Goal: Task Accomplishment & Management: Complete application form

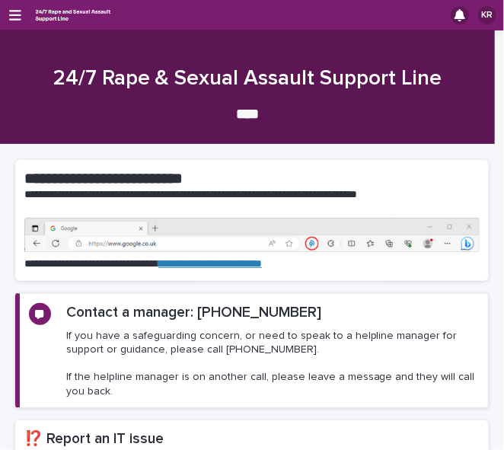
click at [40, 429] on h2 "⁉️ Report an IT issue" at bounding box center [251, 439] width 455 height 20
click at [14, 16] on icon "button" at bounding box center [15, 15] width 12 height 14
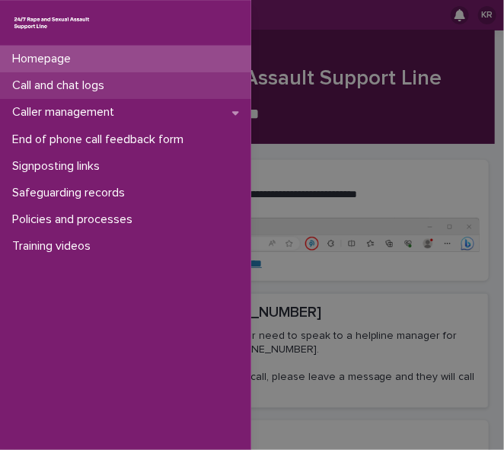
click at [27, 82] on p "Call and chat logs" at bounding box center [61, 85] width 110 height 14
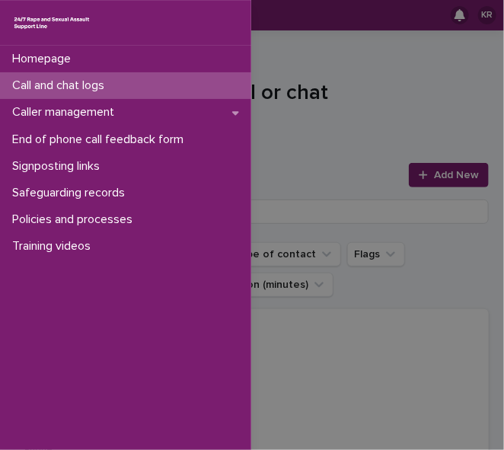
click at [434, 171] on div "Homepage Call and chat logs Caller management End of phone call feedback form S…" at bounding box center [252, 225] width 504 height 450
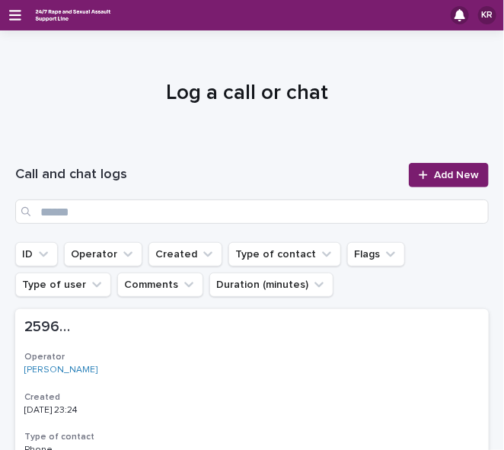
click at [434, 171] on span "Add New" at bounding box center [456, 175] width 45 height 11
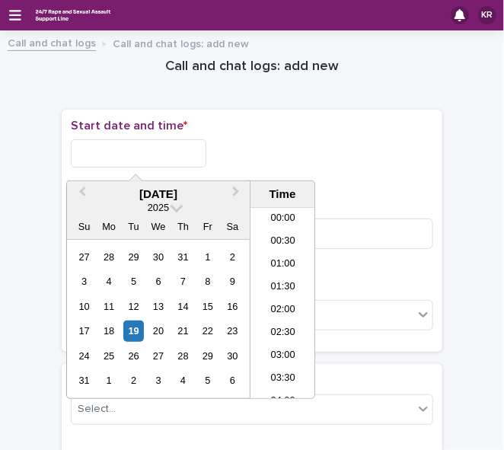
click at [75, 151] on input "text" at bounding box center [138, 153] width 135 height 28
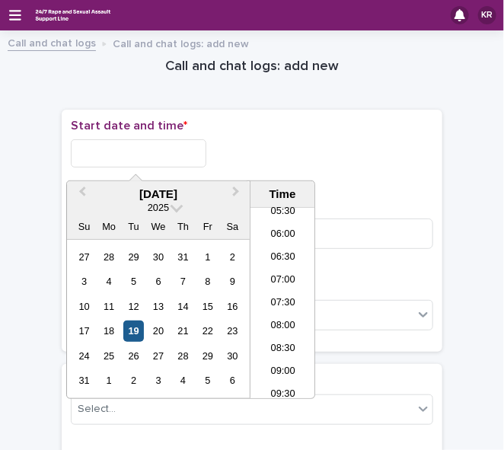
click at [138, 328] on div "19" at bounding box center [133, 330] width 21 height 21
click at [272, 325] on li "08:00" at bounding box center [282, 326] width 65 height 23
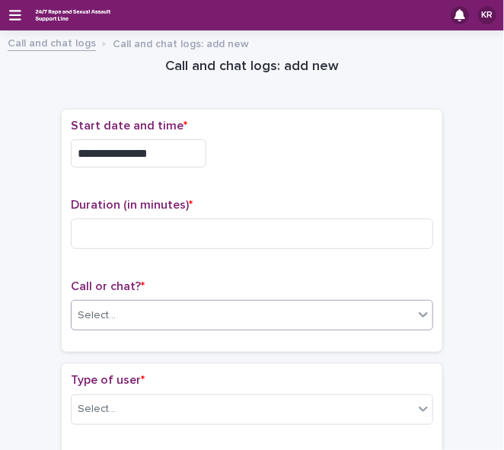
type input "**********"
click at [256, 311] on div "Select..." at bounding box center [243, 315] width 342 height 25
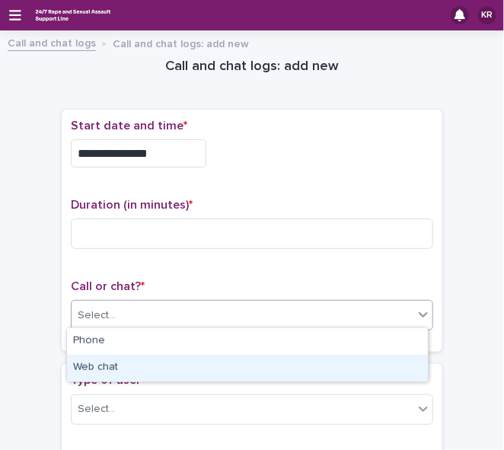
click at [213, 374] on div "Web chat" at bounding box center [247, 368] width 361 height 27
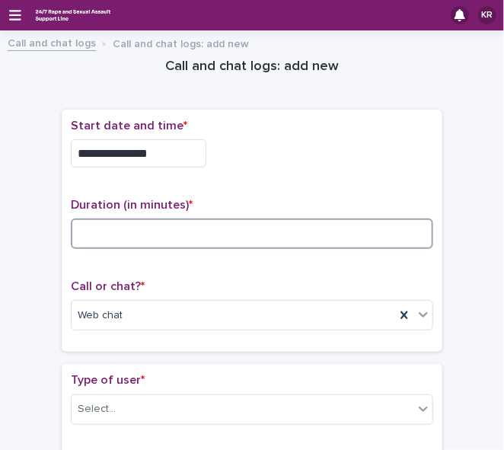
click at [87, 228] on input at bounding box center [252, 233] width 362 height 30
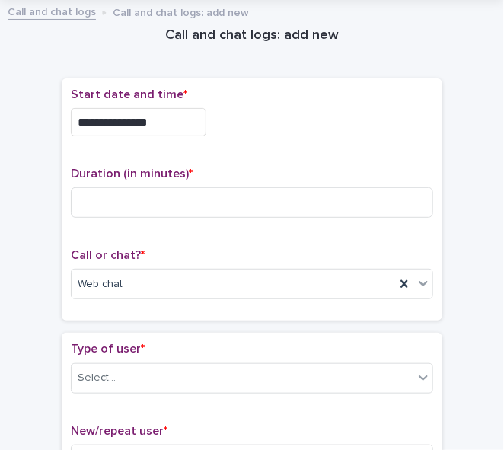
drag, startPoint x: 27, startPoint y: 184, endPoint x: 24, endPoint y: 245, distance: 60.9
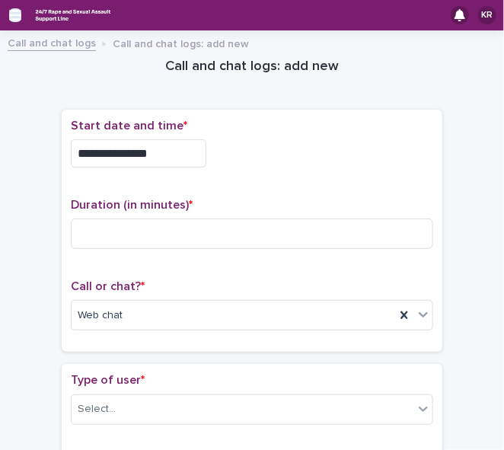
click at [16, 18] on icon "button" at bounding box center [15, 15] width 12 height 14
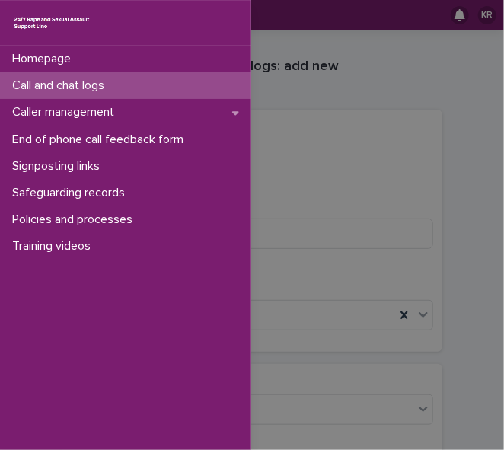
click at [282, 146] on div "Homepage Call and chat logs Caller management End of phone call feedback form S…" at bounding box center [252, 225] width 504 height 450
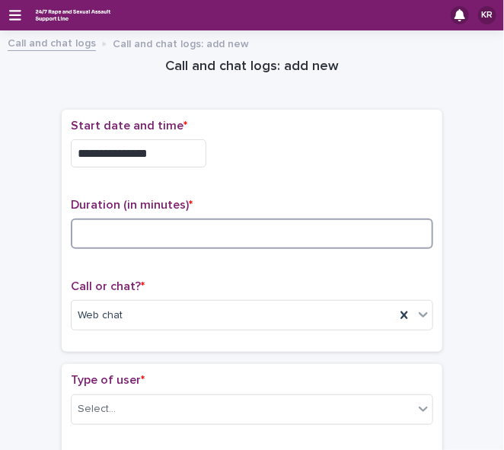
click at [130, 221] on input at bounding box center [252, 233] width 362 height 30
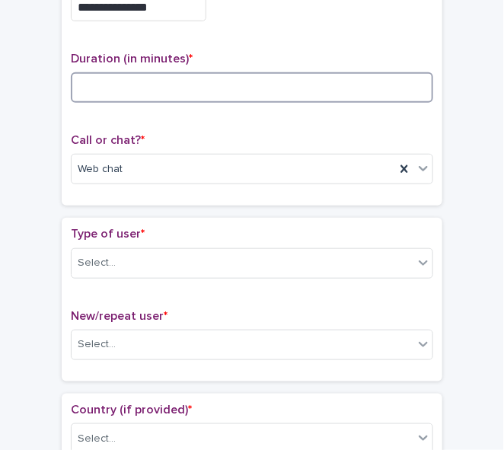
scroll to position [159, 0]
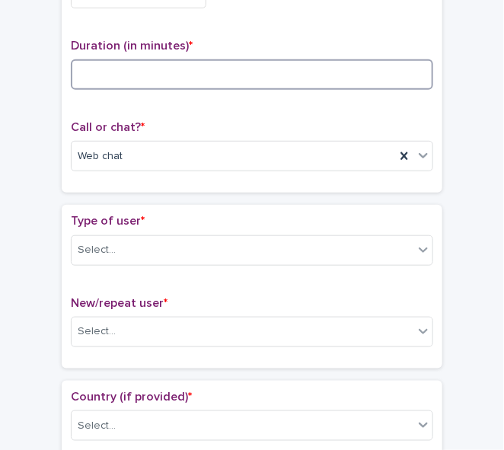
click at [98, 76] on input at bounding box center [252, 74] width 362 height 30
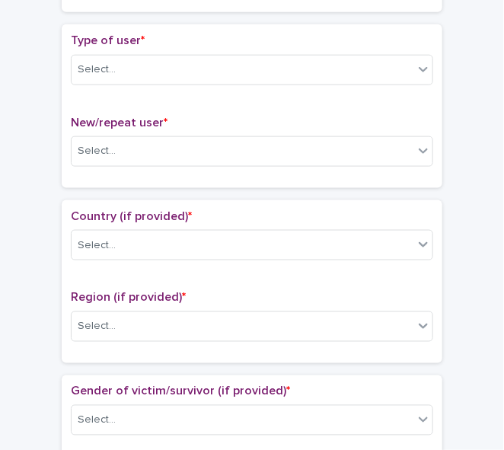
scroll to position [342, 0]
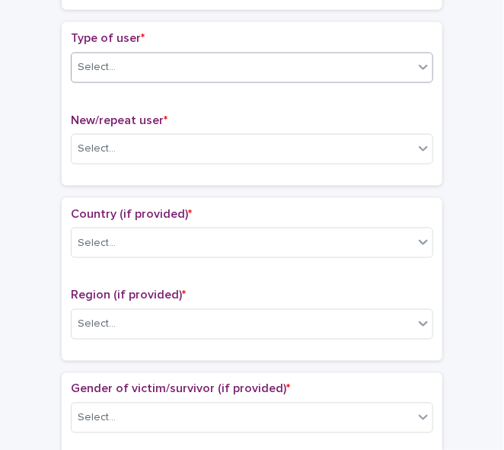
type input "**"
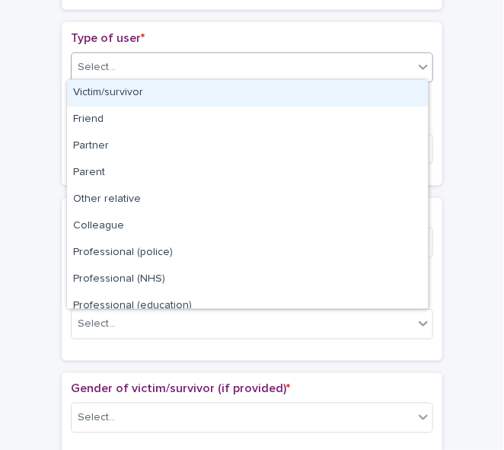
click at [418, 62] on icon at bounding box center [422, 66] width 15 height 15
click at [404, 91] on div "Victim/survivor" at bounding box center [247, 93] width 361 height 27
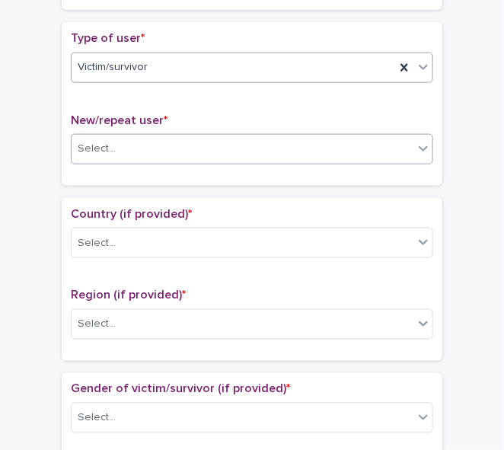
click at [117, 141] on input "text" at bounding box center [118, 148] width 2 height 14
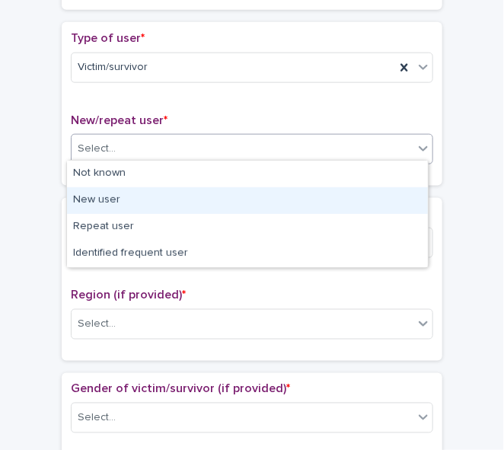
click at [107, 196] on div "New user" at bounding box center [247, 200] width 361 height 27
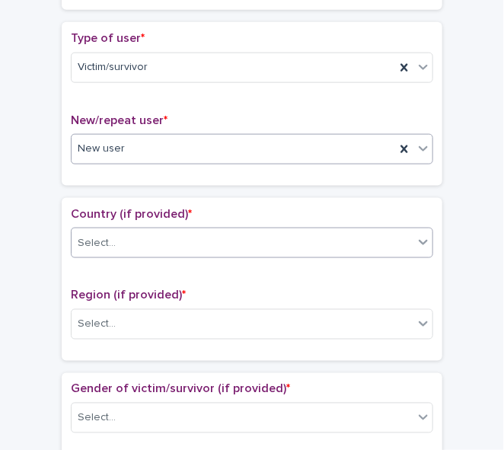
click at [97, 237] on div "Select..." at bounding box center [97, 243] width 38 height 16
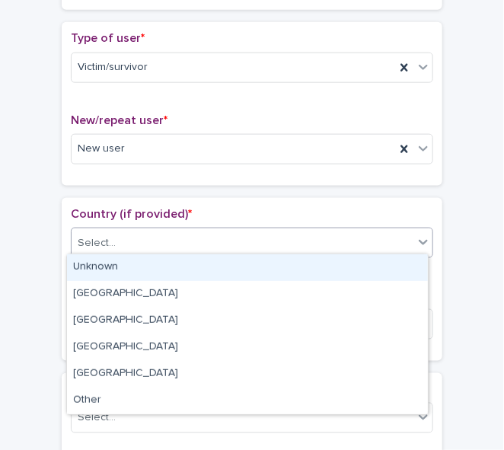
click at [95, 269] on div "Unknown" at bounding box center [247, 267] width 361 height 27
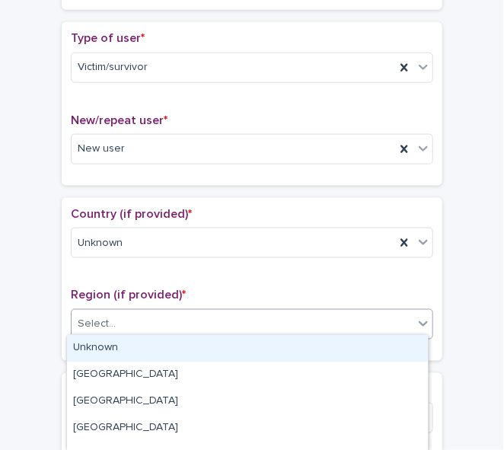
click at [91, 317] on div "Select..." at bounding box center [97, 325] width 38 height 16
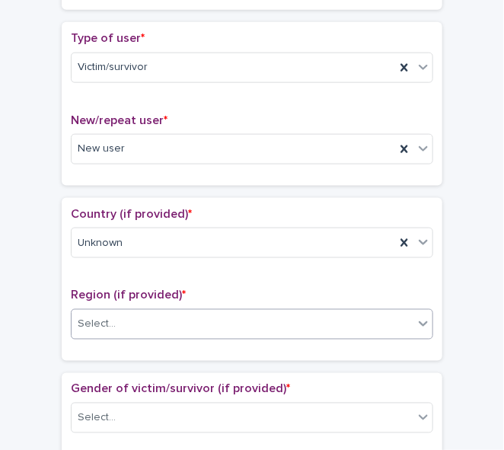
drag, startPoint x: 94, startPoint y: 329, endPoint x: 93, endPoint y: 321, distance: 7.6
click at [93, 321] on div "Select..." at bounding box center [243, 324] width 342 height 25
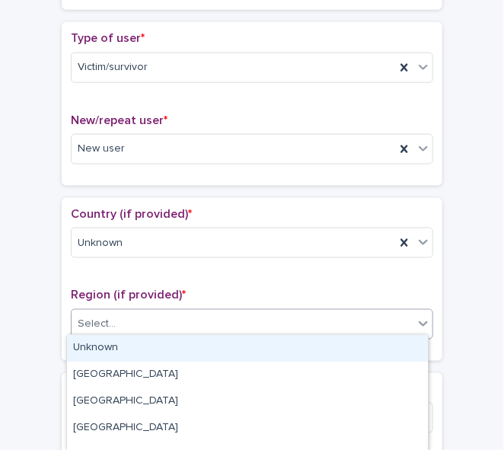
click at [97, 317] on div "Select..." at bounding box center [97, 325] width 38 height 16
click at [93, 344] on div "Unknown" at bounding box center [247, 348] width 361 height 27
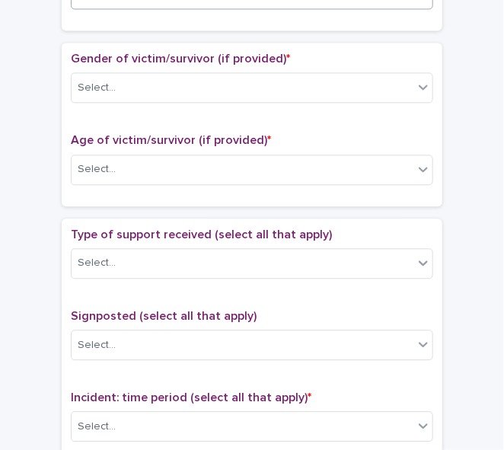
scroll to position [674, 0]
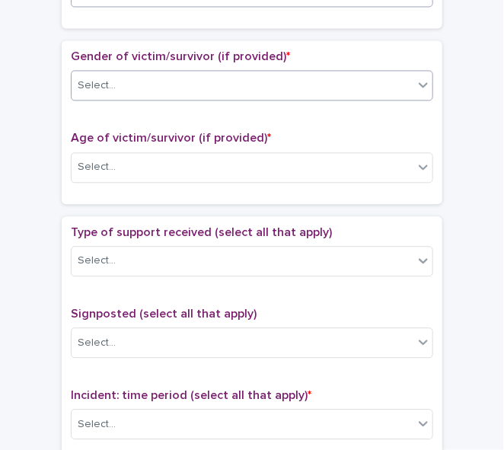
click at [419, 85] on icon at bounding box center [422, 84] width 15 height 15
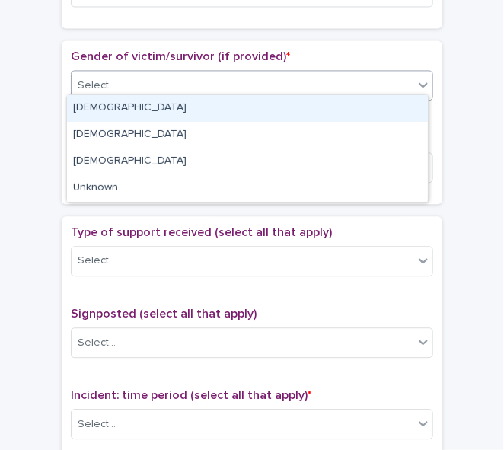
click at [399, 110] on div "[DEMOGRAPHIC_DATA]" at bounding box center [247, 108] width 361 height 27
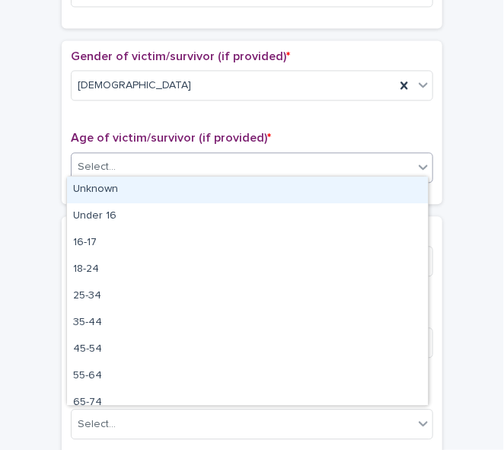
click at [352, 154] on div "Select..." at bounding box center [243, 166] width 342 height 25
click at [335, 179] on div "Unknown" at bounding box center [247, 190] width 361 height 27
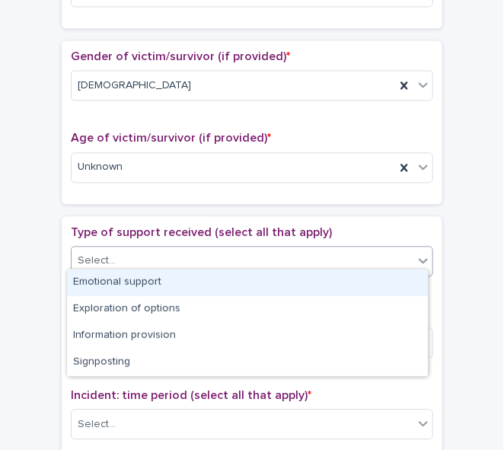
click at [286, 248] on div "Select..." at bounding box center [243, 260] width 342 height 25
click at [261, 282] on div "Emotional support" at bounding box center [247, 282] width 361 height 27
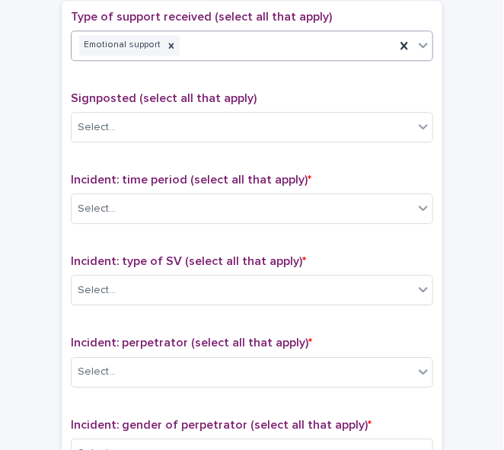
scroll to position [901, 0]
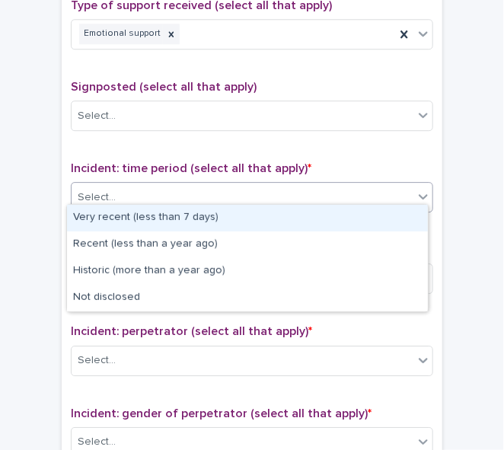
click at [145, 185] on div "Select..." at bounding box center [243, 197] width 342 height 25
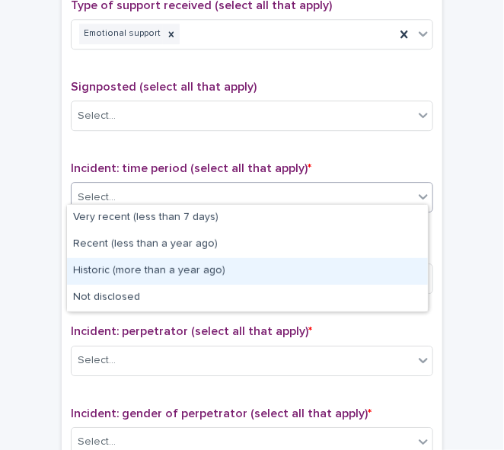
click at [145, 264] on div "Historic (more than a year ago)" at bounding box center [247, 271] width 361 height 27
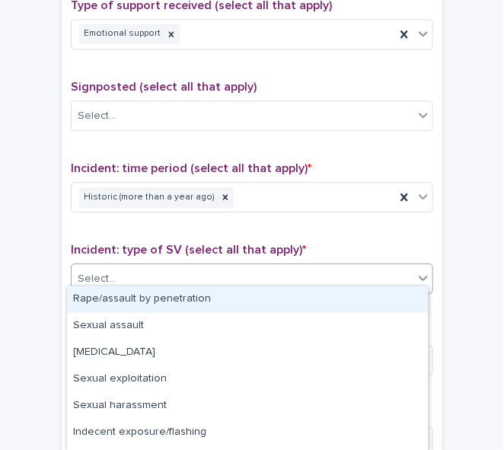
click at [143, 266] on div "Select..." at bounding box center [243, 278] width 342 height 25
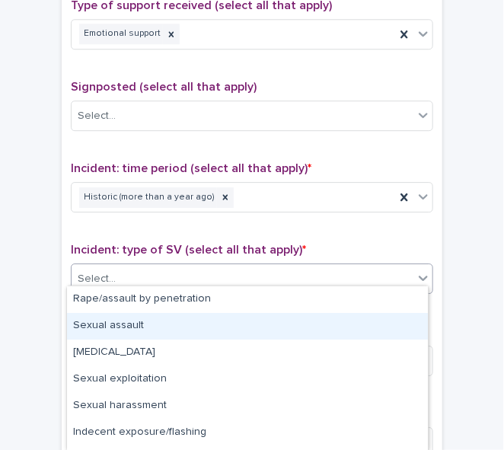
click at [128, 323] on div "Sexual assault" at bounding box center [247, 326] width 361 height 27
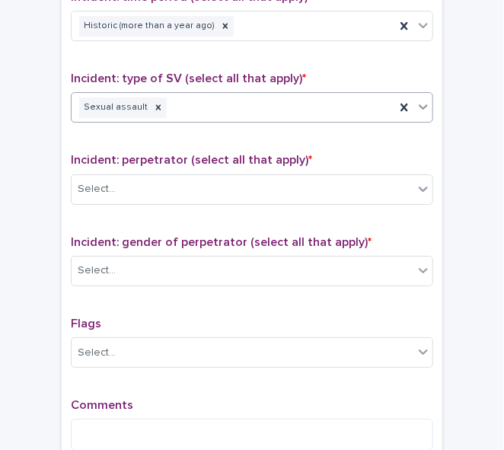
scroll to position [1086, 0]
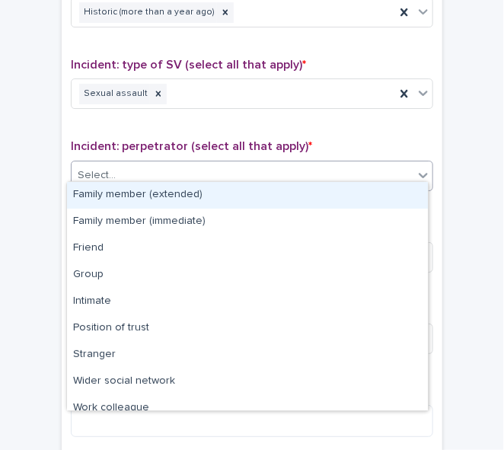
click at [415, 169] on icon at bounding box center [422, 174] width 15 height 15
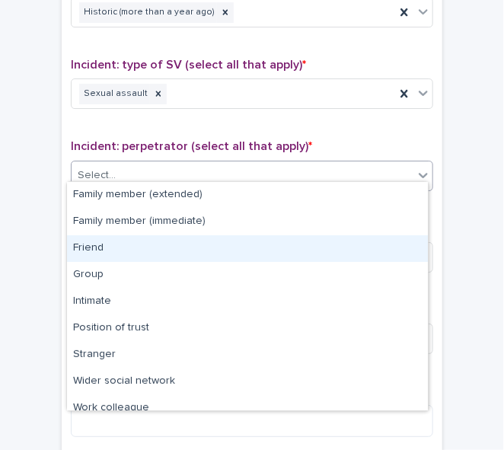
click at [368, 240] on div "Friend" at bounding box center [247, 248] width 361 height 27
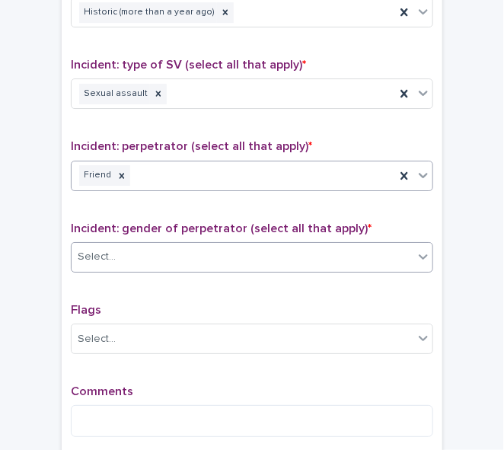
click at [329, 244] on div "Select..." at bounding box center [243, 256] width 342 height 25
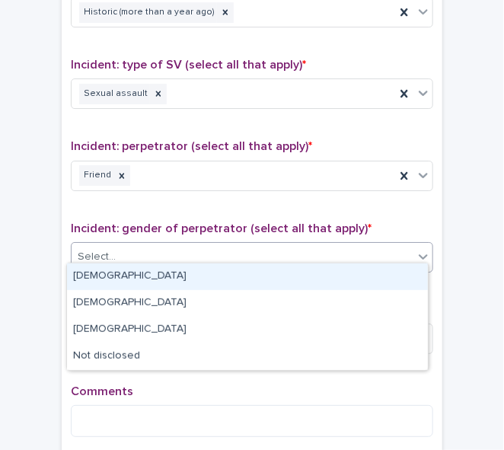
click at [312, 269] on div "[DEMOGRAPHIC_DATA]" at bounding box center [247, 276] width 361 height 27
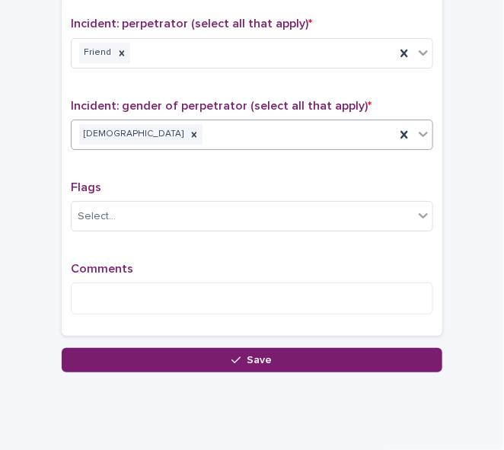
scroll to position [1240, 0]
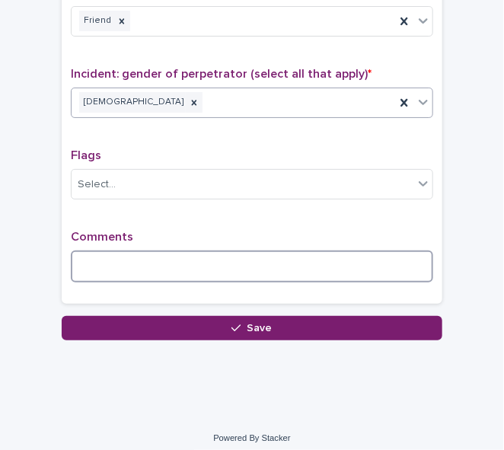
click at [89, 267] on textarea at bounding box center [252, 266] width 362 height 32
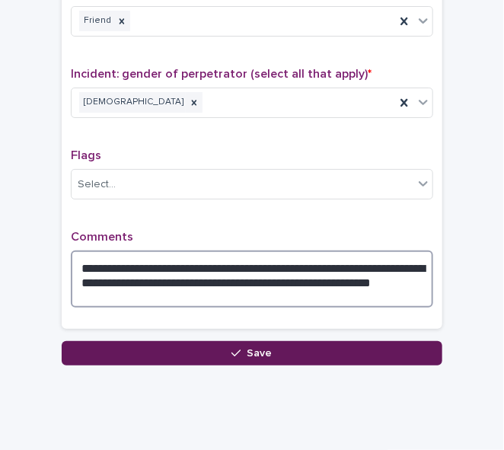
type textarea "**********"
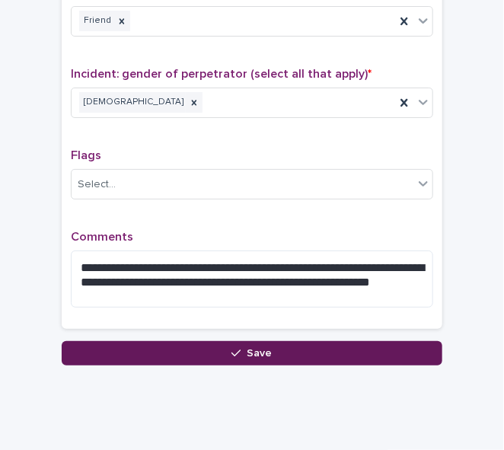
click at [222, 342] on button "Save" at bounding box center [252, 353] width 380 height 24
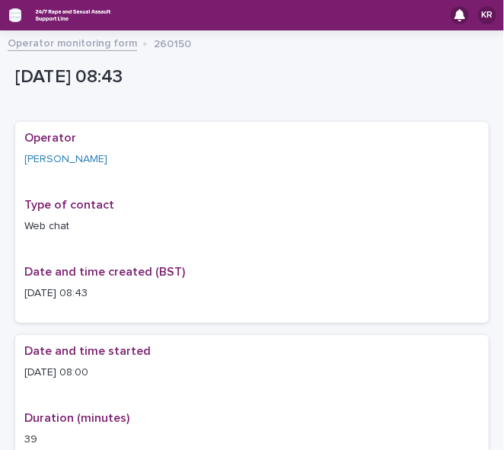
click at [13, 18] on icon "button" at bounding box center [15, 15] width 12 height 14
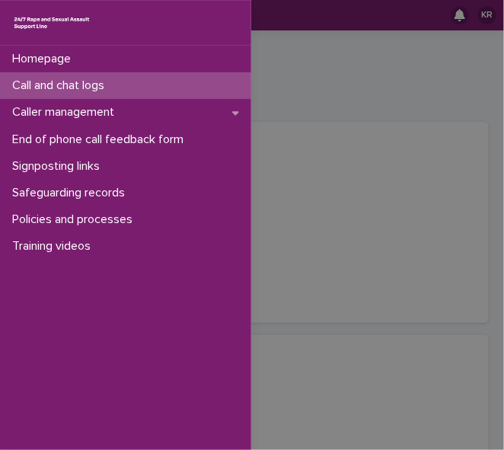
click at [27, 88] on p "Call and chat logs" at bounding box center [61, 85] width 110 height 14
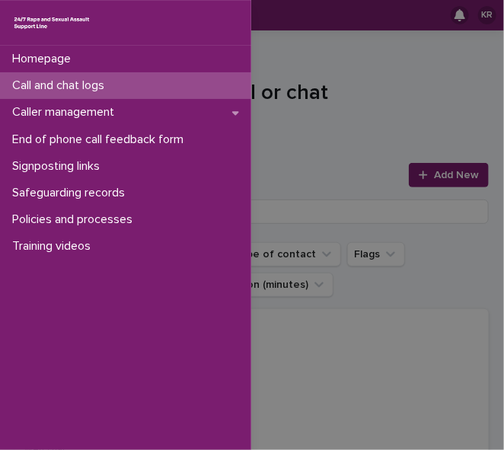
click at [414, 171] on div "Homepage Call and chat logs Caller management End of phone call feedback form S…" at bounding box center [252, 225] width 504 height 450
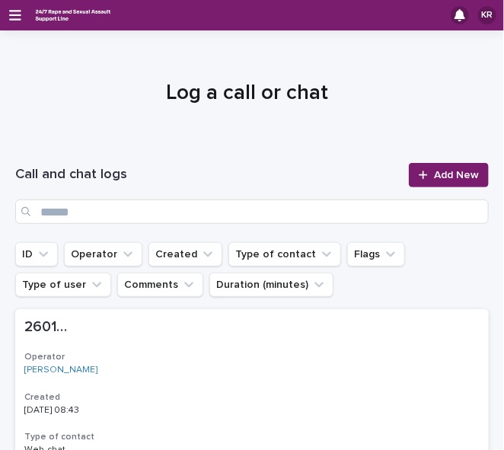
click at [418, 171] on icon at bounding box center [422, 175] width 9 height 11
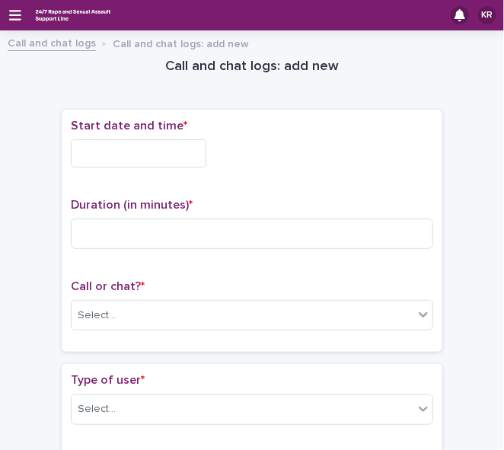
click at [143, 151] on input "text" at bounding box center [138, 153] width 135 height 28
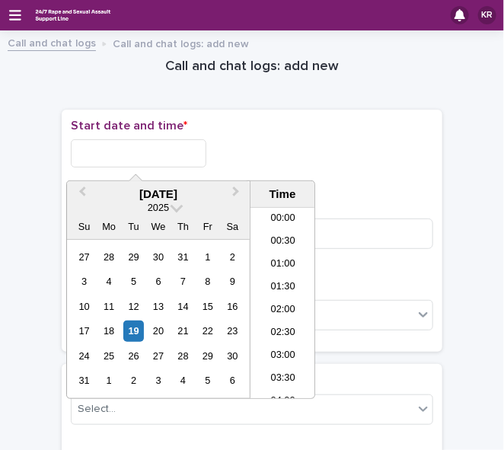
scroll to position [304, 0]
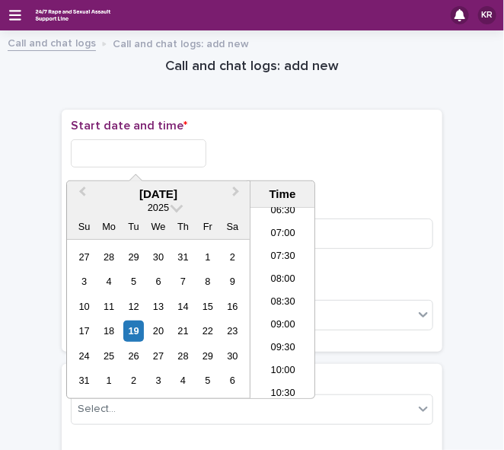
click at [143, 151] on input "text" at bounding box center [138, 153] width 135 height 28
click at [132, 326] on div "19" at bounding box center [133, 330] width 21 height 21
click at [265, 300] on li "08:30" at bounding box center [282, 302] width 65 height 23
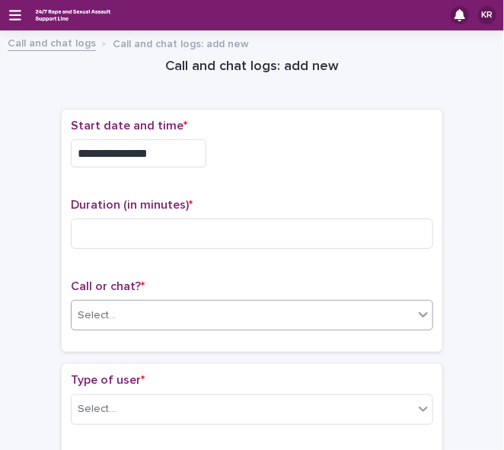
click at [232, 304] on div "Select..." at bounding box center [243, 315] width 342 height 25
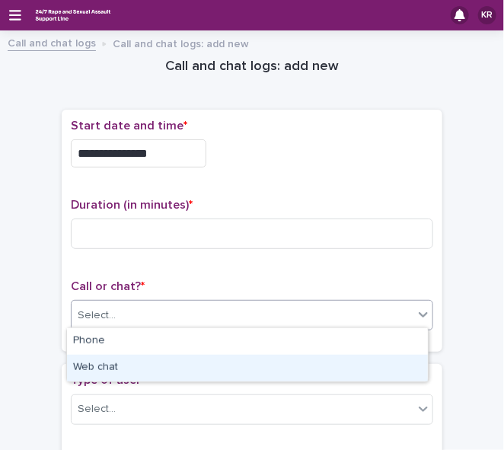
click at [188, 386] on div "Type of user * Select..." at bounding box center [252, 404] width 362 height 63
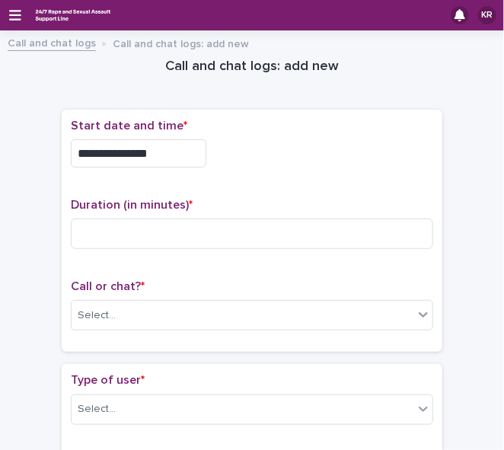
click at [151, 151] on input "**********" at bounding box center [138, 153] width 135 height 28
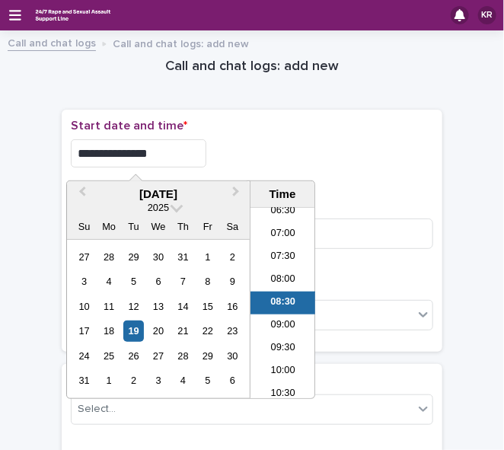
click at [151, 151] on input "**********" at bounding box center [138, 153] width 135 height 28
type input "**********"
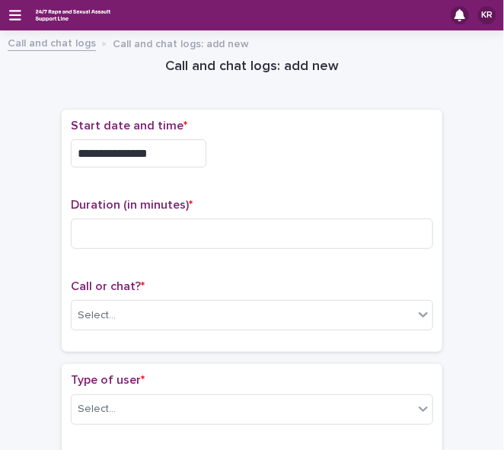
click at [275, 150] on div "**********" at bounding box center [252, 153] width 362 height 28
drag, startPoint x: 133, startPoint y: 364, endPoint x: 97, endPoint y: 320, distance: 57.9
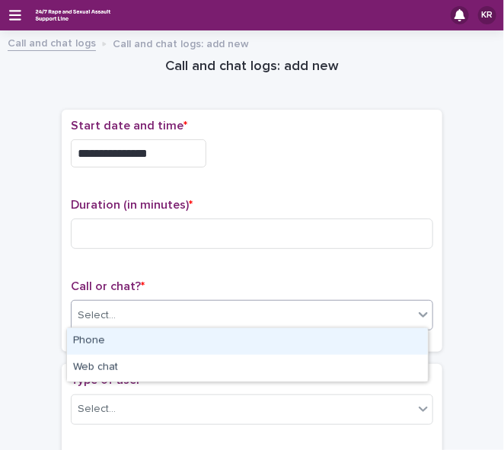
click at [97, 320] on div "Select..." at bounding box center [97, 315] width 38 height 16
click at [96, 319] on div "Select..." at bounding box center [97, 315] width 38 height 16
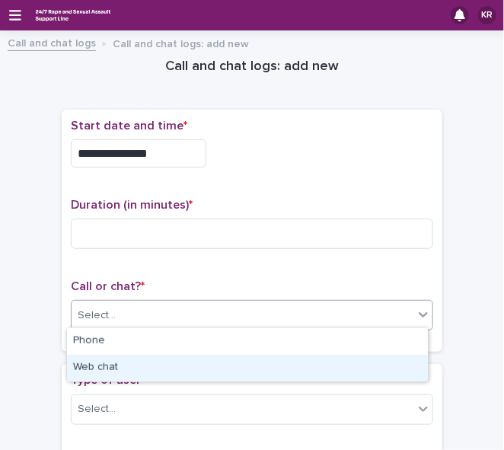
click at [97, 365] on div "Web chat" at bounding box center [247, 368] width 361 height 27
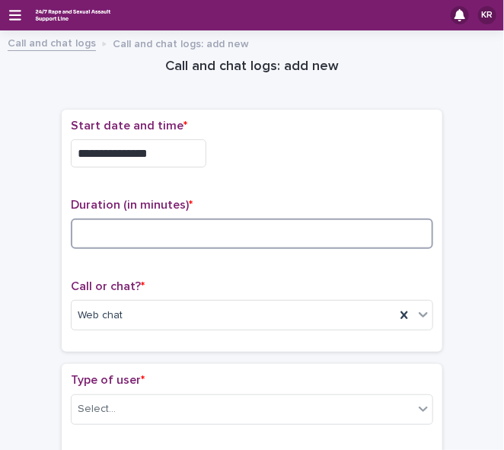
click at [129, 235] on input at bounding box center [252, 233] width 362 height 30
type input "*"
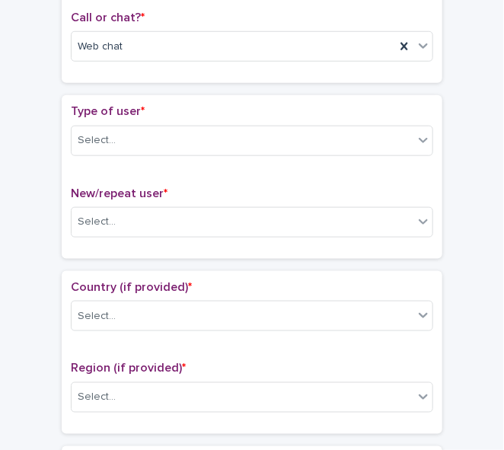
scroll to position [284, 0]
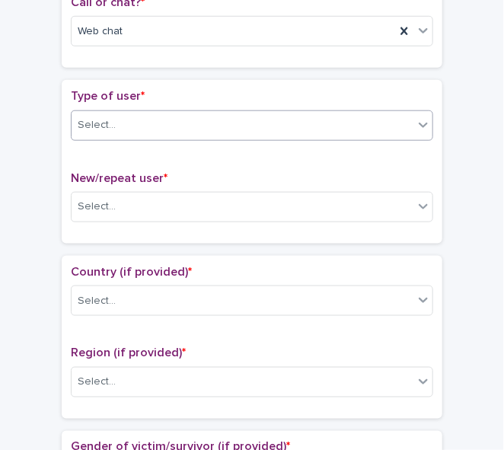
click at [415, 117] on icon at bounding box center [422, 124] width 15 height 15
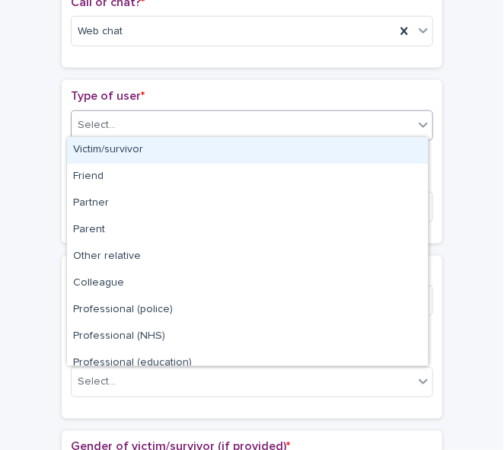
click at [413, 145] on div "Victim/survivor" at bounding box center [247, 150] width 361 height 27
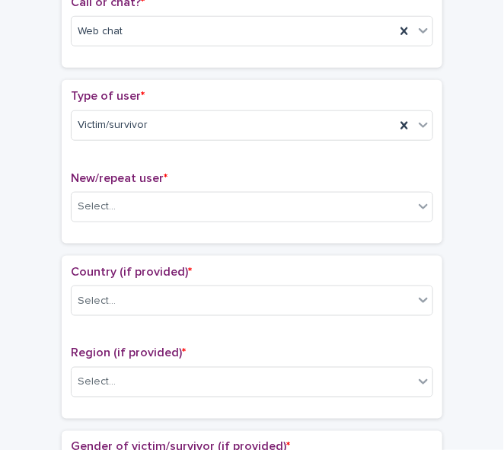
click at [422, 154] on div "Type of user * Victim/survivor New/repeat user * Select..." at bounding box center [252, 161] width 362 height 145
click at [418, 119] on icon at bounding box center [422, 124] width 15 height 15
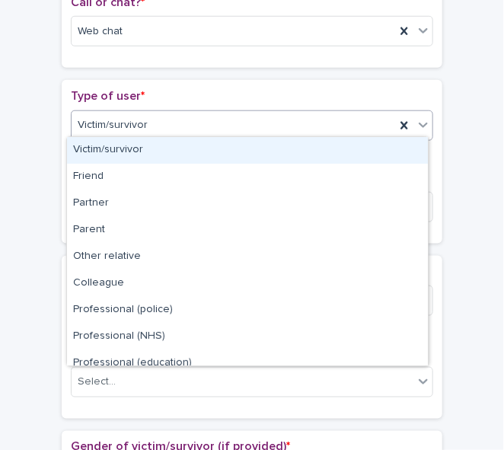
click at [419, 130] on div at bounding box center [423, 124] width 18 height 27
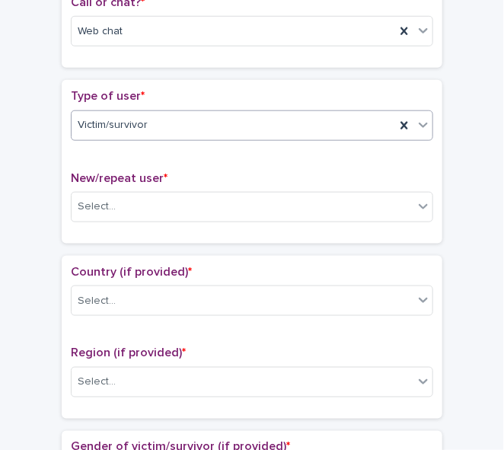
click at [419, 130] on div at bounding box center [423, 124] width 18 height 27
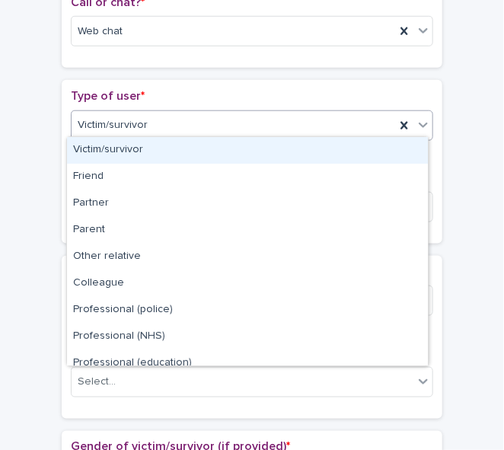
click at [419, 130] on div at bounding box center [423, 124] width 18 height 27
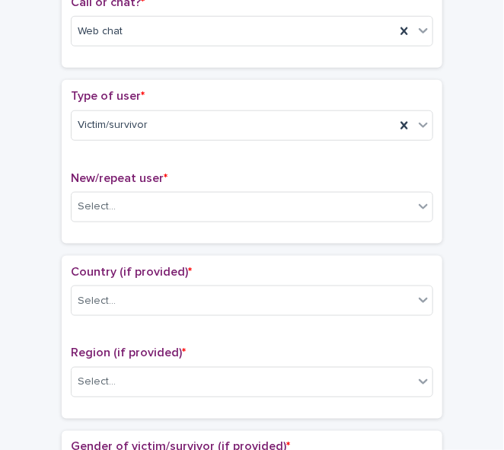
drag, startPoint x: 333, startPoint y: 146, endPoint x: 369, endPoint y: 167, distance: 41.6
drag, startPoint x: 369, startPoint y: 167, endPoint x: 393, endPoint y: 177, distance: 26.3
click at [393, 177] on p "New/repeat user *" at bounding box center [252, 178] width 362 height 14
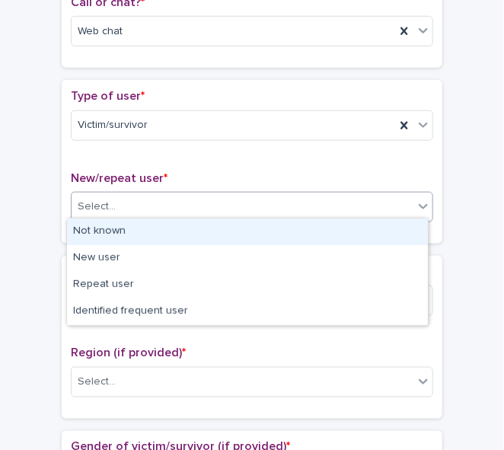
click at [407, 204] on div "Select..." at bounding box center [243, 206] width 342 height 25
click at [390, 232] on div "Not known" at bounding box center [247, 231] width 361 height 27
click at [419, 204] on icon at bounding box center [422, 206] width 9 height 5
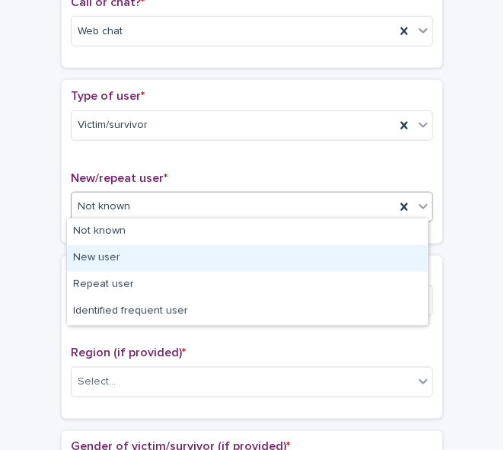
click at [392, 249] on div "New user" at bounding box center [247, 258] width 361 height 27
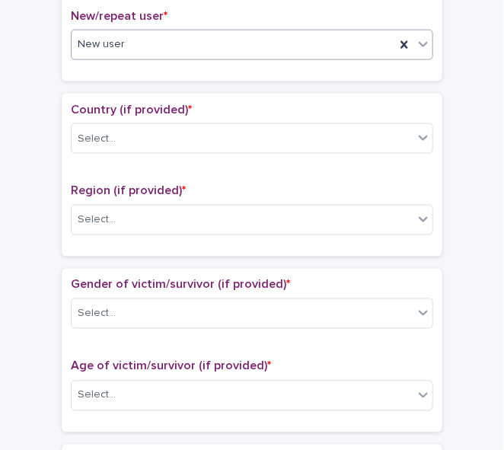
scroll to position [476, 0]
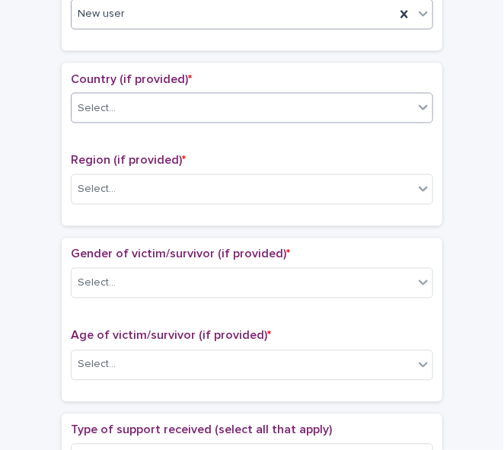
click at [415, 100] on icon at bounding box center [422, 107] width 15 height 15
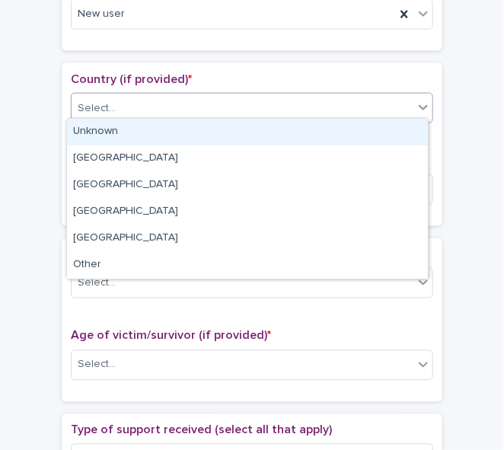
click at [404, 126] on div "Unknown" at bounding box center [247, 132] width 361 height 27
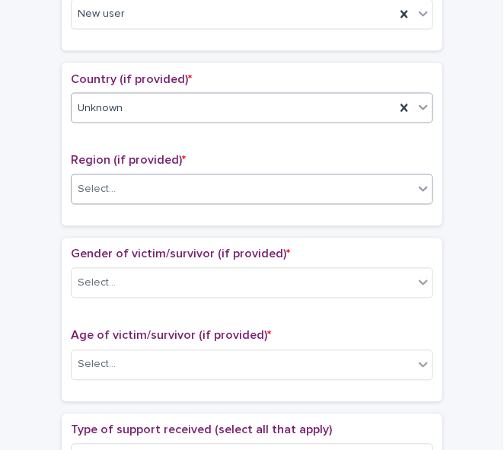
click at [416, 186] on icon at bounding box center [422, 188] width 15 height 15
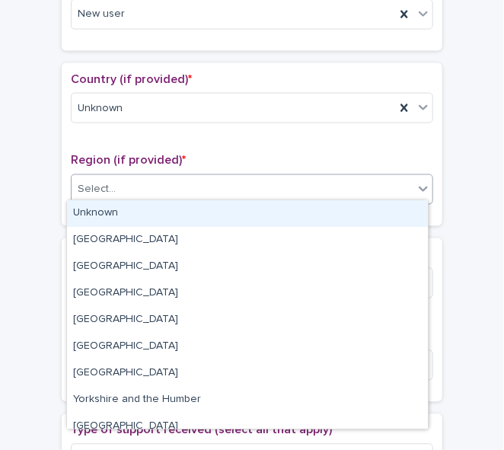
click at [406, 221] on div "Unknown" at bounding box center [247, 213] width 361 height 27
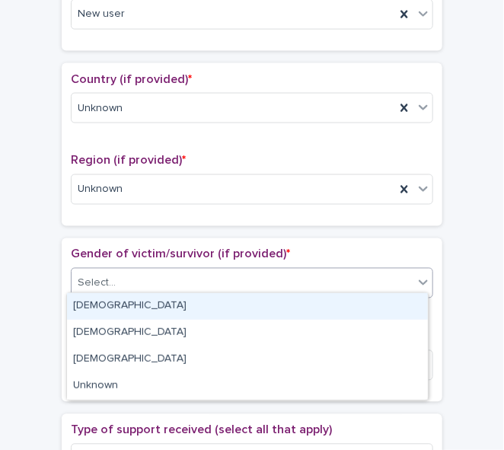
click at [402, 278] on div "Select..." at bounding box center [243, 283] width 342 height 25
click at [393, 310] on div "[DEMOGRAPHIC_DATA]" at bounding box center [247, 306] width 361 height 27
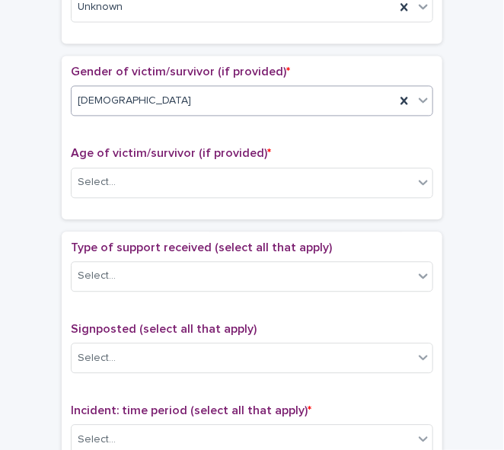
scroll to position [684, 0]
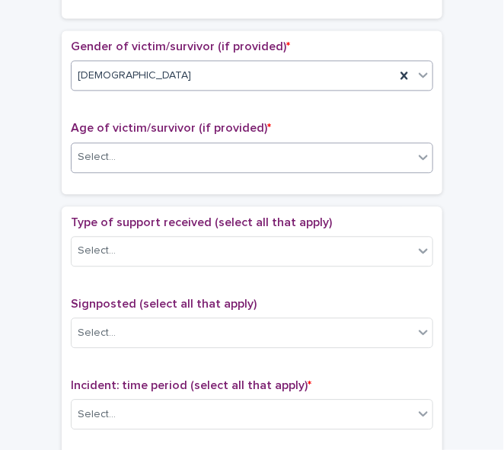
click at [421, 153] on icon at bounding box center [422, 156] width 15 height 15
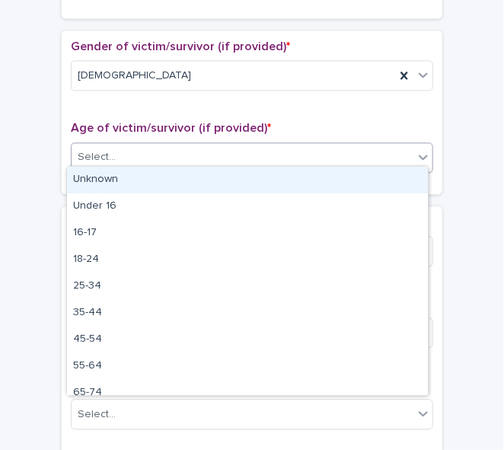
click at [404, 183] on div "Unknown" at bounding box center [247, 180] width 361 height 27
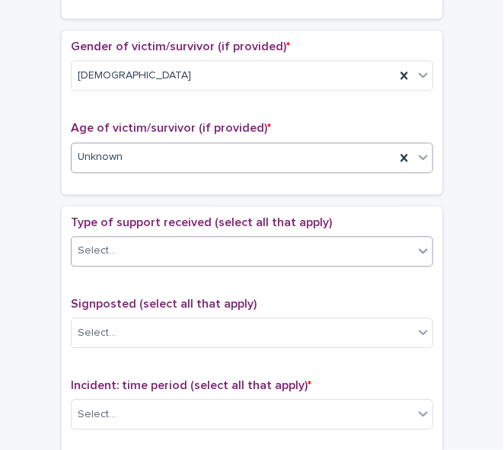
click at [415, 247] on icon at bounding box center [422, 250] width 15 height 15
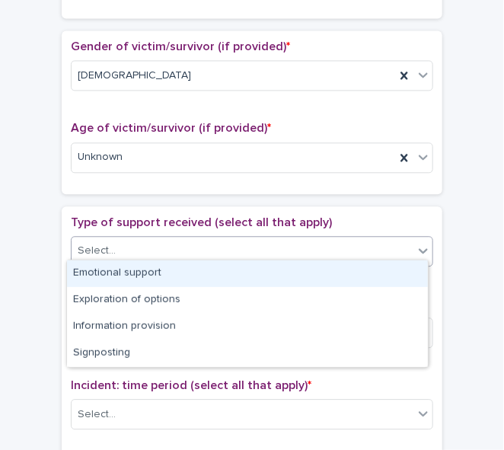
click at [409, 270] on div "Emotional support" at bounding box center [247, 273] width 361 height 27
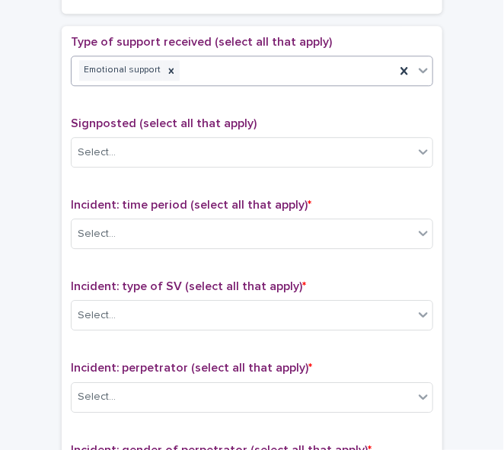
scroll to position [883, 0]
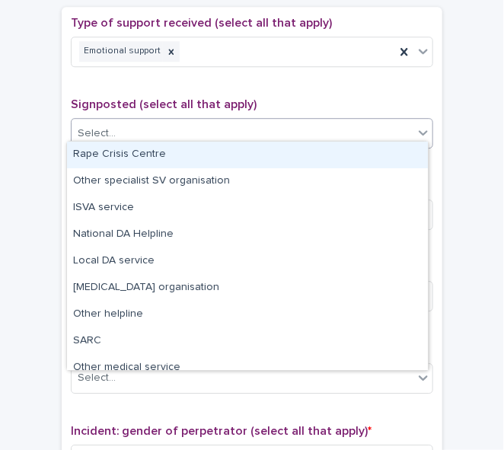
click at [416, 126] on icon at bounding box center [422, 132] width 15 height 15
click at [410, 143] on div "Rape Crisis Centre" at bounding box center [247, 155] width 361 height 27
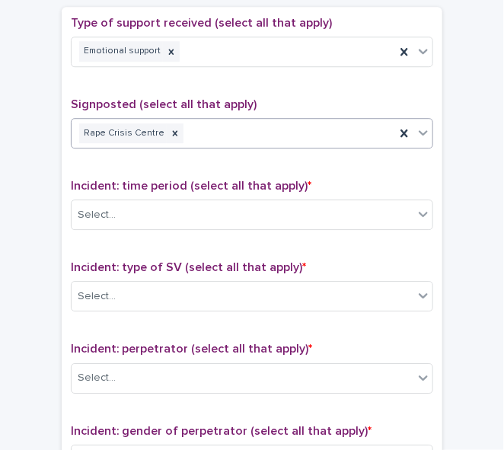
click at [170, 128] on icon at bounding box center [175, 133] width 11 height 11
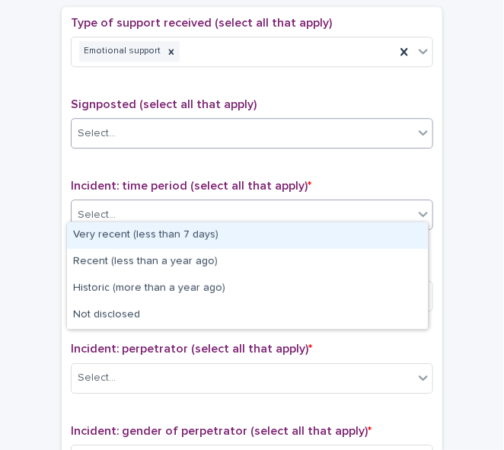
click at [422, 207] on icon at bounding box center [422, 213] width 15 height 15
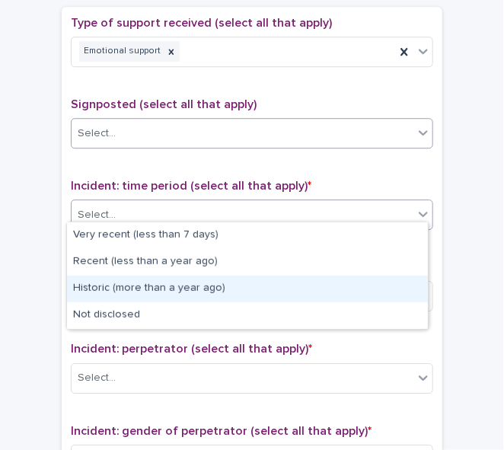
click at [377, 288] on div "Historic (more than a year ago)" at bounding box center [247, 288] width 361 height 27
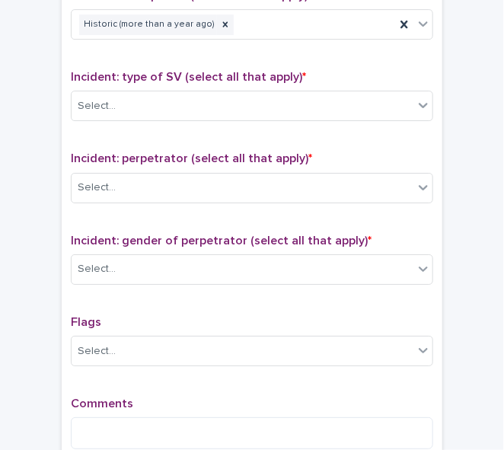
scroll to position [1084, 0]
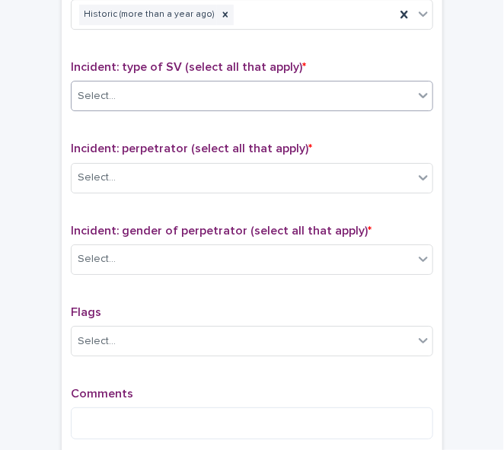
click at [415, 89] on icon at bounding box center [422, 95] width 15 height 15
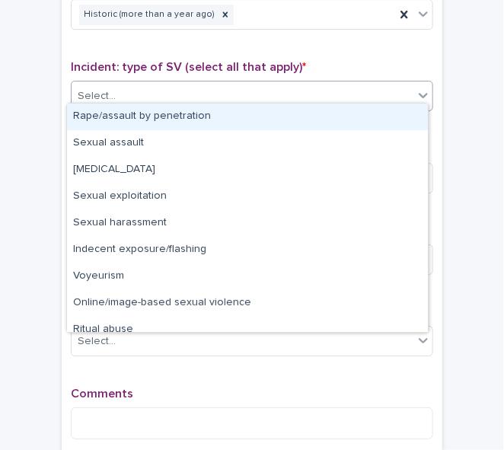
click at [403, 113] on div "Rape/assault by penetration" at bounding box center [247, 116] width 361 height 27
click at [403, 113] on div "Incident: type of SV (select all that apply) * option Rape/assault by penetrati…" at bounding box center [252, 91] width 362 height 63
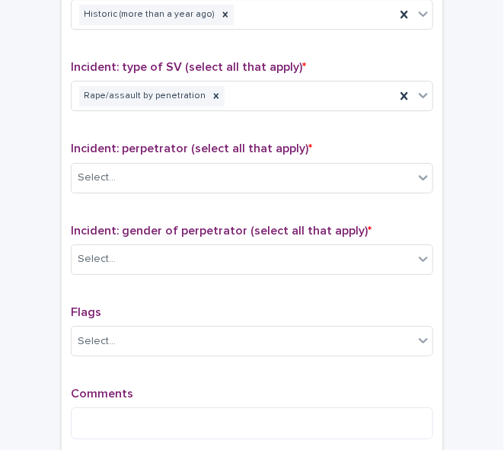
click at [403, 113] on div "Incident: type of SV (select all that apply) * Rape/assault by penetration" at bounding box center [252, 91] width 362 height 63
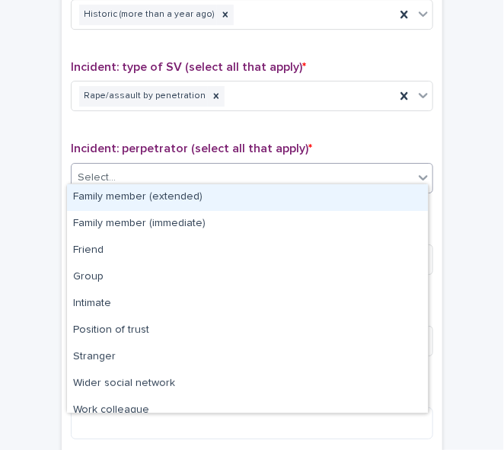
click at [396, 165] on div "Select..." at bounding box center [243, 177] width 342 height 25
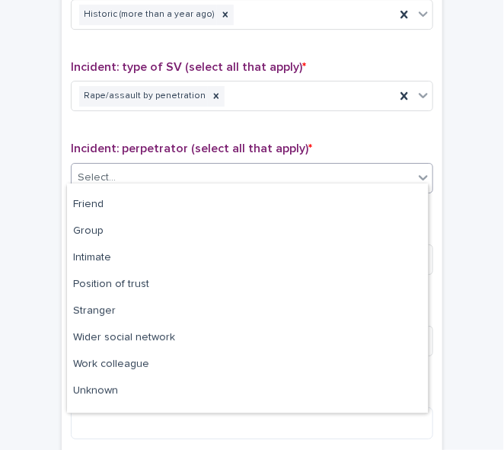
scroll to position [65, 0]
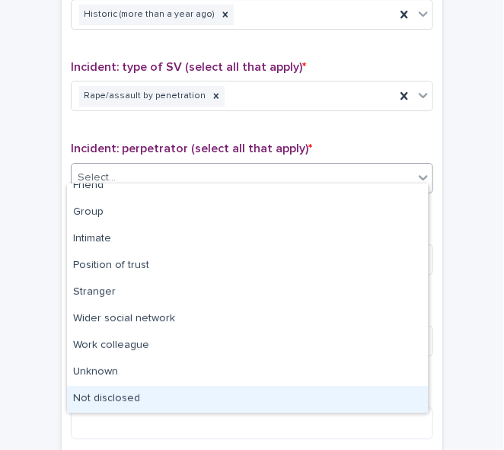
click at [397, 391] on div "Not disclosed" at bounding box center [247, 399] width 361 height 27
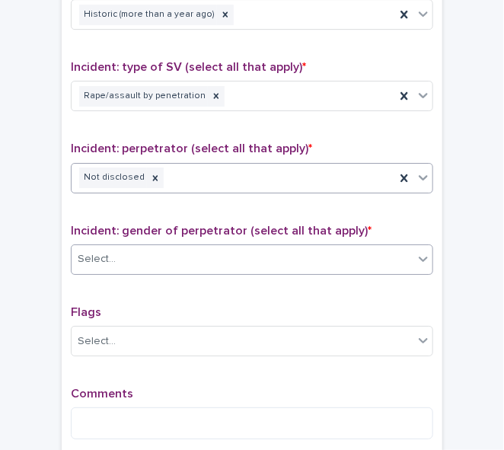
click at [327, 256] on div "Select..." at bounding box center [243, 259] width 342 height 25
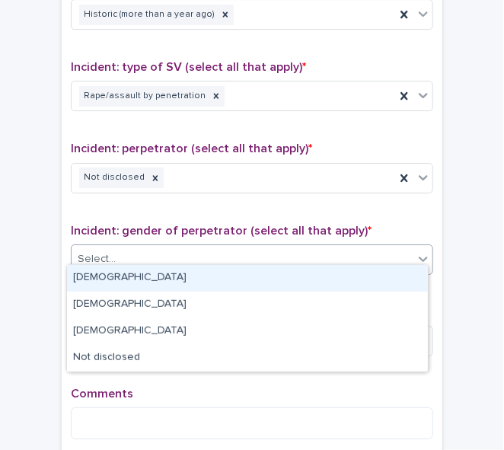
click at [308, 288] on div "[DEMOGRAPHIC_DATA]" at bounding box center [247, 278] width 361 height 27
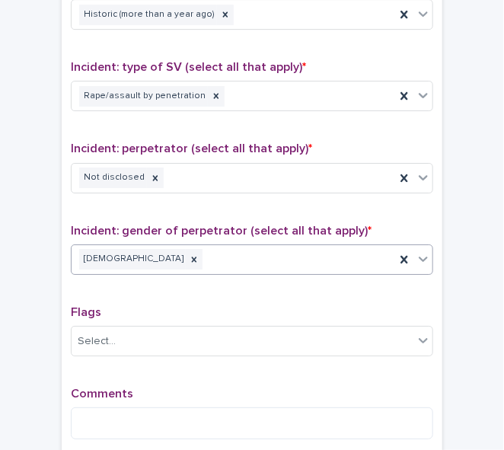
scroll to position [1240, 0]
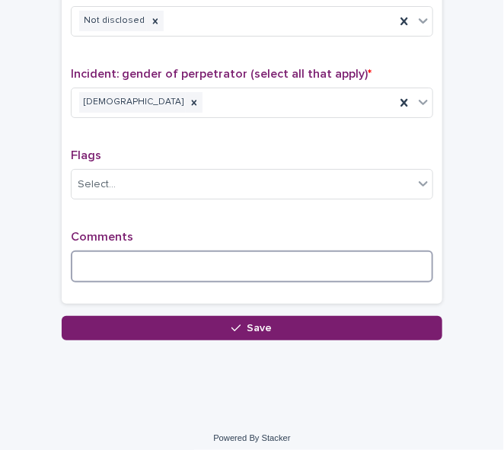
click at [115, 258] on textarea at bounding box center [252, 266] width 362 height 32
click at [232, 261] on textarea "**********" at bounding box center [252, 266] width 362 height 32
click at [237, 259] on textarea "**********" at bounding box center [252, 266] width 362 height 32
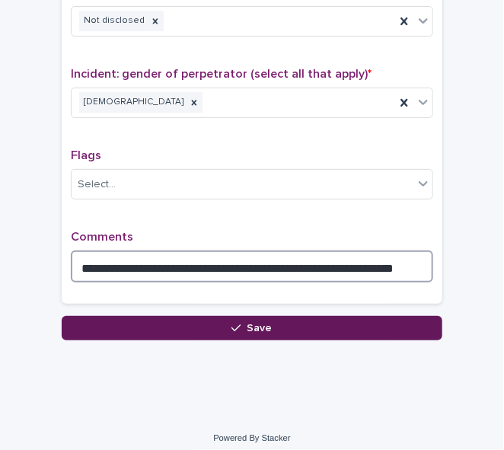
type textarea "**********"
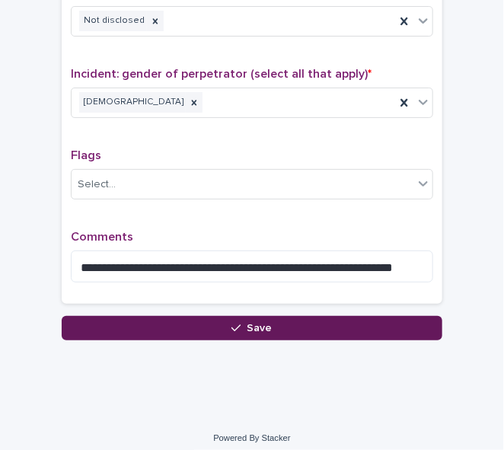
click at [263, 323] on span "Save" at bounding box center [259, 328] width 25 height 11
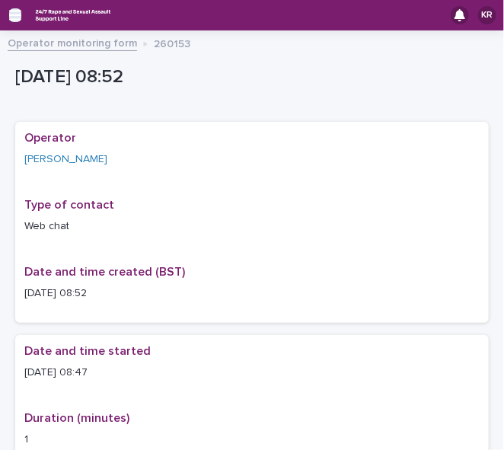
click at [13, 16] on icon "button" at bounding box center [15, 15] width 12 height 14
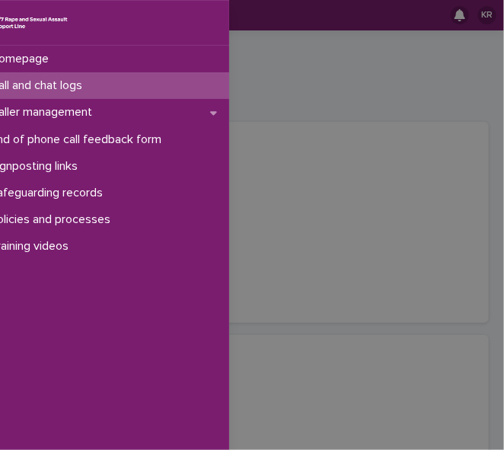
click at [13, 16] on img at bounding box center [29, 23] width 79 height 20
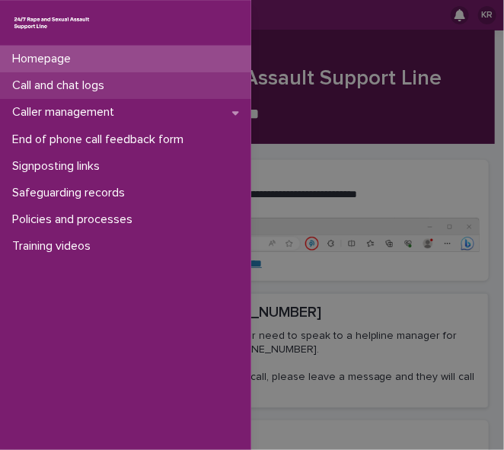
click at [39, 87] on p "Call and chat logs" at bounding box center [61, 85] width 110 height 14
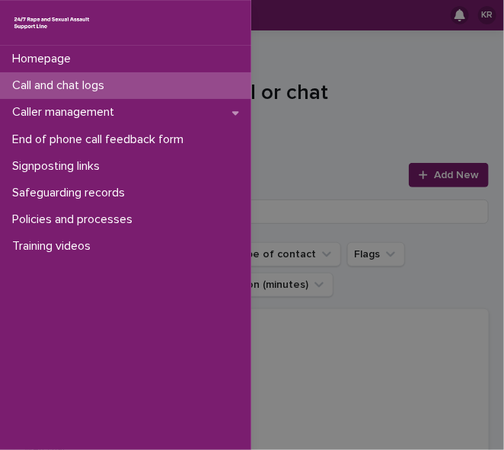
click at [423, 183] on div "Homepage Call and chat logs Caller management End of phone call feedback form S…" at bounding box center [252, 225] width 504 height 450
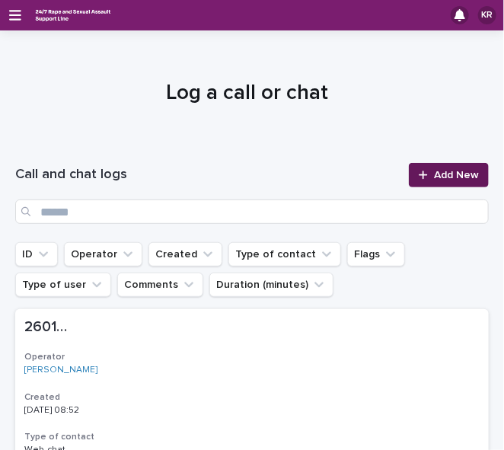
click at [419, 179] on icon at bounding box center [422, 175] width 9 height 11
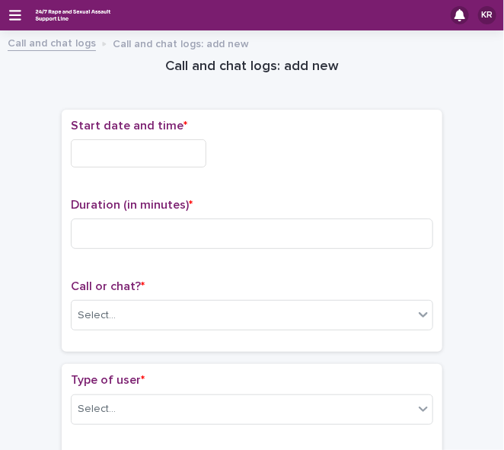
click at [112, 151] on input "text" at bounding box center [138, 153] width 135 height 28
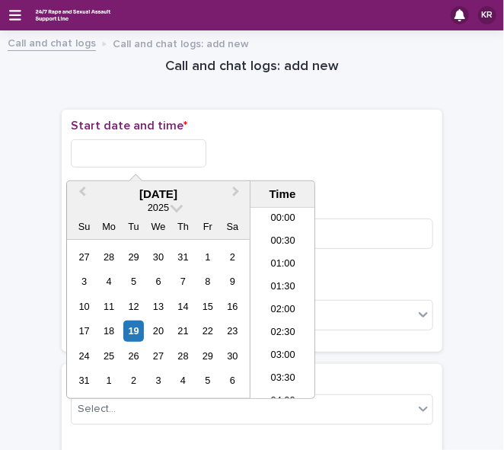
scroll to position [304, 0]
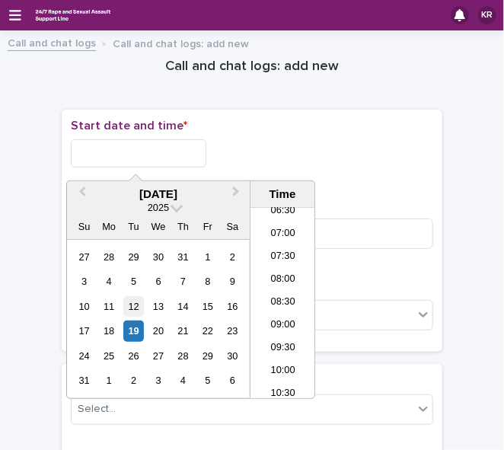
click at [123, 307] on div "12" at bounding box center [133, 306] width 21 height 21
click at [131, 321] on div "19" at bounding box center [133, 330] width 21 height 21
click at [277, 303] on li "08:30" at bounding box center [282, 302] width 65 height 23
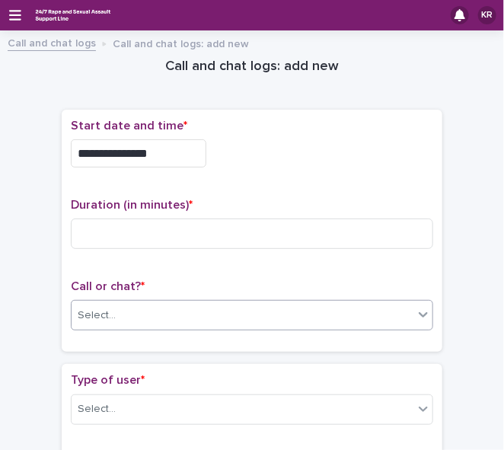
click at [157, 304] on div "Select..." at bounding box center [243, 315] width 342 height 25
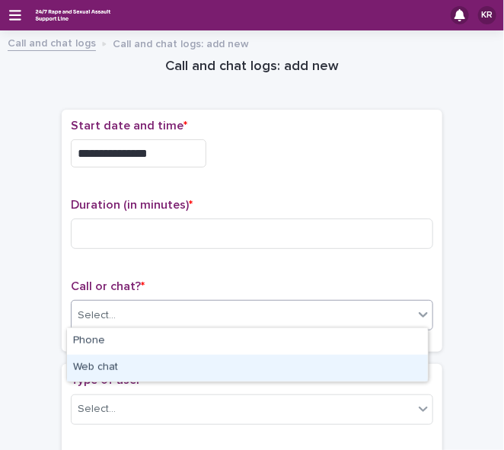
click at [139, 364] on div "Web chat" at bounding box center [247, 368] width 361 height 27
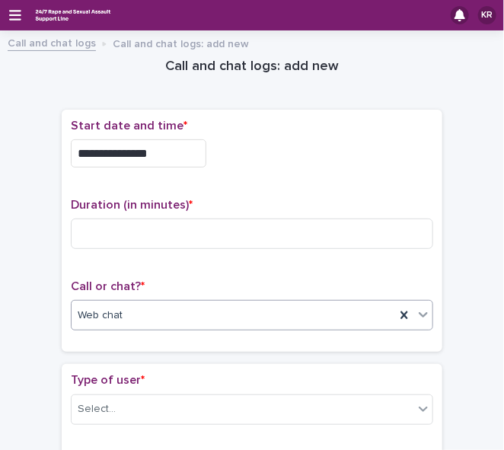
click at [102, 295] on div "Call or chat? * option Web chat, selected. 0 results available. Select is focus…" at bounding box center [252, 310] width 362 height 63
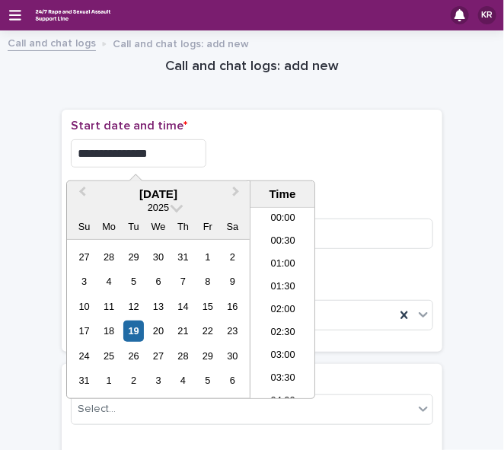
click at [152, 149] on input "**********" at bounding box center [138, 153] width 135 height 28
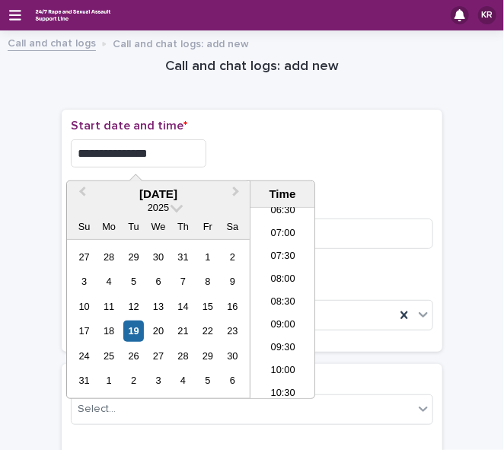
type input "**********"
click at [418, 148] on div "**********" at bounding box center [252, 153] width 362 height 28
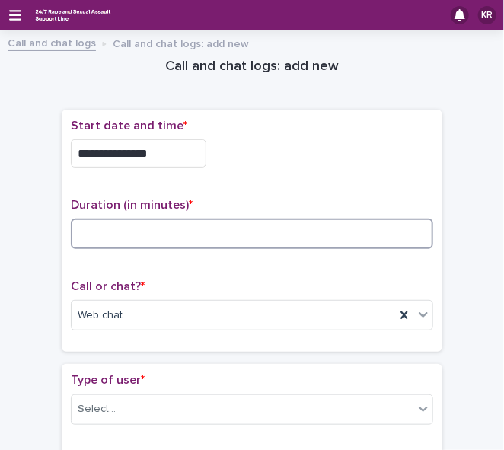
click at [81, 234] on input at bounding box center [252, 233] width 362 height 30
click at [81, 234] on input "**" at bounding box center [252, 233] width 362 height 30
type input "**"
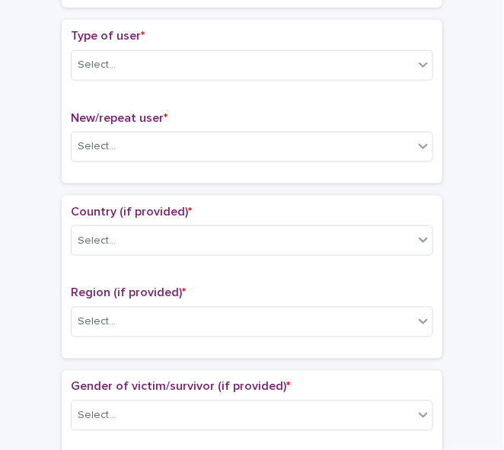
scroll to position [354, 0]
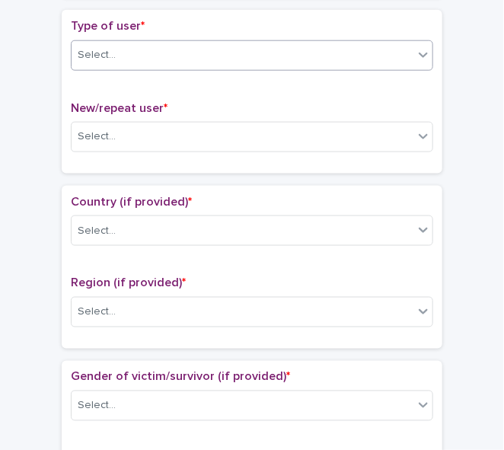
click at [418, 53] on icon at bounding box center [422, 55] width 9 height 5
click at [418, 50] on icon at bounding box center [422, 54] width 15 height 15
drag, startPoint x: 395, startPoint y: 87, endPoint x: 472, endPoint y: 184, distance: 124.1
click at [472, 184] on div "**********" at bounding box center [251, 457] width 473 height 1542
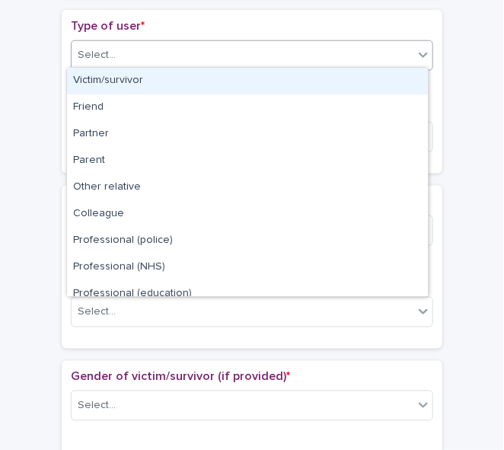
click at [335, 57] on div "Select..." at bounding box center [243, 55] width 342 height 25
click at [291, 87] on div "Victim/survivor" at bounding box center [247, 81] width 361 height 27
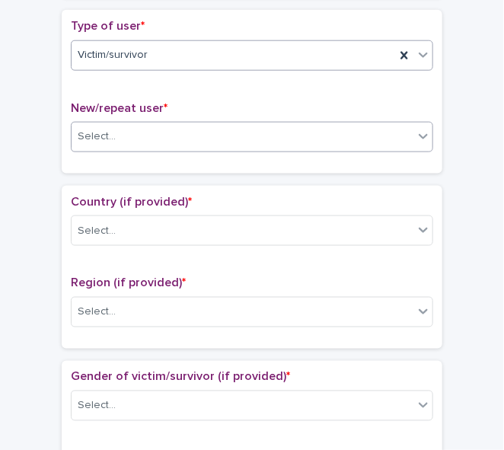
click at [243, 126] on div "Select..." at bounding box center [243, 136] width 342 height 25
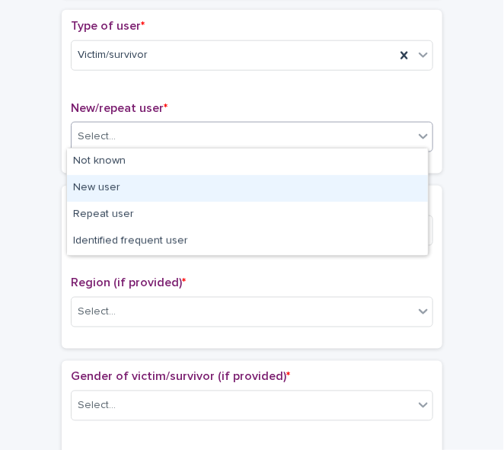
click at [231, 177] on div "New user" at bounding box center [247, 188] width 361 height 27
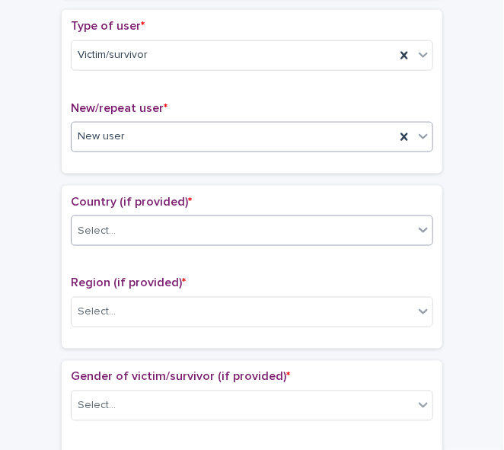
click at [208, 223] on div "Select..." at bounding box center [243, 230] width 342 height 25
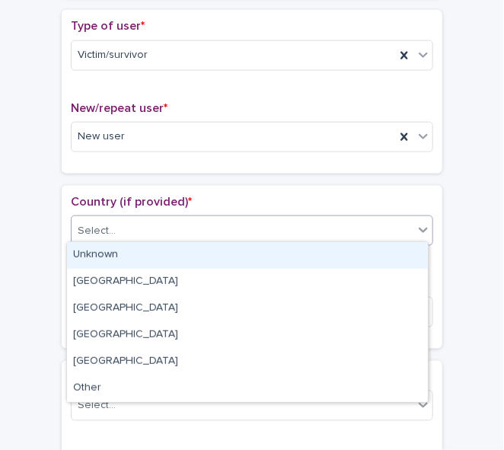
click at [196, 253] on div "Unknown" at bounding box center [247, 255] width 361 height 27
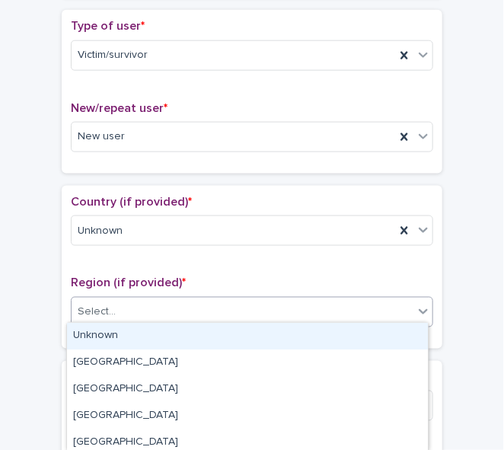
click at [180, 303] on div "Select..." at bounding box center [243, 312] width 342 height 25
click at [172, 336] on div "Unknown" at bounding box center [247, 336] width 361 height 27
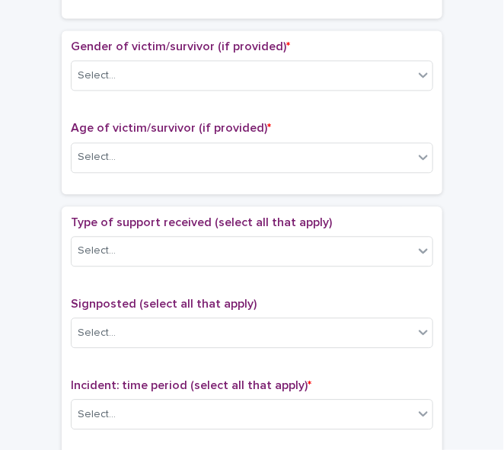
scroll to position [688, 0]
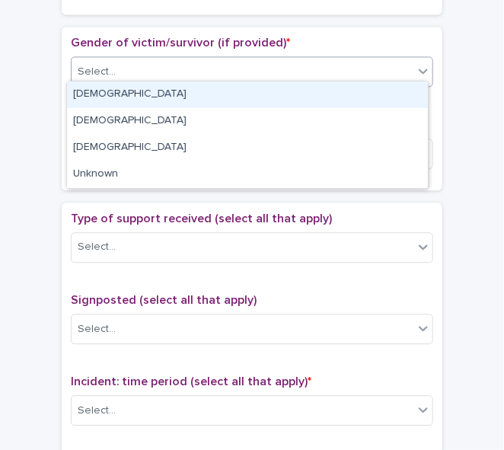
click at [418, 69] on icon at bounding box center [422, 71] width 9 height 5
click at [395, 91] on div "[DEMOGRAPHIC_DATA]" at bounding box center [247, 94] width 361 height 27
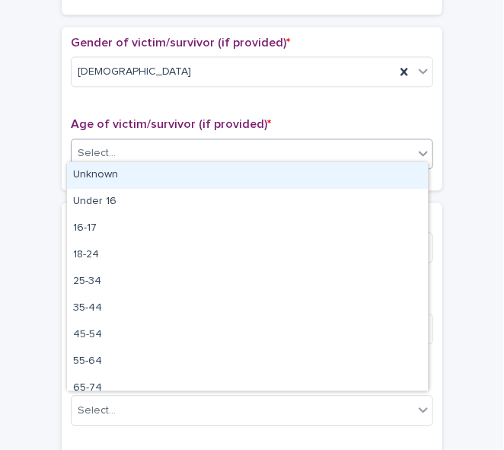
click at [387, 146] on div "Select..." at bounding box center [243, 153] width 342 height 25
click at [371, 176] on div "Unknown" at bounding box center [247, 175] width 361 height 27
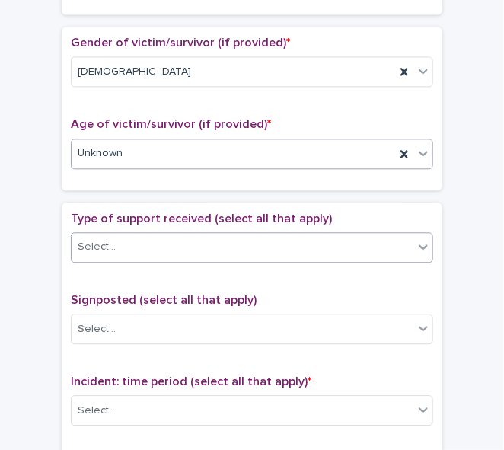
click at [329, 240] on div "Select..." at bounding box center [243, 246] width 342 height 25
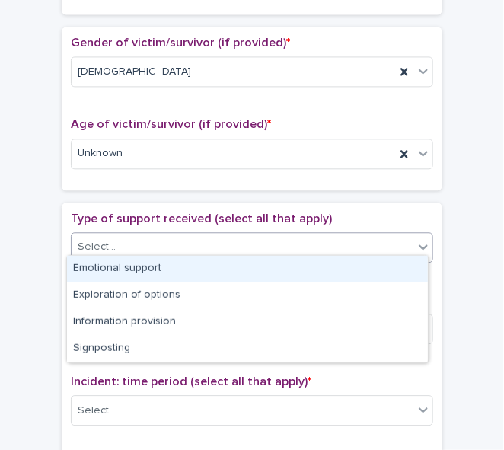
click at [315, 262] on div "Emotional support" at bounding box center [247, 269] width 361 height 27
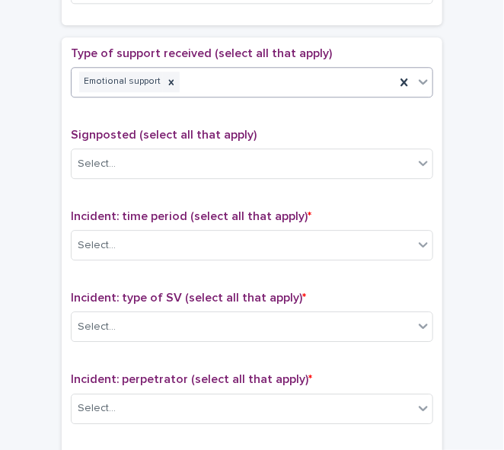
scroll to position [870, 0]
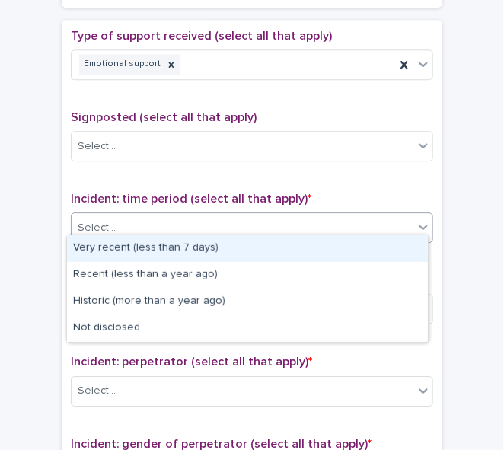
click at [420, 224] on icon at bounding box center [422, 226] width 9 height 5
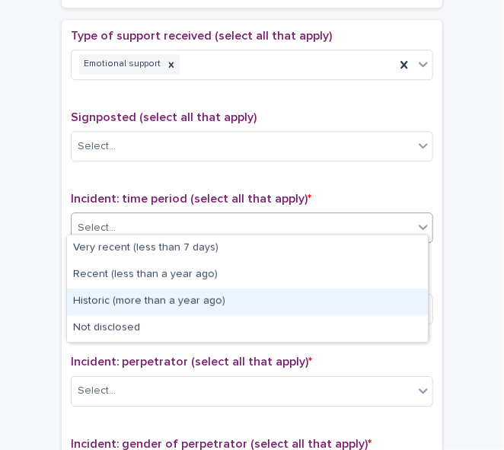
click at [379, 298] on div "Historic (more than a year ago)" at bounding box center [247, 301] width 361 height 27
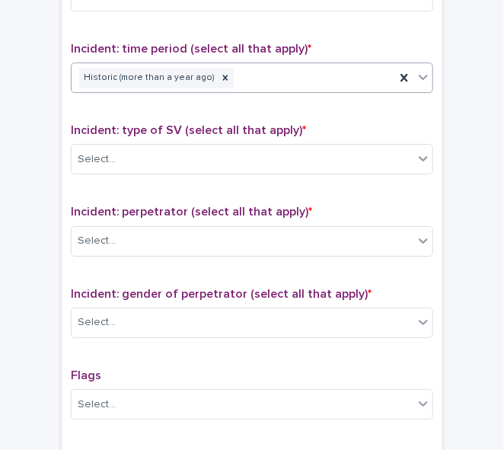
scroll to position [1040, 0]
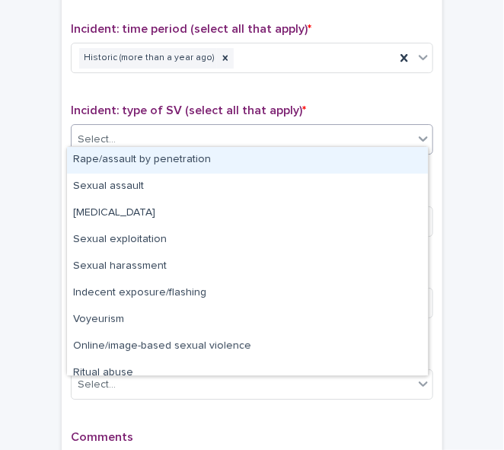
click at [418, 137] on icon at bounding box center [422, 139] width 9 height 5
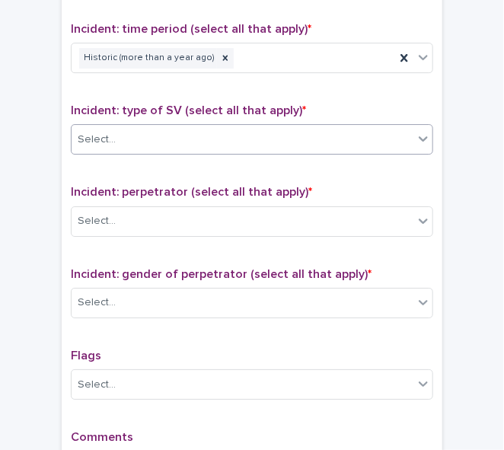
click at [418, 137] on icon at bounding box center [422, 139] width 9 height 5
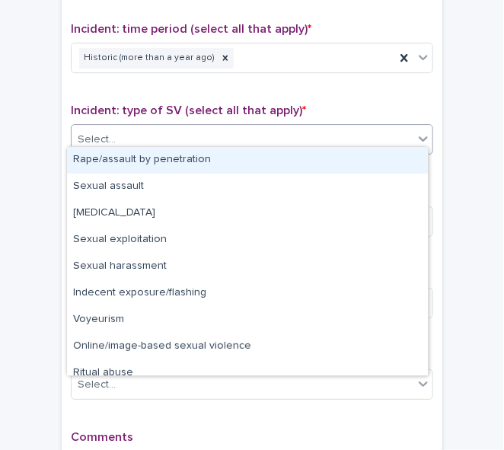
click at [418, 137] on icon at bounding box center [422, 139] width 9 height 5
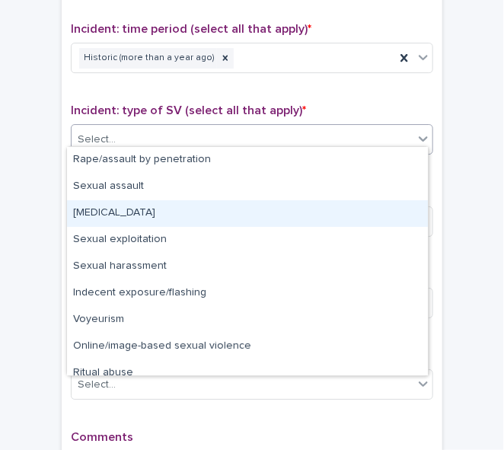
click at [323, 221] on div "[MEDICAL_DATA]" at bounding box center [247, 213] width 361 height 27
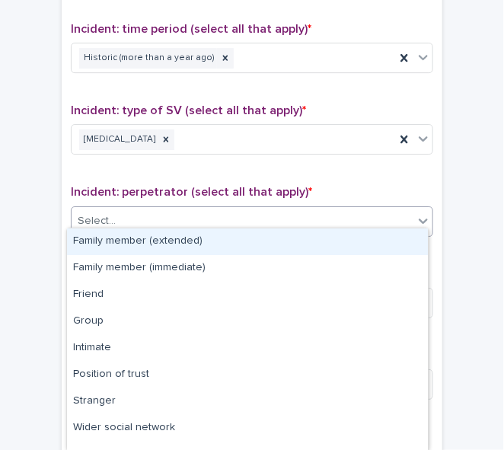
click at [327, 221] on div "Select..." at bounding box center [243, 220] width 342 height 25
click at [313, 248] on div "Family member (extended)" at bounding box center [247, 241] width 361 height 27
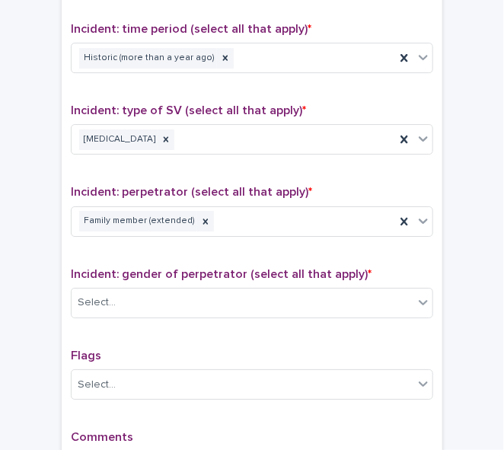
click at [304, 250] on div "Type of support received (select all that apply) Emotional support Signposted (…" at bounding box center [252, 177] width 362 height 636
click at [200, 216] on icon at bounding box center [205, 221] width 11 height 11
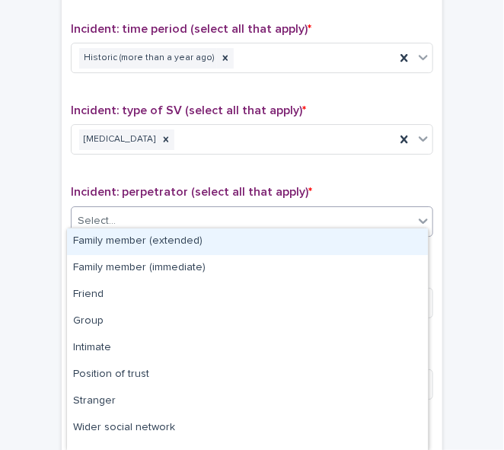
click at [196, 215] on div "Select..." at bounding box center [243, 220] width 342 height 25
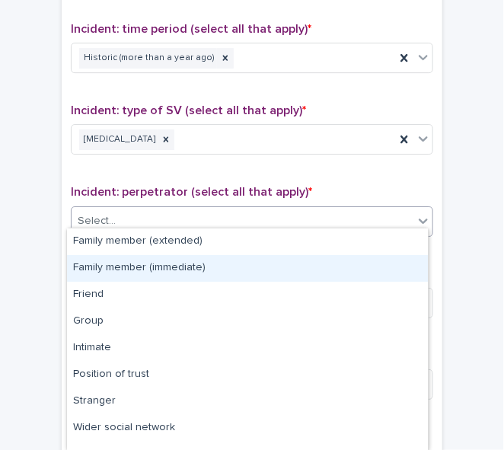
click at [189, 267] on div "Family member (immediate)" at bounding box center [247, 268] width 361 height 27
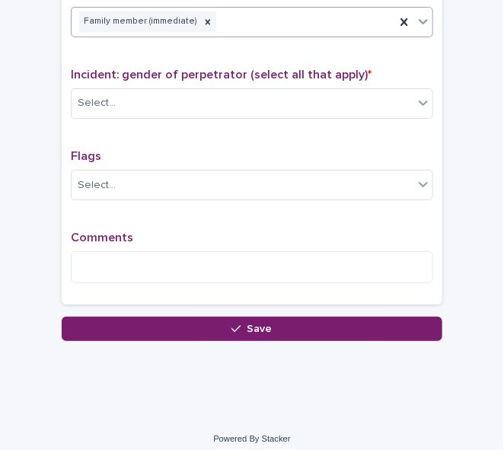
scroll to position [1240, 0]
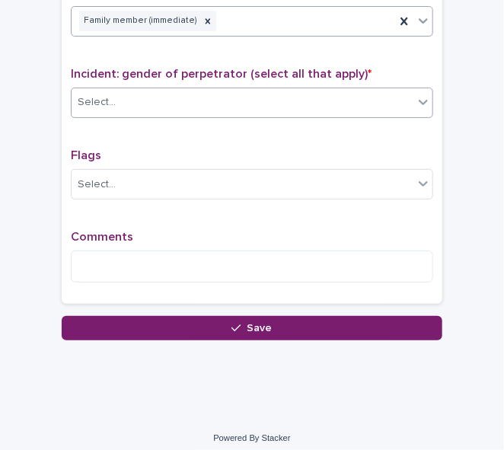
click at [415, 94] on icon at bounding box center [422, 101] width 15 height 15
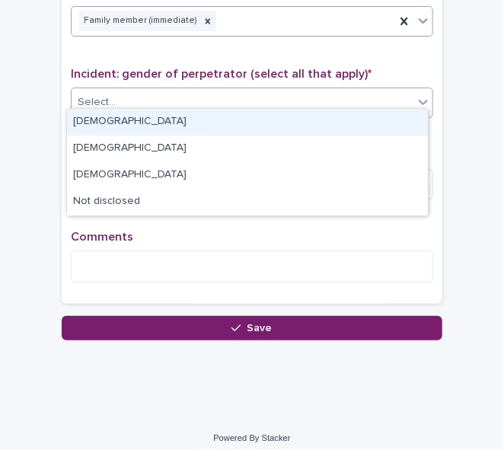
click at [397, 123] on div "[DEMOGRAPHIC_DATA]" at bounding box center [247, 122] width 361 height 27
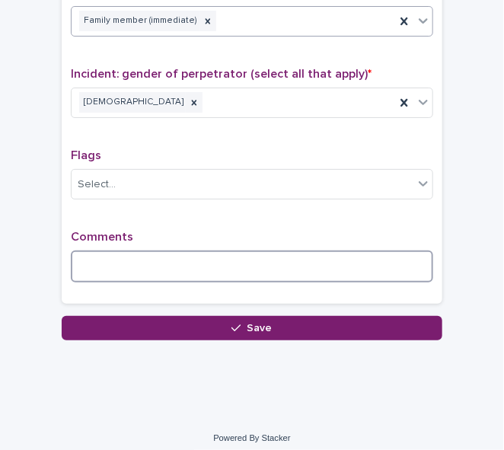
click at [256, 266] on textarea at bounding box center [252, 266] width 362 height 32
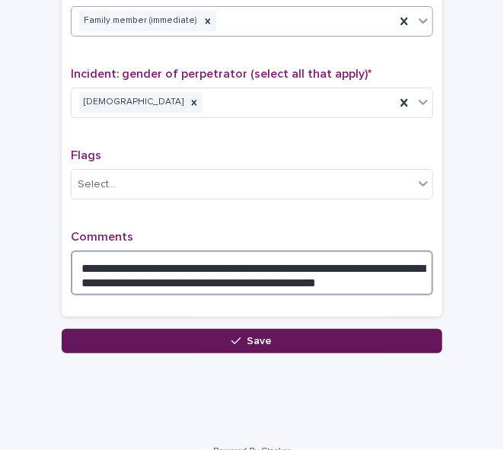
type textarea "**********"
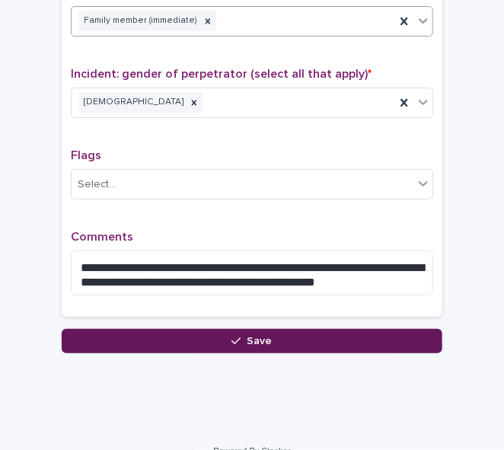
click at [247, 336] on span "Save" at bounding box center [259, 341] width 25 height 11
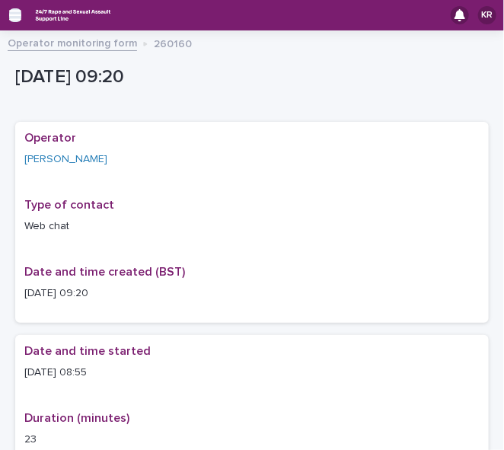
click at [13, 13] on icon "button" at bounding box center [15, 15] width 12 height 14
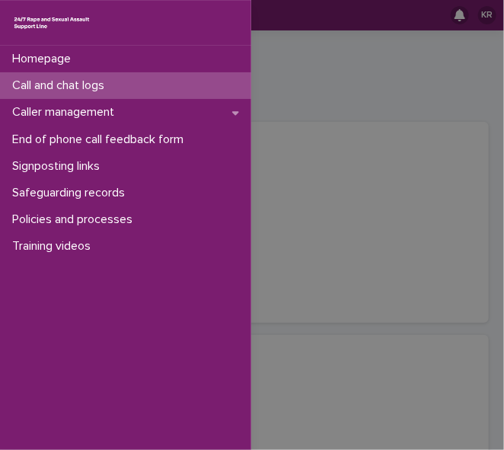
click at [32, 84] on p "Call and chat logs" at bounding box center [61, 85] width 110 height 14
click at [406, 230] on div "Homepage Call and chat logs Caller management End of phone call feedback form S…" at bounding box center [252, 225] width 504 height 450
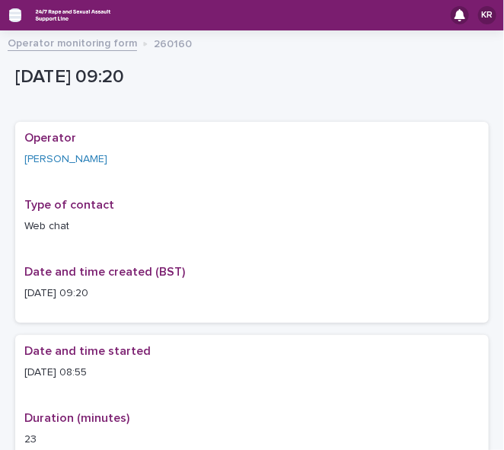
click at [13, 16] on icon "button" at bounding box center [15, 15] width 12 height 14
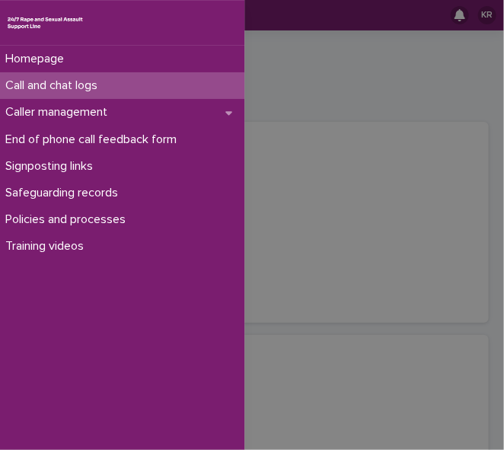
click at [13, 16] on img at bounding box center [44, 23] width 79 height 20
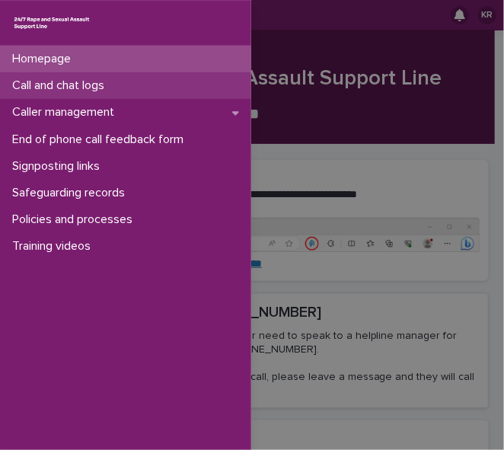
click at [43, 97] on div "Call and chat logs" at bounding box center [125, 85] width 251 height 27
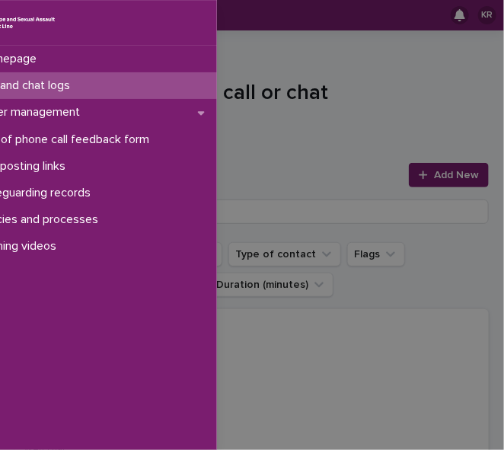
click at [43, 97] on div "Call and chat logs" at bounding box center [91, 85] width 251 height 27
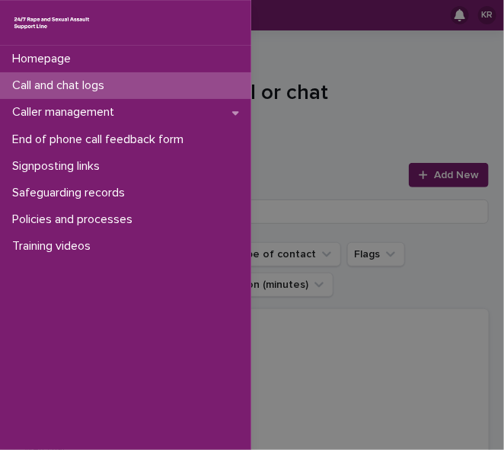
click at [426, 177] on div "Homepage Call and chat logs Caller management End of phone call feedback form S…" at bounding box center [252, 225] width 504 height 450
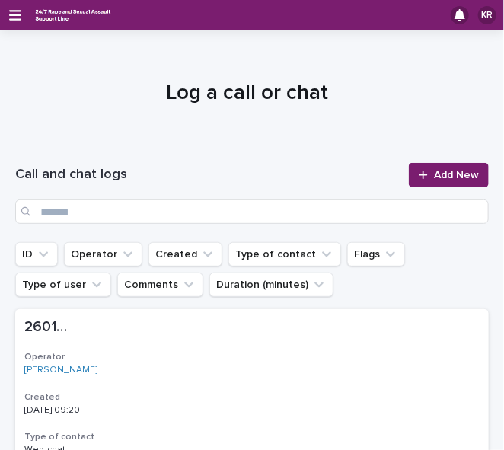
click at [434, 177] on span "Add New" at bounding box center [456, 175] width 45 height 11
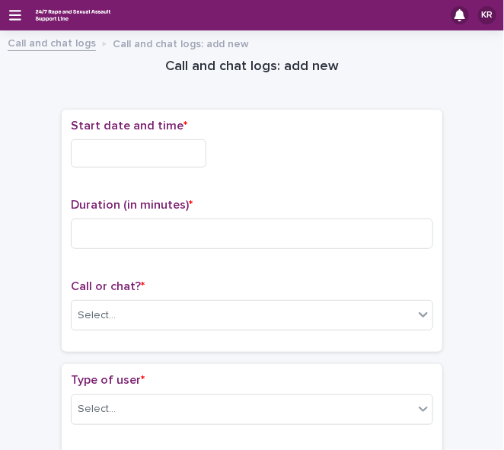
click at [426, 177] on div "Start date and time * Duration (in minutes) * Call or chat? * Select..." at bounding box center [252, 231] width 362 height 224
click at [89, 154] on input "text" at bounding box center [138, 153] width 135 height 28
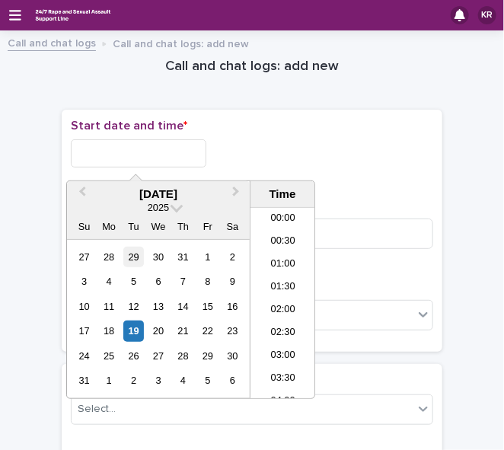
scroll to position [327, 0]
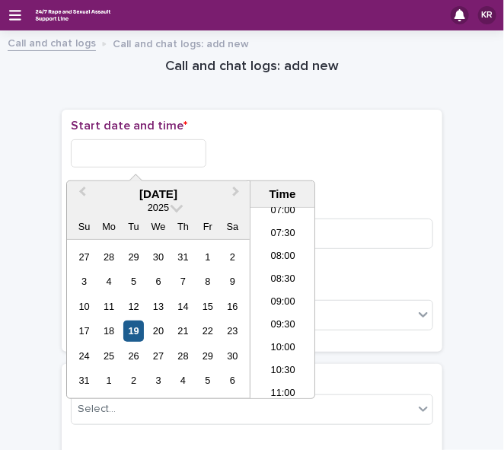
click at [137, 326] on div "19" at bounding box center [133, 330] width 21 height 21
click at [263, 308] on li "09:00" at bounding box center [282, 302] width 65 height 23
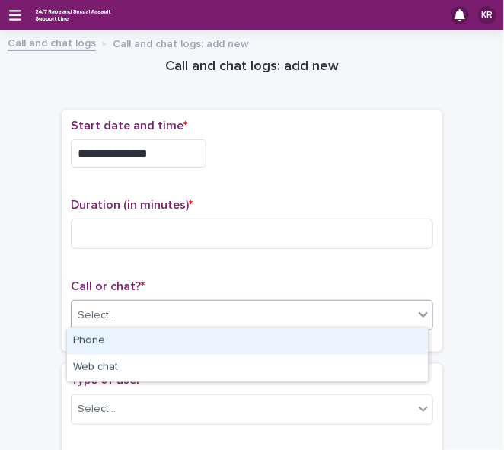
drag, startPoint x: 123, startPoint y: 368, endPoint x: 77, endPoint y: 303, distance: 79.8
click at [77, 303] on div "Select..." at bounding box center [243, 315] width 342 height 25
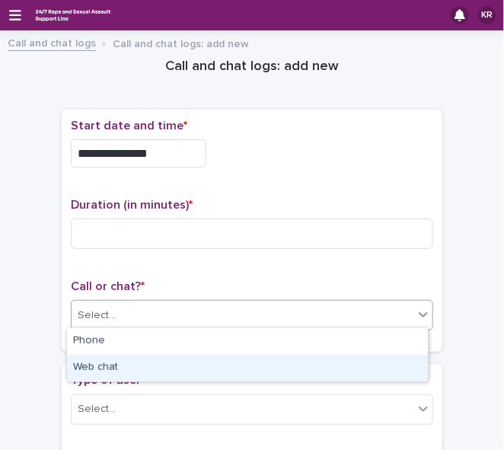
click at [87, 368] on div "Web chat" at bounding box center [247, 368] width 361 height 27
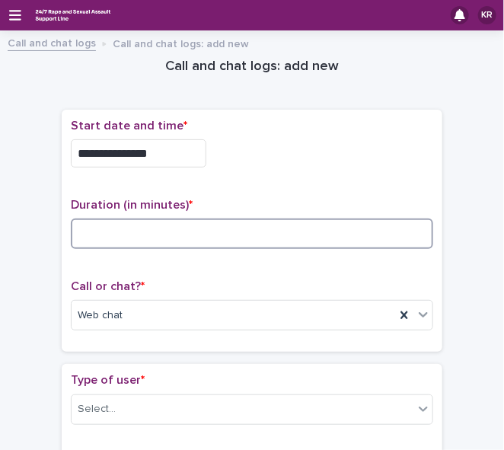
click at [105, 226] on input at bounding box center [252, 233] width 362 height 30
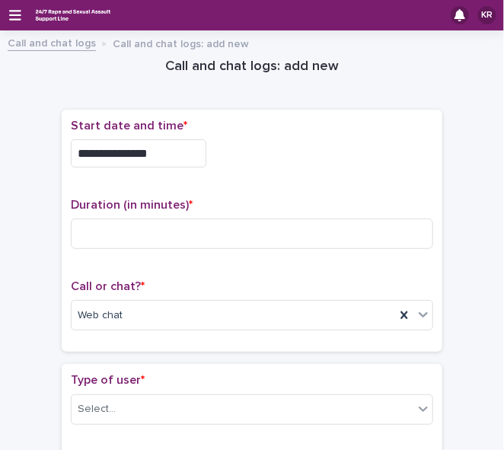
click at [166, 148] on input "**********" at bounding box center [138, 153] width 135 height 28
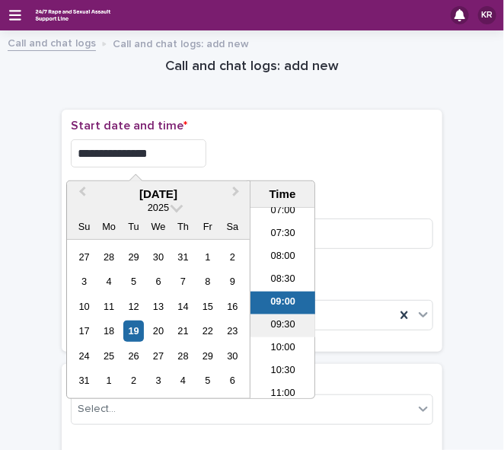
click at [254, 325] on li "09:30" at bounding box center [282, 325] width 65 height 23
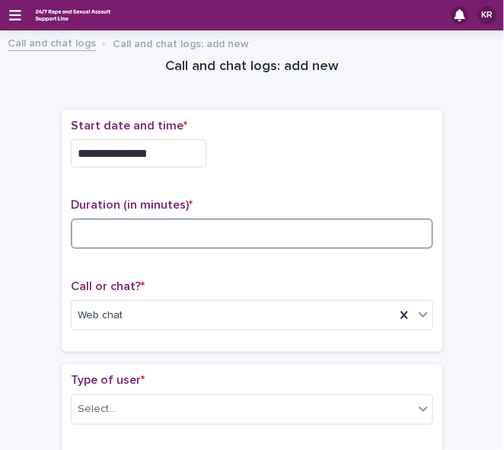
click at [182, 228] on input at bounding box center [252, 233] width 362 height 30
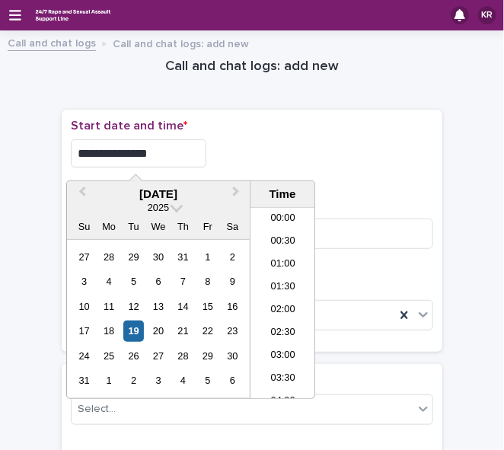
scroll to position [350, 0]
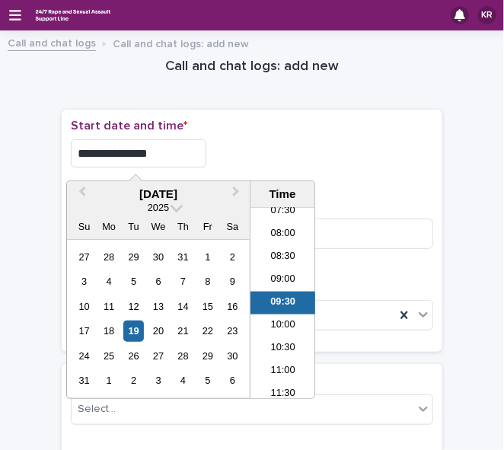
click at [156, 151] on input "**********" at bounding box center [138, 153] width 135 height 28
type input "**********"
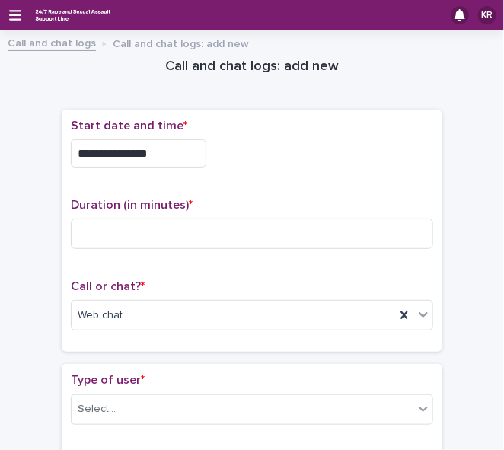
click at [237, 141] on div "**********" at bounding box center [252, 153] width 362 height 28
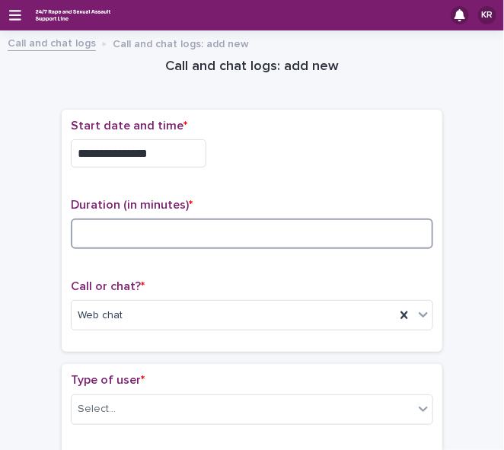
click at [124, 235] on input at bounding box center [252, 233] width 362 height 30
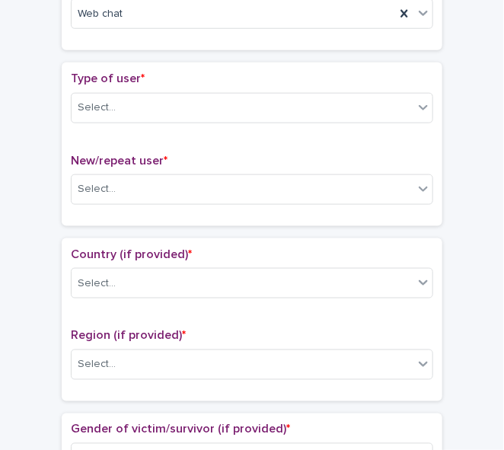
scroll to position [320, 0]
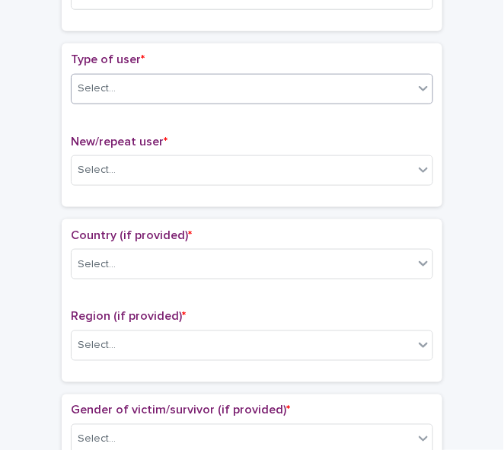
type input "*"
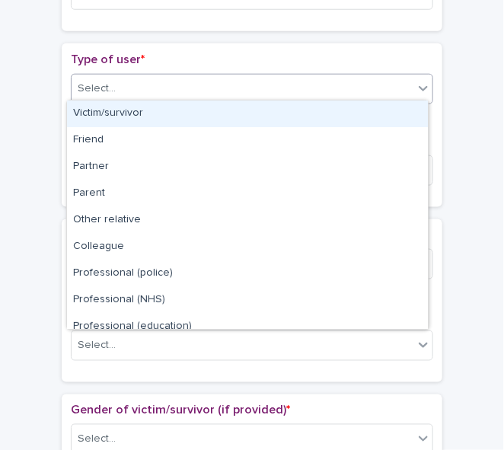
click at [426, 77] on div at bounding box center [423, 88] width 18 height 27
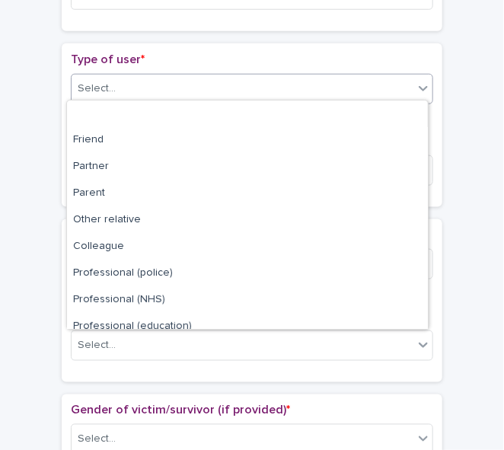
scroll to position [170, 0]
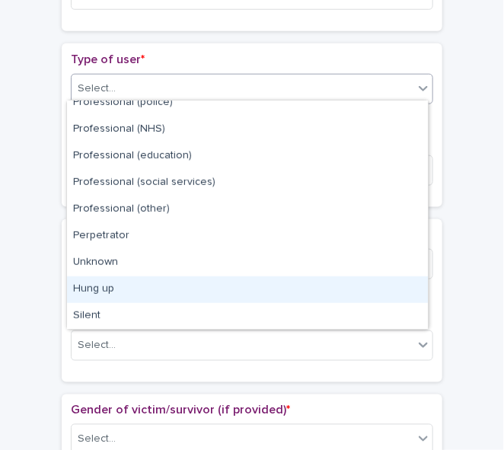
click at [403, 280] on div "Hung up" at bounding box center [247, 289] width 361 height 27
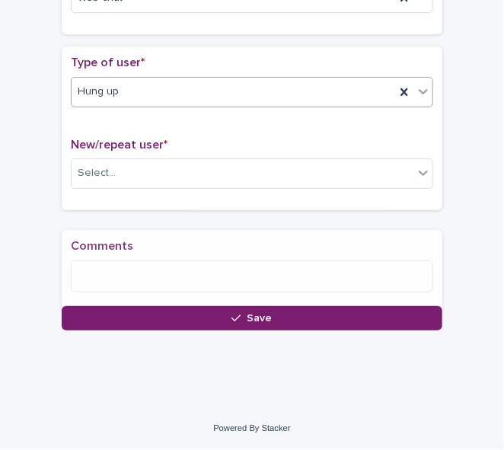
scroll to position [320, 0]
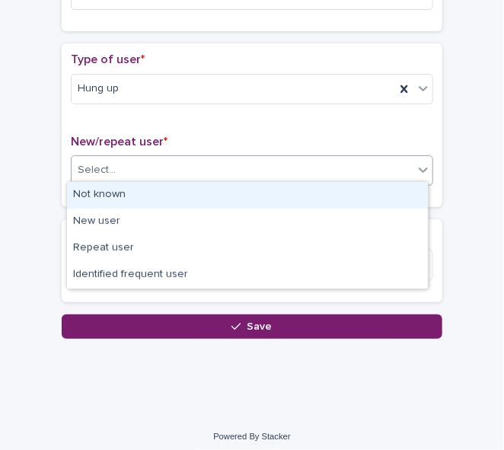
click at [418, 164] on icon at bounding box center [422, 169] width 15 height 15
click at [403, 186] on div "Not known" at bounding box center [247, 195] width 361 height 27
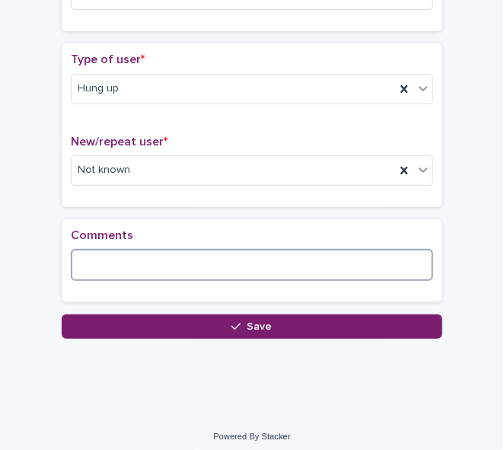
click at [136, 260] on textarea at bounding box center [252, 265] width 362 height 32
click at [161, 262] on textarea "**********" at bounding box center [252, 265] width 362 height 32
click at [201, 262] on textarea "**********" at bounding box center [252, 265] width 362 height 32
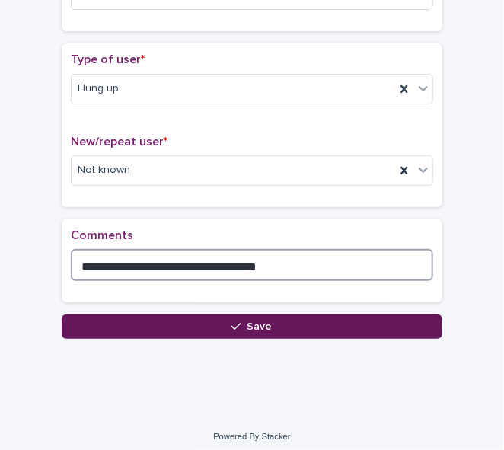
type textarea "**********"
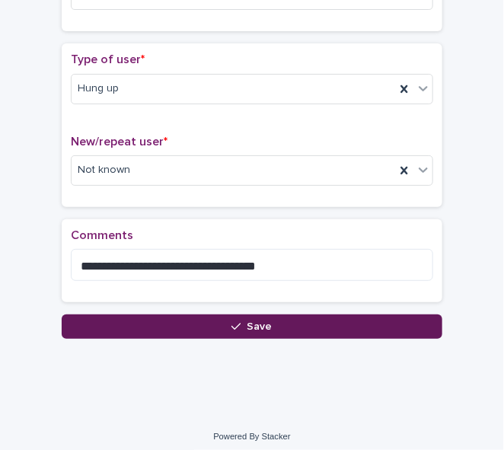
click at [257, 321] on span "Save" at bounding box center [259, 326] width 25 height 11
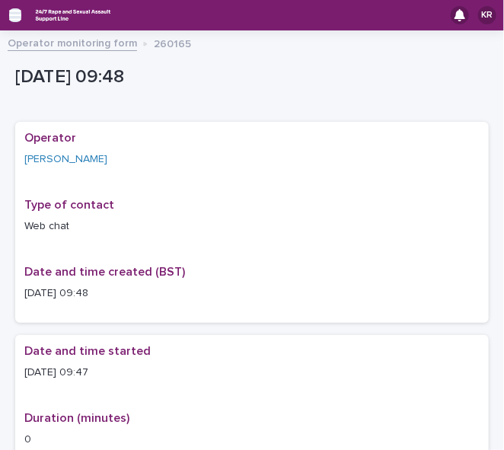
click at [13, 14] on icon "button" at bounding box center [15, 15] width 12 height 14
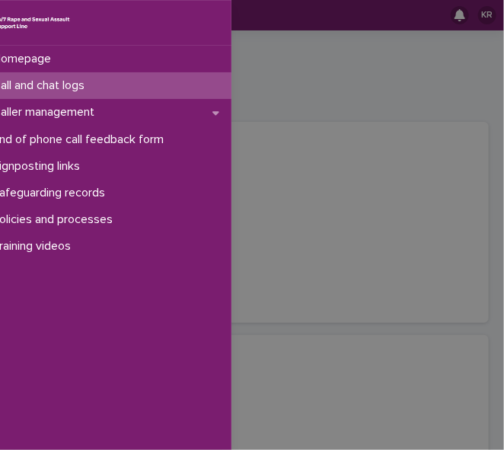
click at [13, 14] on img at bounding box center [31, 23] width 79 height 20
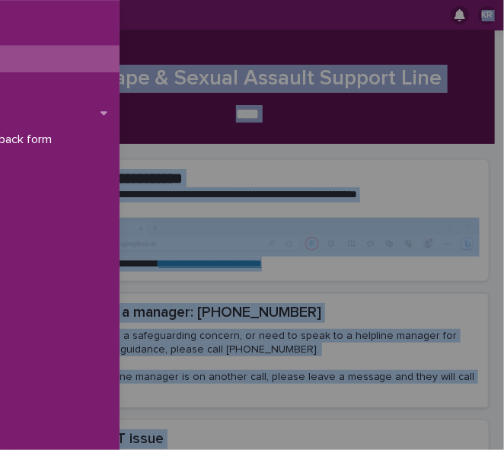
click at [13, 14] on div "Homepage Call and chat logs Caller management End of phone call feedback form S…" at bounding box center [252, 225] width 504 height 450
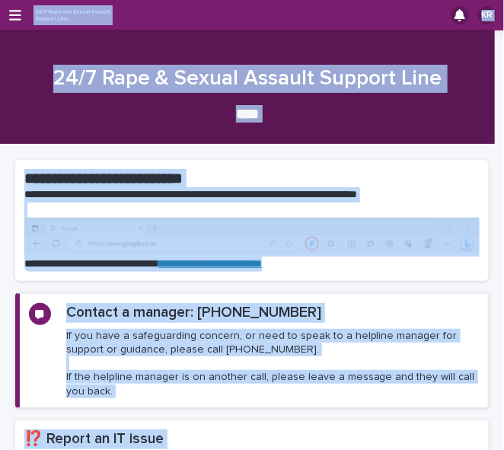
click at [13, 14] on icon "button" at bounding box center [15, 15] width 12 height 14
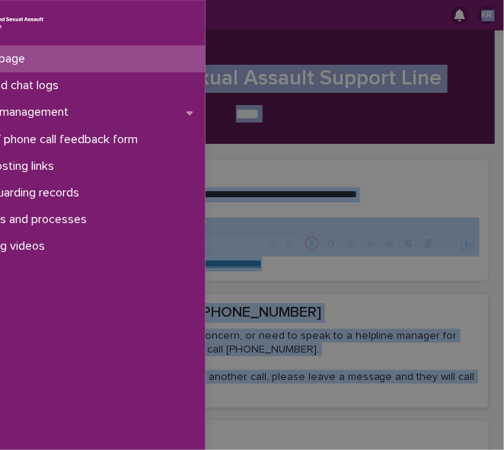
click at [13, 14] on img at bounding box center [6, 23] width 79 height 20
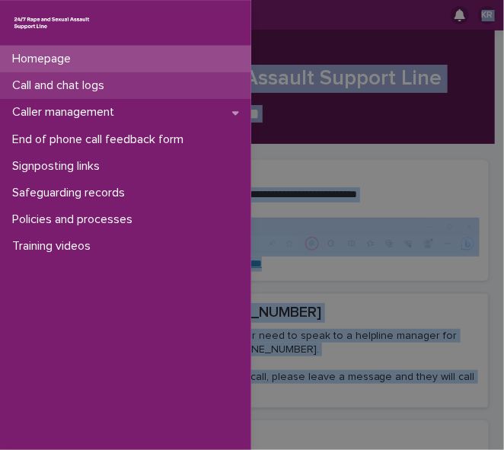
click at [29, 89] on p "Call and chat logs" at bounding box center [61, 85] width 110 height 14
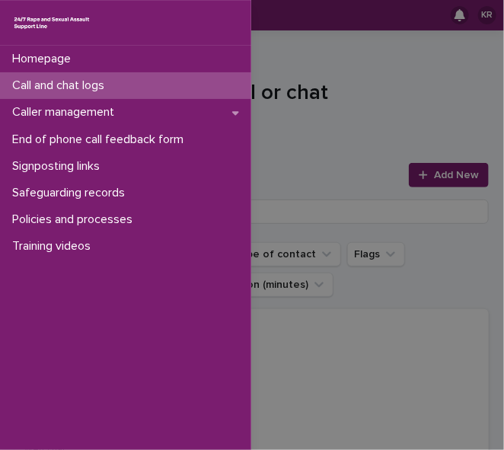
click at [428, 177] on div "Homepage Call and chat logs Caller management End of phone call feedback form S…" at bounding box center [252, 225] width 504 height 450
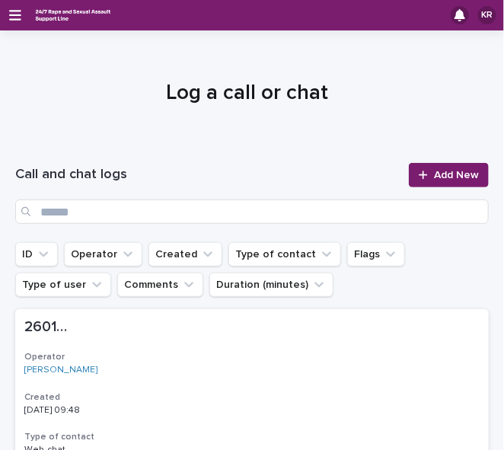
click at [434, 177] on span "Add New" at bounding box center [456, 175] width 45 height 11
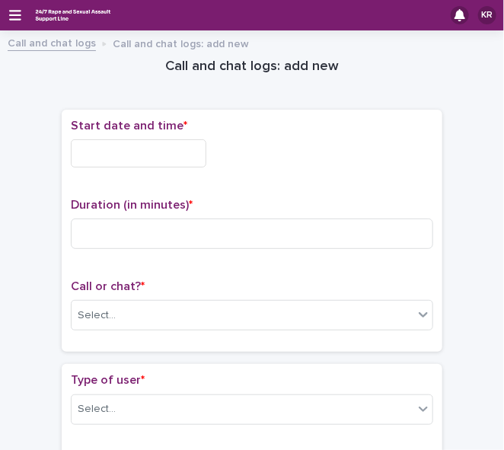
click at [428, 177] on div "Start date and time * Duration (in minutes) * Call or chat? * Select..." at bounding box center [252, 231] width 362 height 224
click at [89, 150] on input "text" at bounding box center [138, 153] width 135 height 28
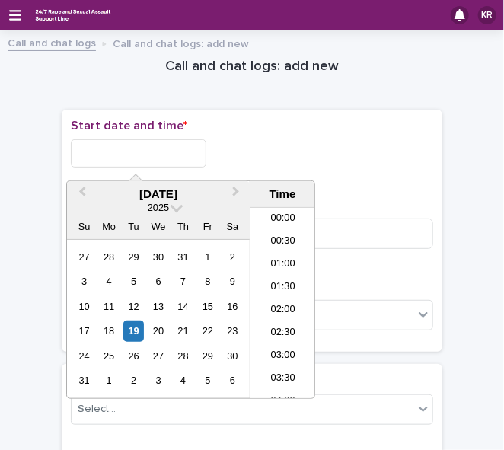
scroll to position [350, 0]
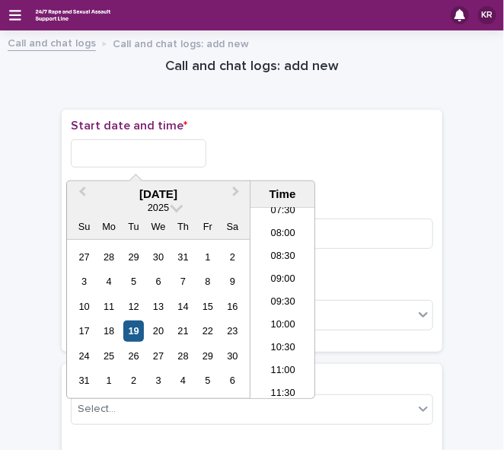
click at [132, 332] on div "19" at bounding box center [133, 330] width 21 height 21
click at [265, 303] on li "09:30" at bounding box center [282, 302] width 65 height 23
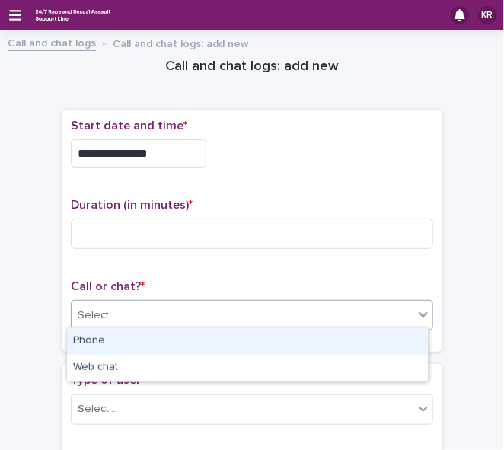
click at [115, 303] on div "Select..." at bounding box center [243, 315] width 342 height 25
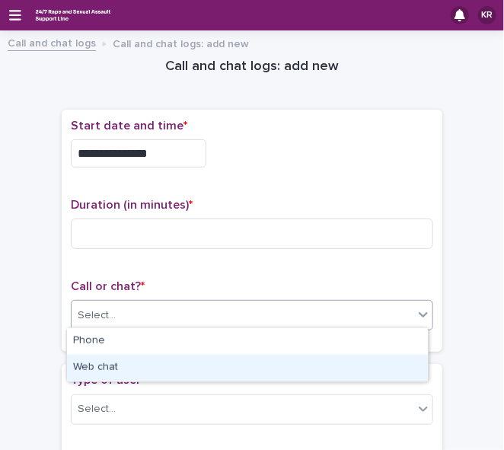
click at [104, 363] on div "Web chat" at bounding box center [247, 368] width 361 height 27
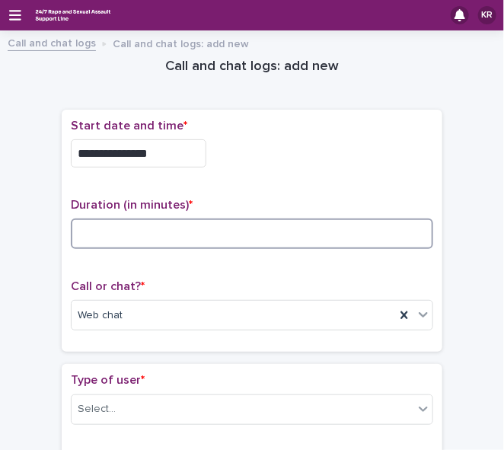
click at [74, 238] on input at bounding box center [252, 233] width 362 height 30
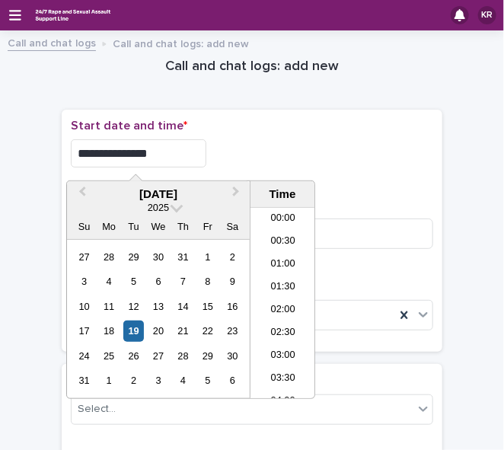
click at [159, 150] on input "**********" at bounding box center [138, 153] width 135 height 28
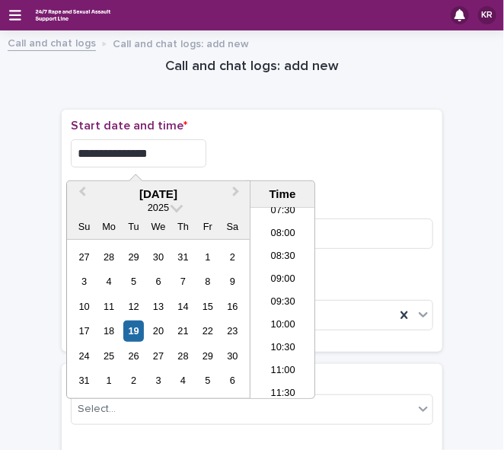
type input "**********"
click at [322, 183] on div "**********" at bounding box center [252, 231] width 362 height 224
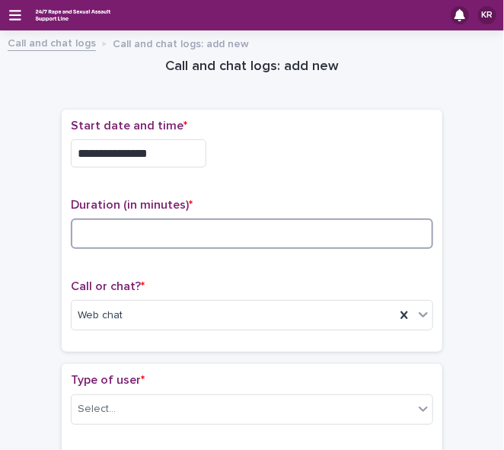
click at [84, 228] on input at bounding box center [252, 233] width 362 height 30
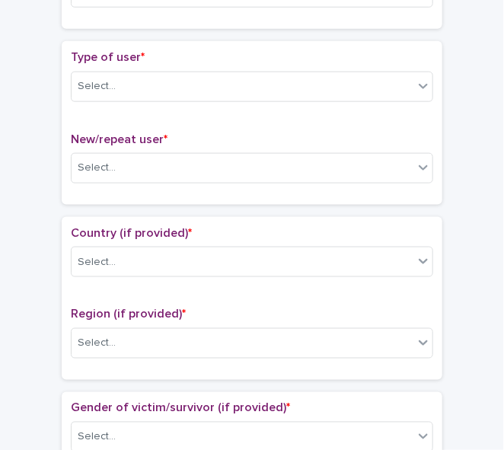
scroll to position [333, 0]
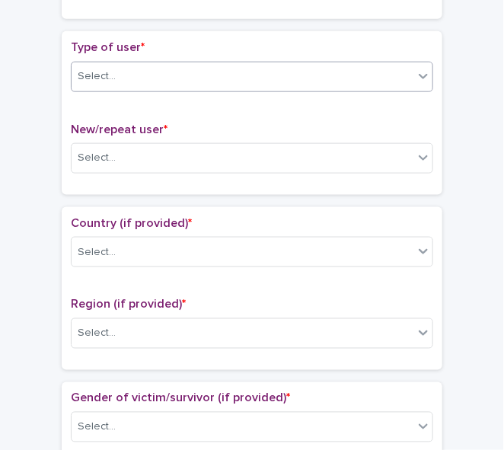
type input "**"
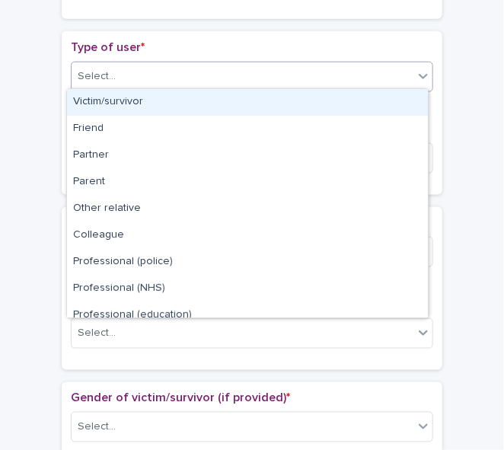
click at [418, 74] on icon at bounding box center [422, 76] width 9 height 5
click at [409, 96] on div "Victim/survivor" at bounding box center [247, 102] width 361 height 27
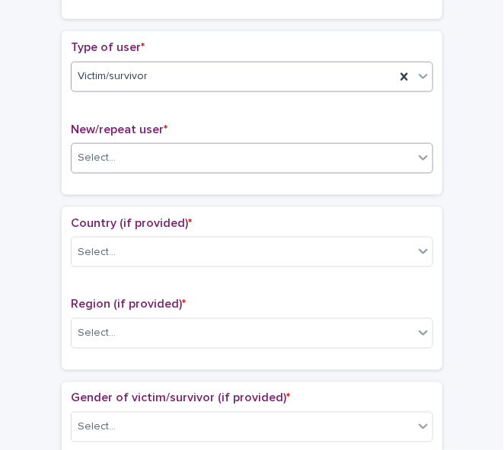
click at [417, 155] on icon at bounding box center [422, 157] width 15 height 15
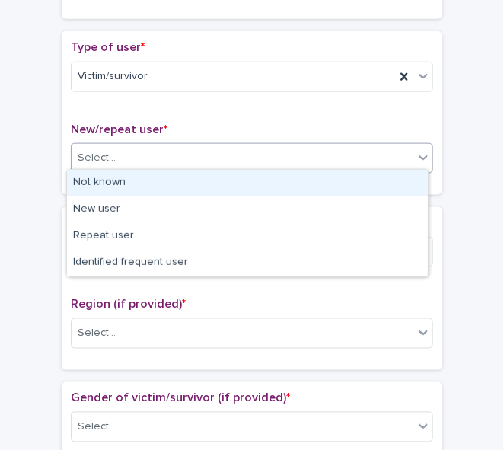
click at [409, 183] on div "Not known" at bounding box center [247, 183] width 361 height 27
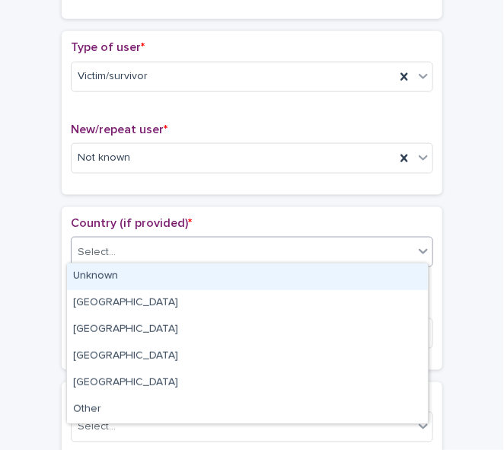
click at [415, 247] on icon at bounding box center [422, 250] width 15 height 15
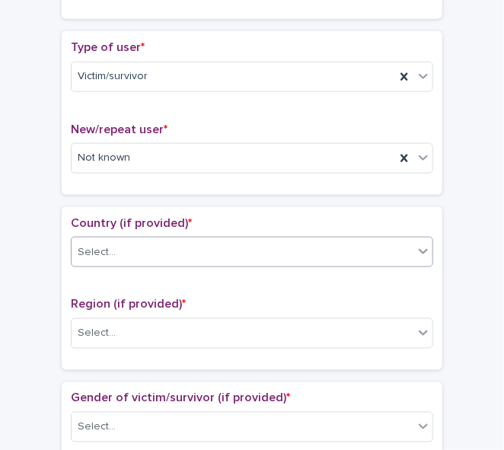
click at [415, 247] on icon at bounding box center [422, 250] width 15 height 15
click at [415, 157] on icon at bounding box center [422, 157] width 15 height 15
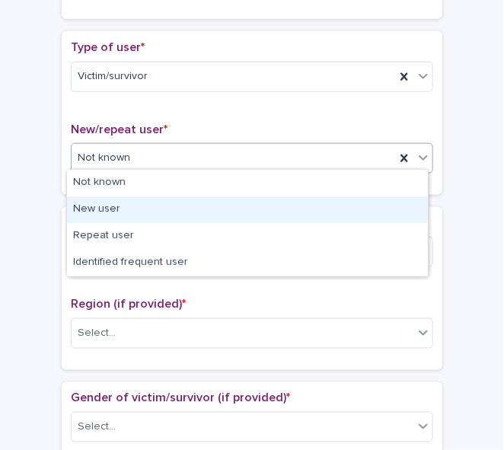
click at [391, 205] on div "New user" at bounding box center [247, 209] width 361 height 27
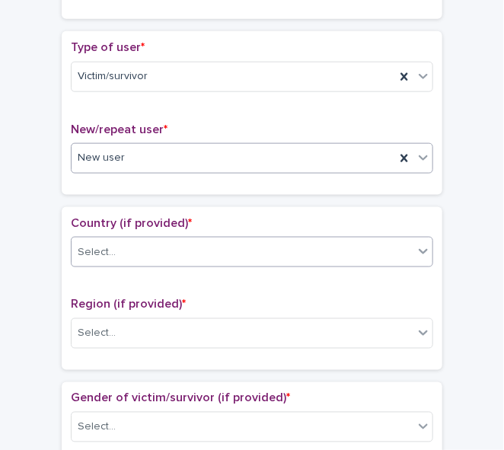
click at [368, 247] on div "Select..." at bounding box center [243, 252] width 342 height 25
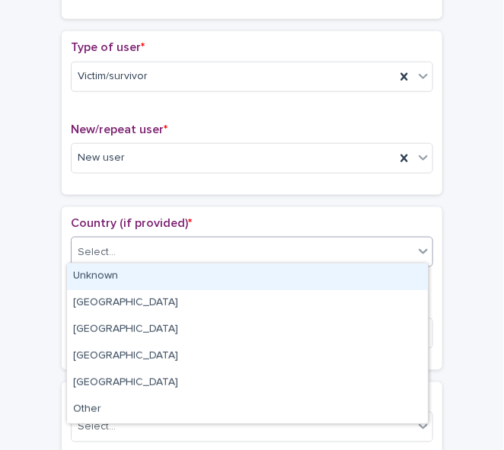
click at [344, 276] on div "Unknown" at bounding box center [247, 276] width 361 height 27
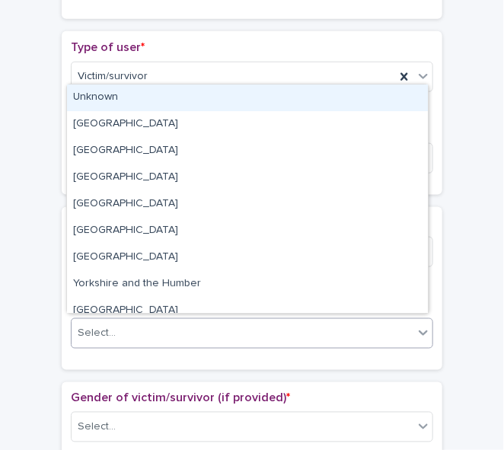
click at [195, 326] on div "Select..." at bounding box center [243, 333] width 342 height 25
click at [113, 104] on div "Unknown" at bounding box center [247, 97] width 361 height 27
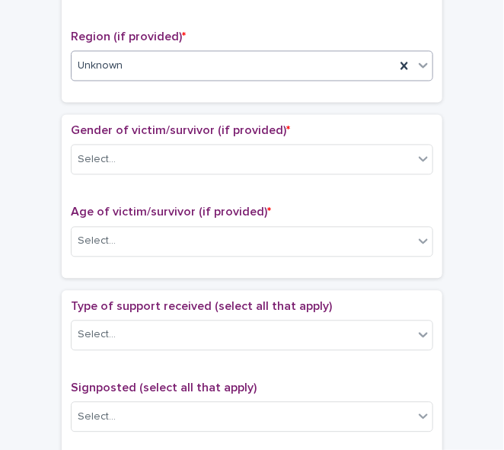
scroll to position [611, 0]
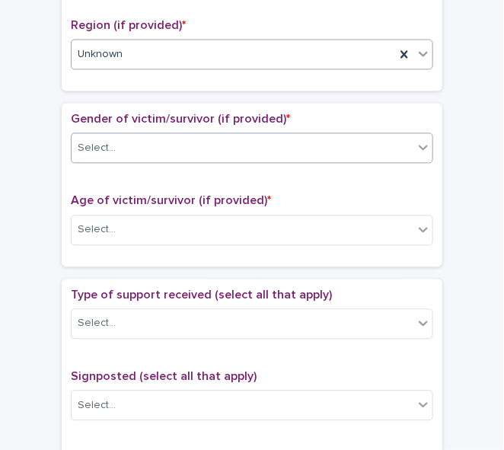
click at [418, 140] on icon at bounding box center [422, 147] width 15 height 15
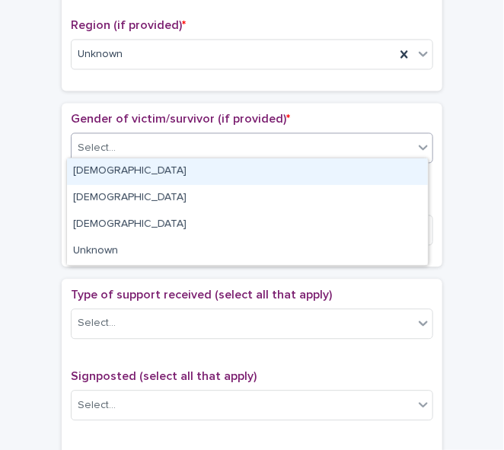
click at [375, 167] on div "[DEMOGRAPHIC_DATA]" at bounding box center [247, 171] width 361 height 27
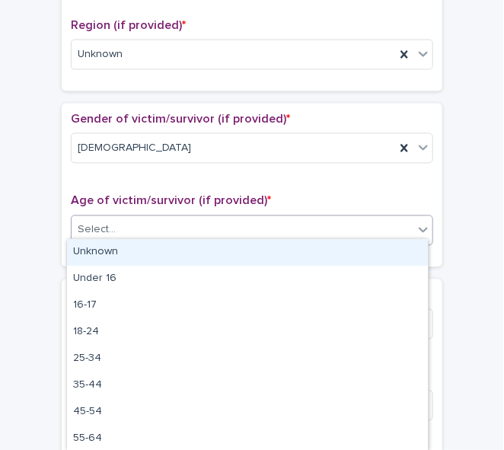
click at [333, 219] on div "Select..." at bounding box center [243, 230] width 342 height 25
click at [309, 250] on div "Unknown" at bounding box center [247, 252] width 361 height 27
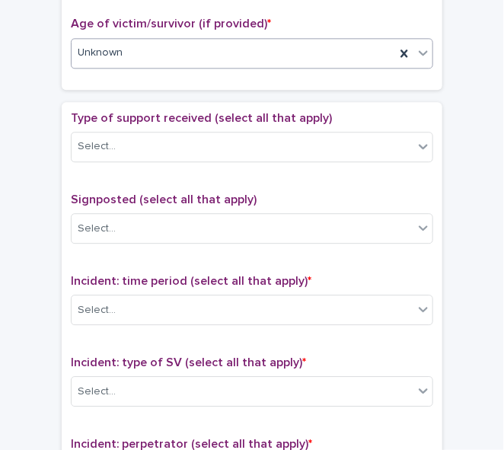
scroll to position [797, 0]
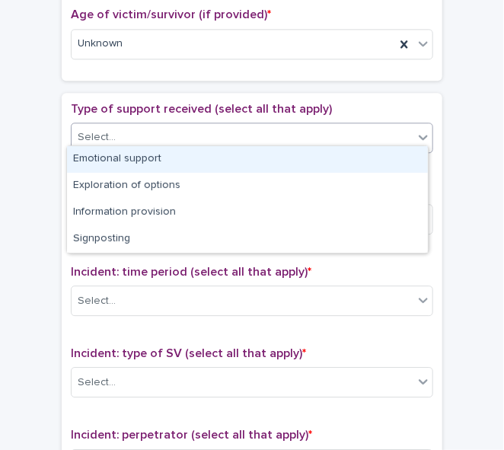
click at [422, 133] on icon at bounding box center [422, 136] width 15 height 15
click at [407, 157] on div "Emotional support" at bounding box center [247, 159] width 361 height 27
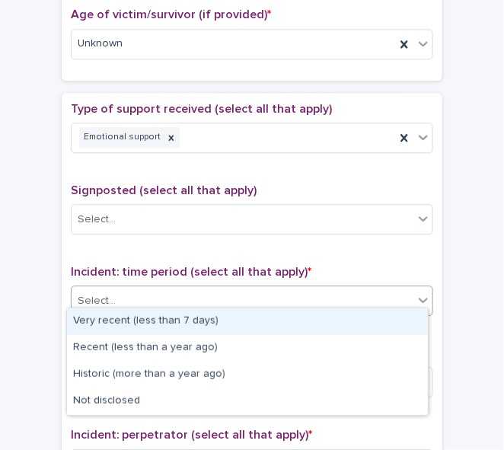
click at [390, 288] on div "Select..." at bounding box center [243, 300] width 342 height 25
click at [370, 321] on div "Very recent (less than 7 days)" at bounding box center [247, 321] width 361 height 27
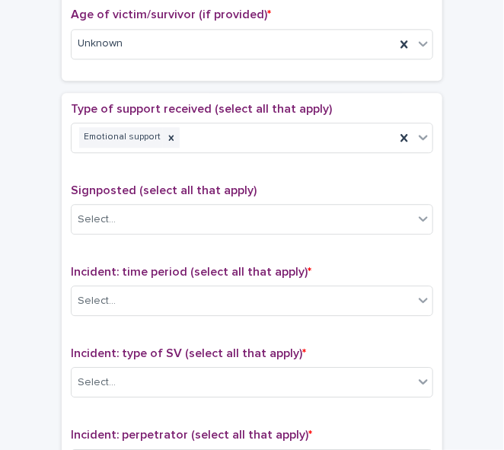
click at [370, 321] on div "Type of support received (select all that apply) Emotional support Signposted (…" at bounding box center [252, 420] width 362 height 636
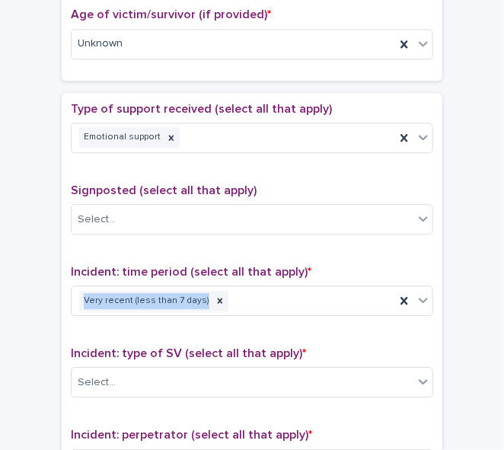
click at [370, 321] on div "Type of support received (select all that apply) Emotional support Signposted (…" at bounding box center [252, 420] width 362 height 636
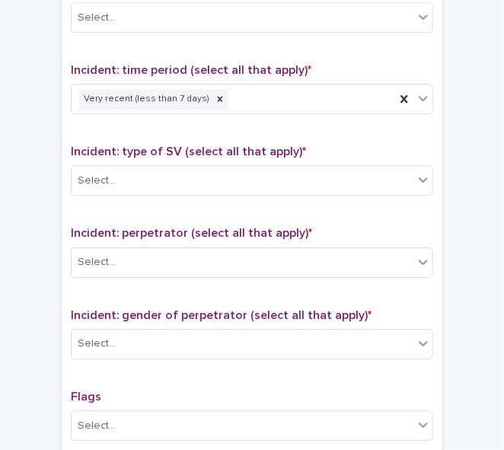
scroll to position [1009, 0]
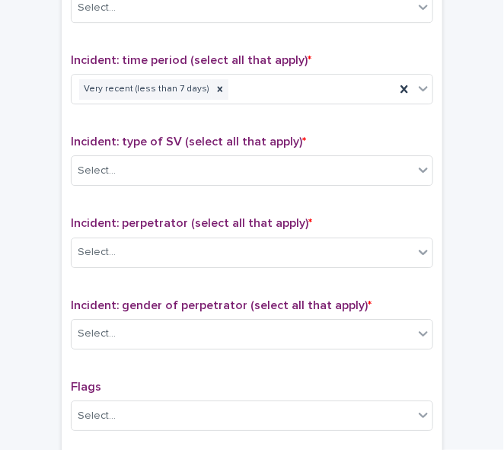
click at [420, 165] on icon at bounding box center [422, 169] width 15 height 15
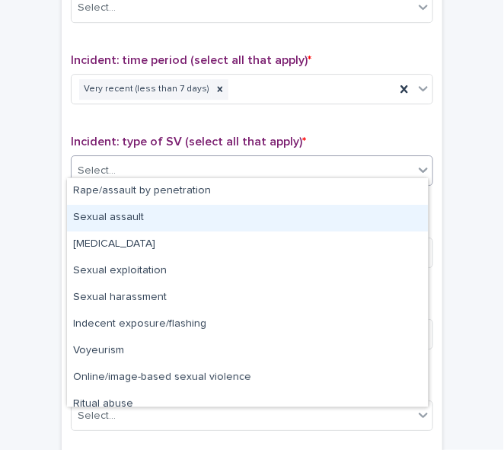
click at [388, 210] on div "Sexual assault" at bounding box center [247, 218] width 361 height 27
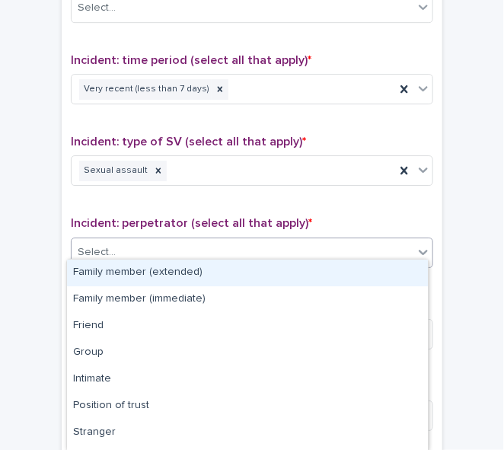
click at [397, 242] on div "Select..." at bounding box center [243, 252] width 342 height 25
click at [390, 253] on div "Select..." at bounding box center [243, 252] width 342 height 25
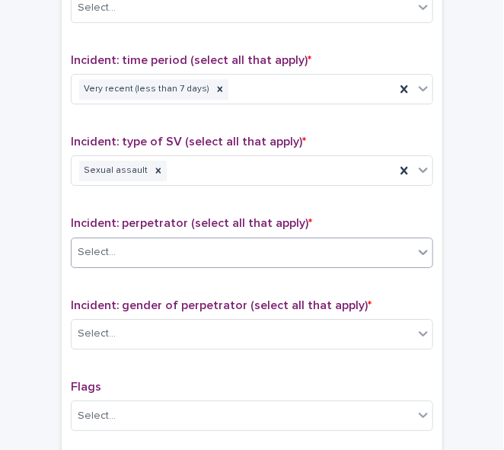
click at [390, 253] on div "Select..." at bounding box center [243, 252] width 342 height 25
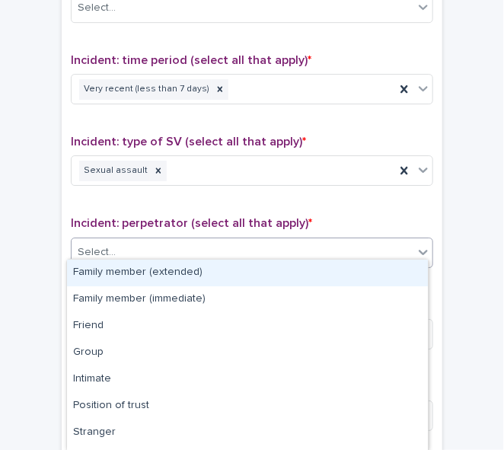
click at [390, 253] on div "Select..." at bounding box center [243, 252] width 342 height 25
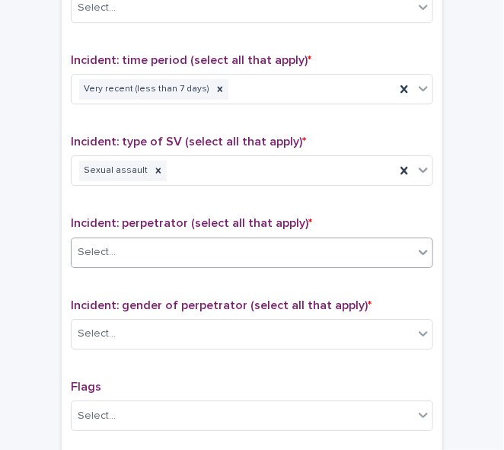
click at [390, 253] on div "Select..." at bounding box center [243, 252] width 342 height 25
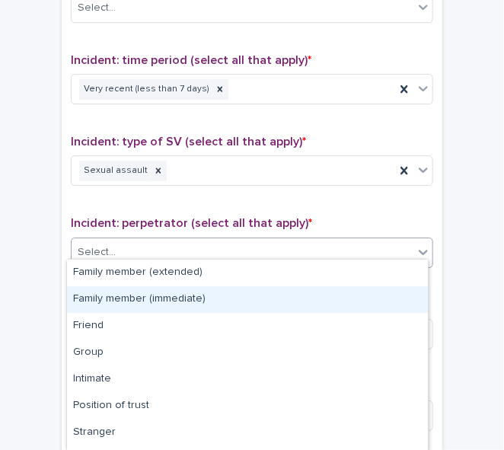
click at [371, 292] on div "Family member (immediate)" at bounding box center [247, 299] width 361 height 27
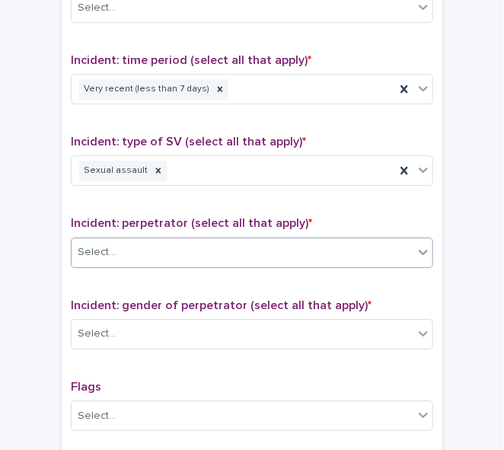
click at [371, 298] on p "Incident: gender of perpetrator (select all that apply) *" at bounding box center [252, 305] width 362 height 14
click at [202, 247] on icon at bounding box center [207, 252] width 11 height 11
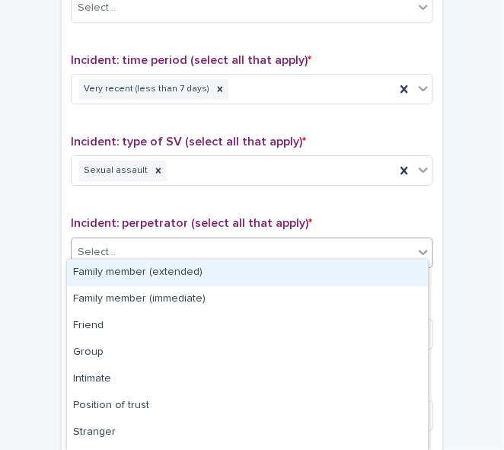
click at [200, 246] on div "Select..." at bounding box center [243, 252] width 342 height 25
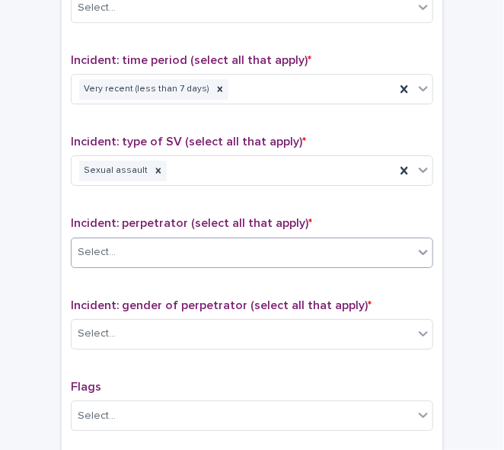
click at [200, 246] on div "Select..." at bounding box center [243, 252] width 342 height 25
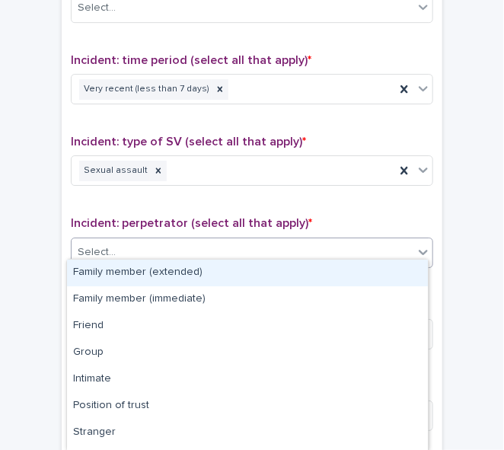
click at [200, 246] on div "Select..." at bounding box center [243, 252] width 342 height 25
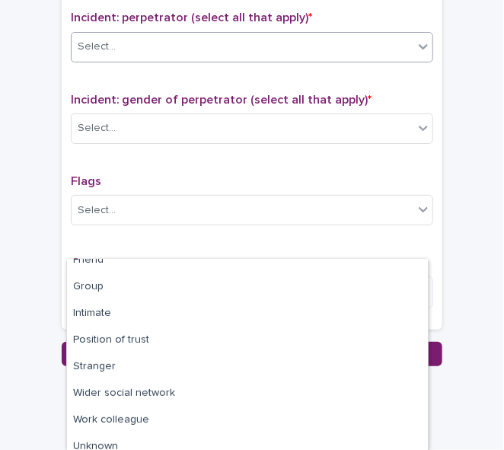
scroll to position [89, 0]
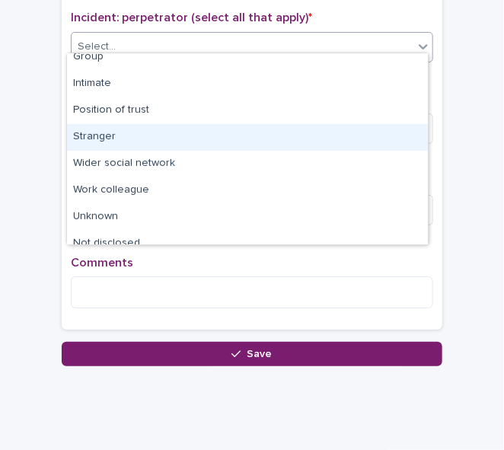
click at [84, 134] on div "Stranger" at bounding box center [247, 137] width 361 height 27
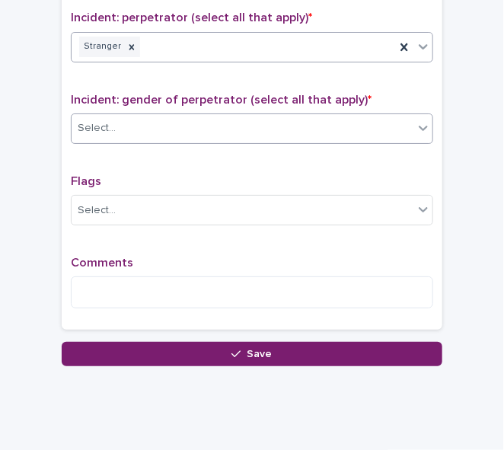
click at [91, 126] on div "Select..." at bounding box center [97, 128] width 38 height 16
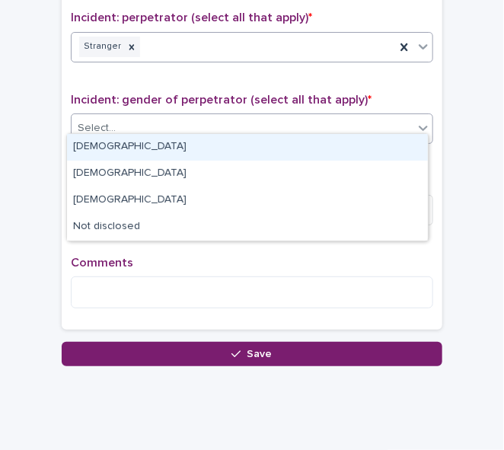
click at [93, 150] on div "[DEMOGRAPHIC_DATA]" at bounding box center [247, 147] width 361 height 27
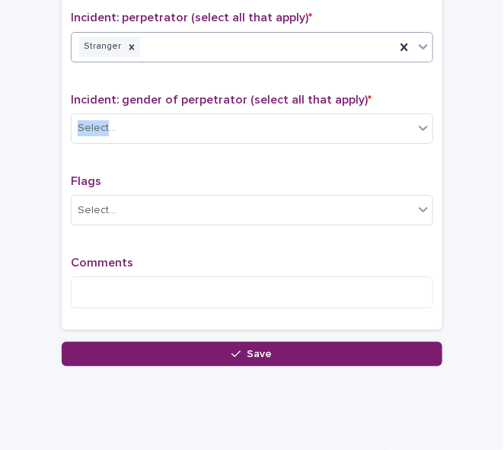
click at [93, 150] on div "Type of support received (select all that apply) Emotional support Signposted (…" at bounding box center [252, 3] width 362 height 636
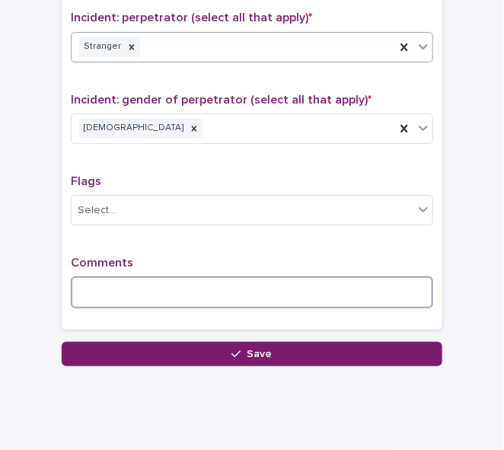
drag, startPoint x: 99, startPoint y: 282, endPoint x: 107, endPoint y: 277, distance: 8.9
click at [107, 277] on textarea at bounding box center [252, 292] width 362 height 32
click at [107, 277] on textarea "*" at bounding box center [252, 292] width 362 height 32
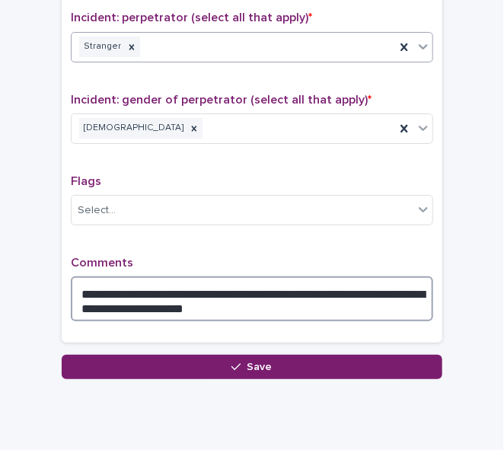
click at [230, 297] on textarea "**********" at bounding box center [252, 298] width 362 height 45
click at [224, 301] on textarea "**********" at bounding box center [252, 298] width 362 height 45
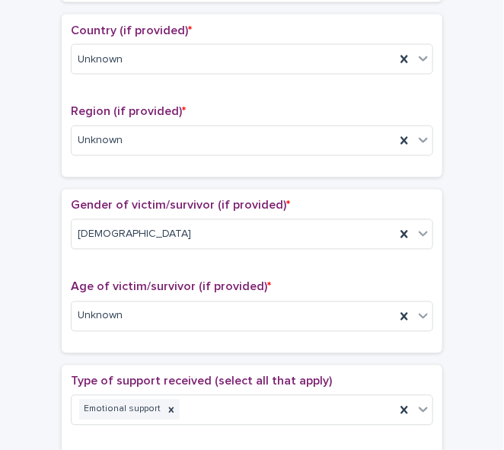
scroll to position [27, 0]
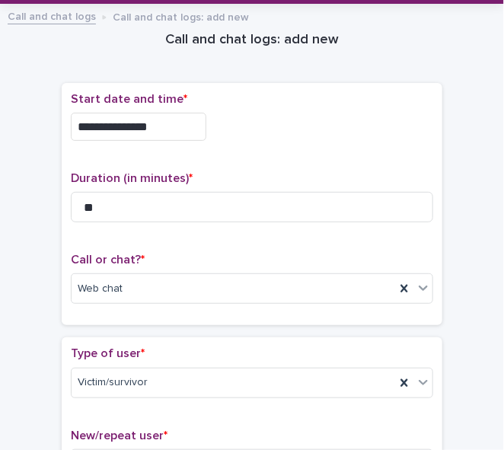
type textarea "**********"
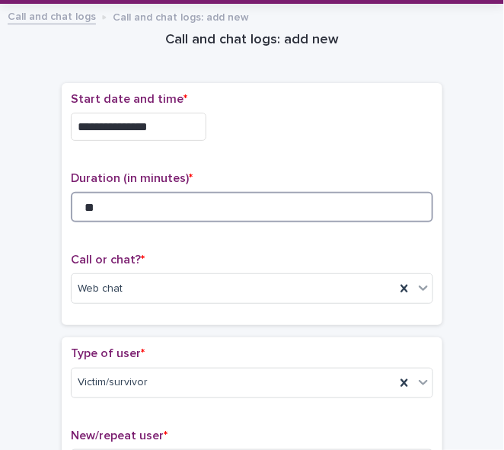
click at [100, 209] on input "**" at bounding box center [252, 207] width 362 height 30
type input "*"
click at [100, 202] on input "**" at bounding box center [252, 207] width 362 height 30
click at [100, 202] on input "*" at bounding box center [252, 207] width 362 height 30
click at [97, 205] on input "**" at bounding box center [252, 207] width 362 height 30
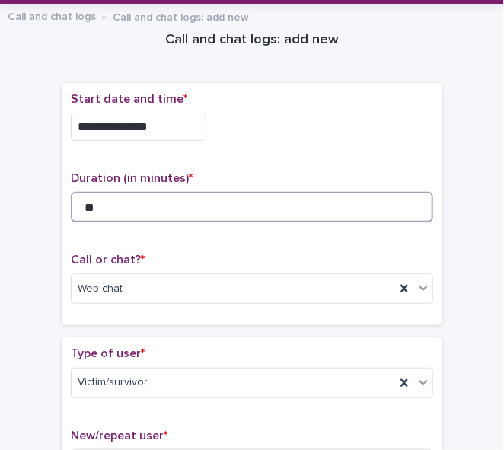
type input "*"
type input "**"
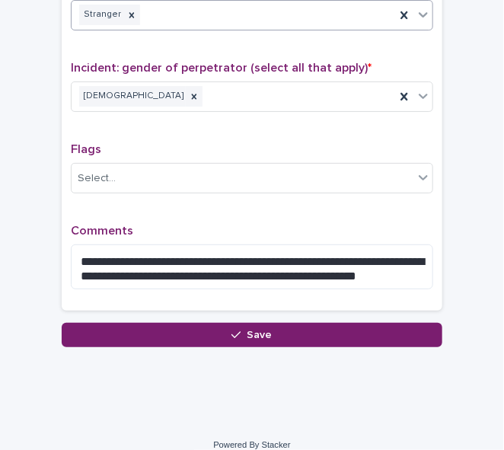
scroll to position [1253, 0]
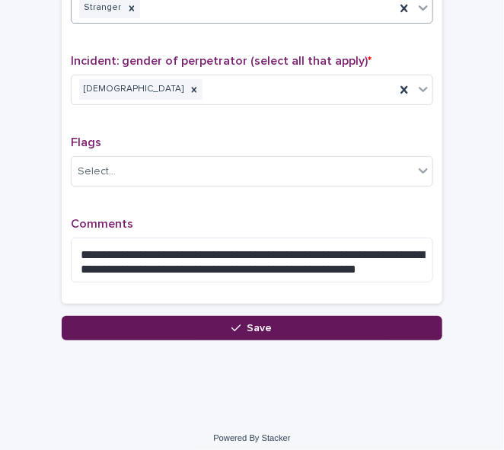
click at [256, 323] on span "Save" at bounding box center [259, 328] width 25 height 11
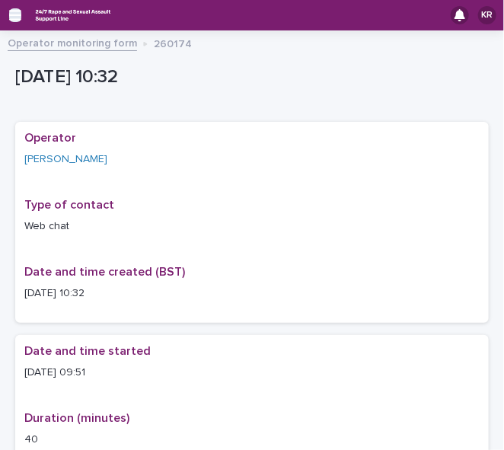
click at [14, 15] on icon "button" at bounding box center [15, 15] width 12 height 11
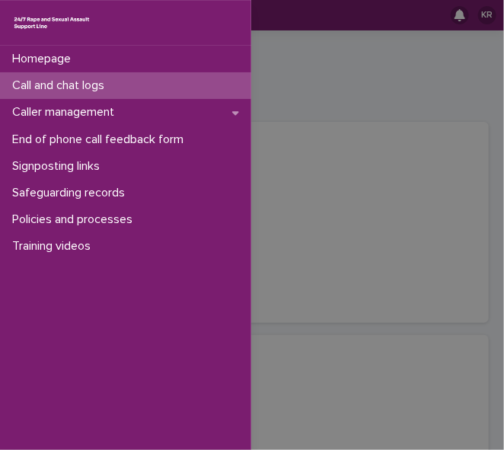
click at [30, 87] on p "Call and chat logs" at bounding box center [61, 85] width 110 height 14
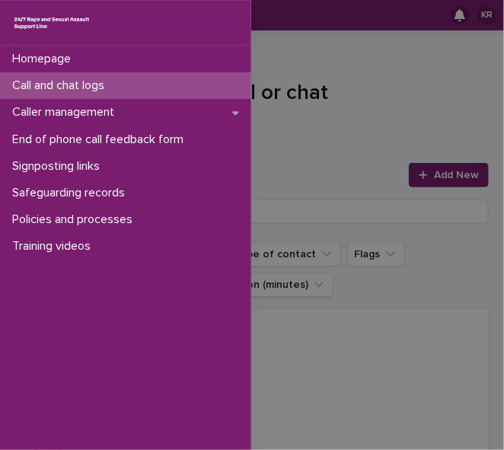
click at [435, 169] on div "Homepage Call and chat logs Caller management End of phone call feedback form S…" at bounding box center [252, 225] width 504 height 450
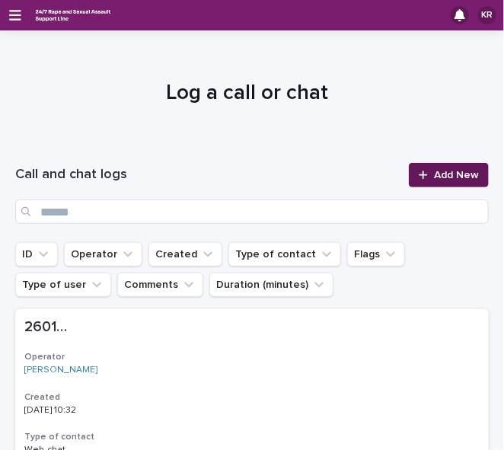
click at [435, 170] on span "Add New" at bounding box center [456, 175] width 45 height 11
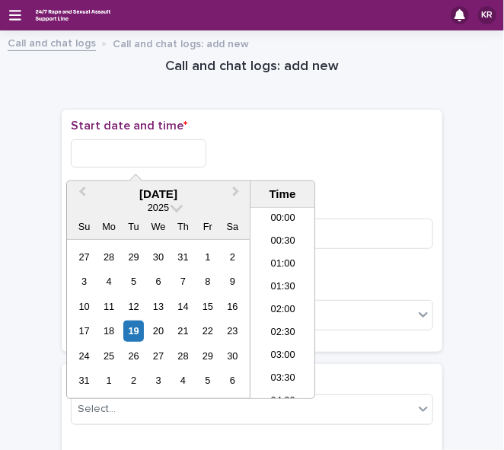
click at [101, 152] on input "text" at bounding box center [138, 153] width 135 height 28
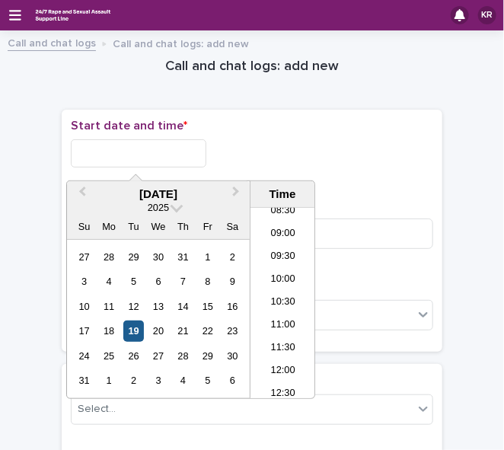
click at [130, 325] on div "19" at bounding box center [133, 330] width 21 height 21
click at [264, 298] on li "10:30" at bounding box center [282, 302] width 65 height 23
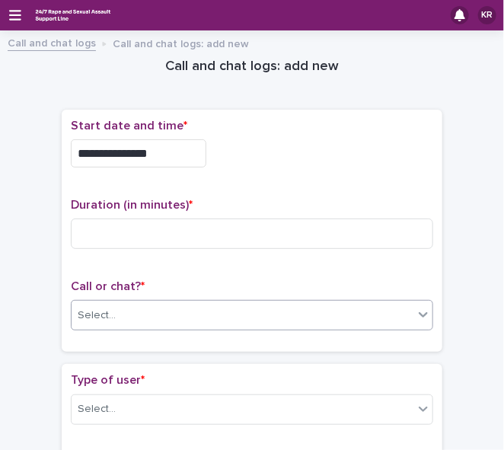
click at [230, 304] on div "Select..." at bounding box center [243, 315] width 342 height 25
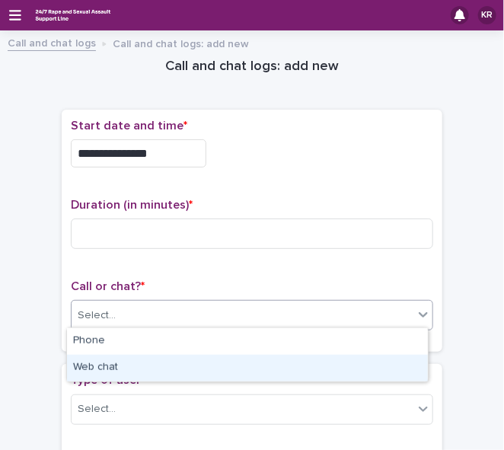
click at [151, 367] on div "Web chat" at bounding box center [247, 368] width 361 height 27
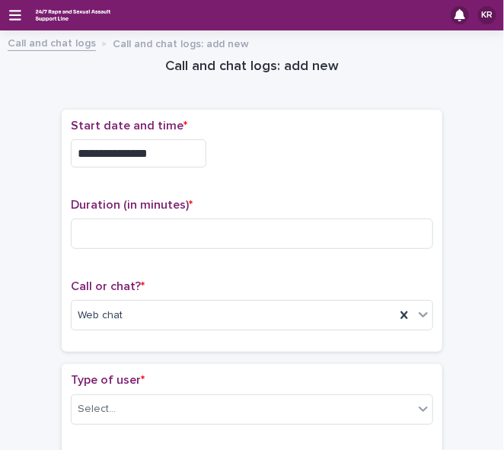
click at [151, 153] on input "**********" at bounding box center [138, 153] width 135 height 28
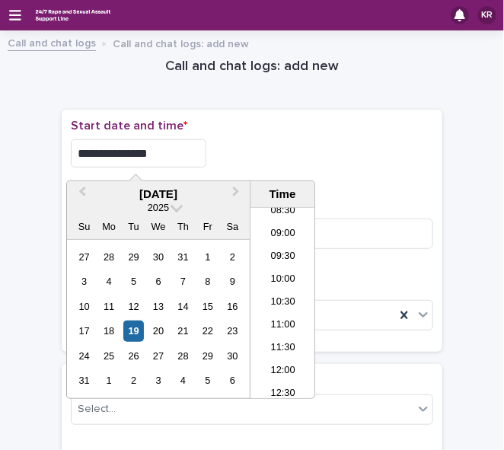
type input "**********"
click at [176, 152] on input "**********" at bounding box center [138, 153] width 135 height 28
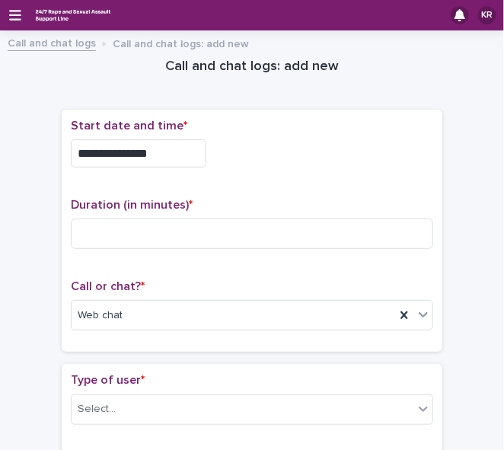
click at [227, 146] on div "**********" at bounding box center [252, 153] width 362 height 28
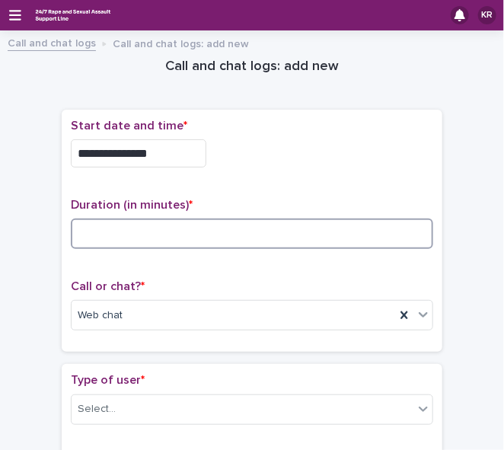
click at [155, 228] on input at bounding box center [252, 233] width 362 height 30
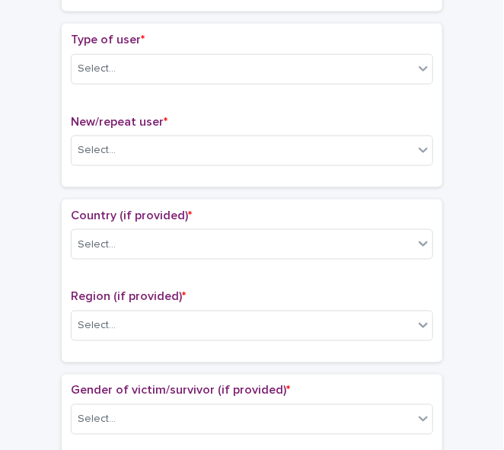
scroll to position [348, 0]
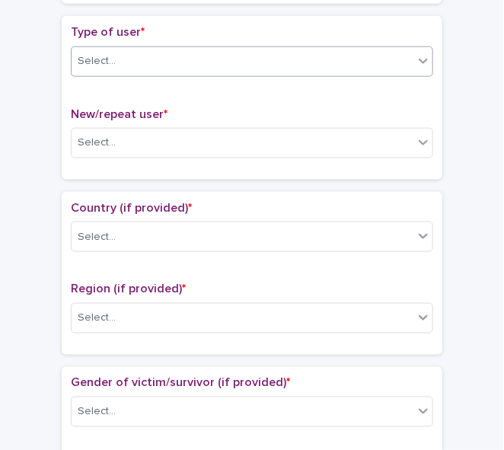
type input "*"
click at [418, 59] on icon at bounding box center [422, 60] width 15 height 15
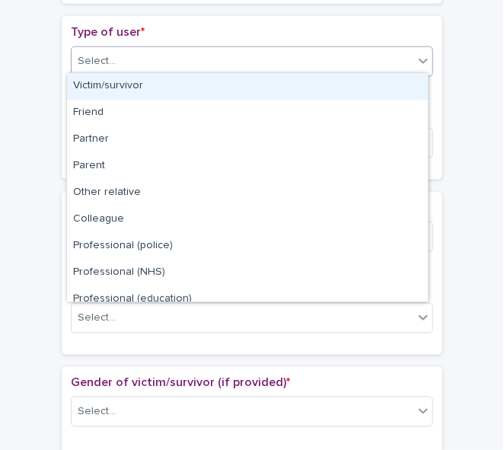
scroll to position [170, 0]
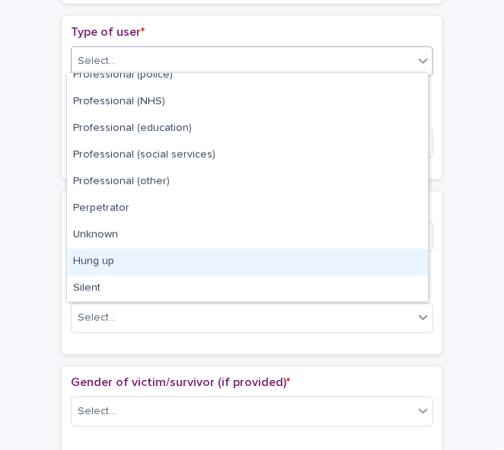
click at [409, 266] on div "Hung up" at bounding box center [247, 262] width 361 height 27
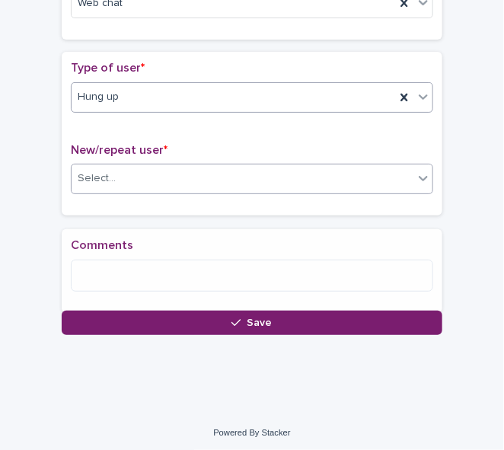
scroll to position [324, 0]
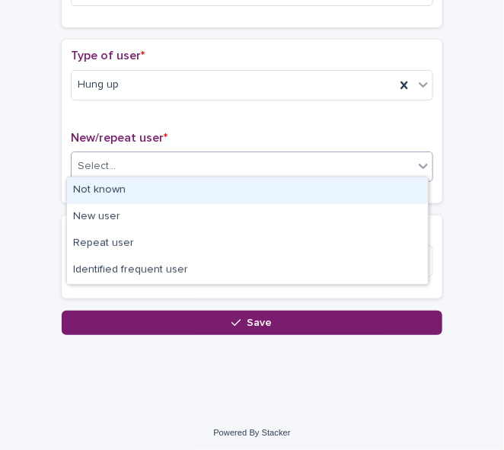
click at [426, 161] on icon at bounding box center [422, 165] width 15 height 15
click at [406, 191] on div "Not known" at bounding box center [247, 190] width 361 height 27
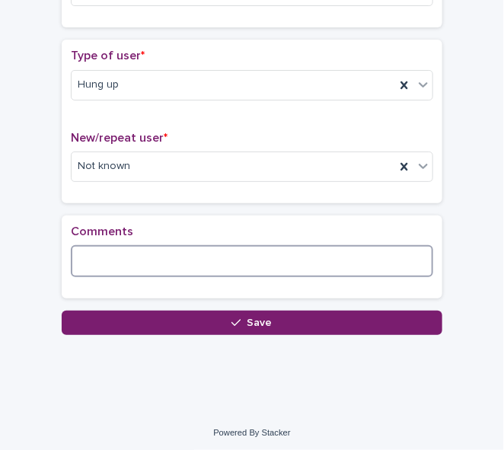
click at [239, 261] on textarea at bounding box center [252, 261] width 362 height 32
type textarea "*"
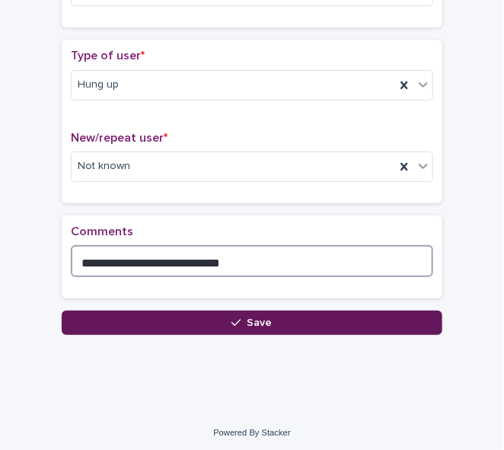
type textarea "**********"
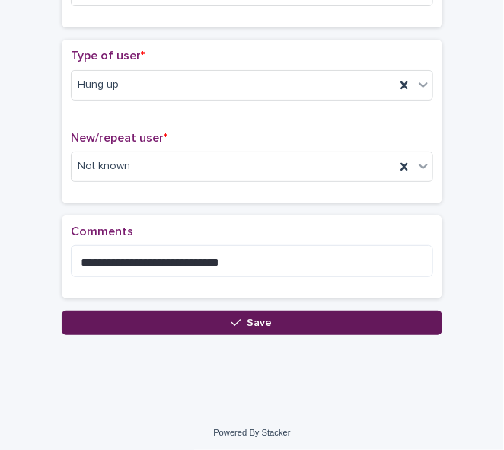
click at [229, 310] on button "Save" at bounding box center [252, 322] width 380 height 24
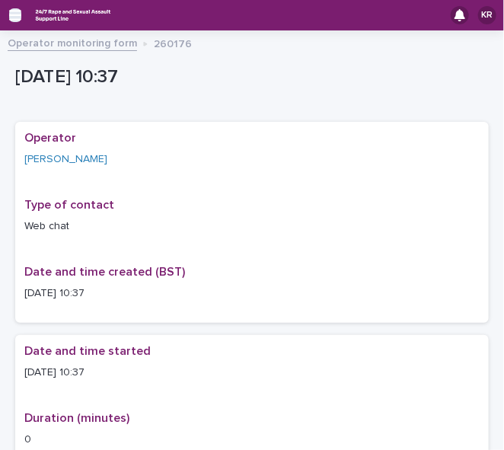
click at [14, 12] on icon "button" at bounding box center [15, 15] width 12 height 14
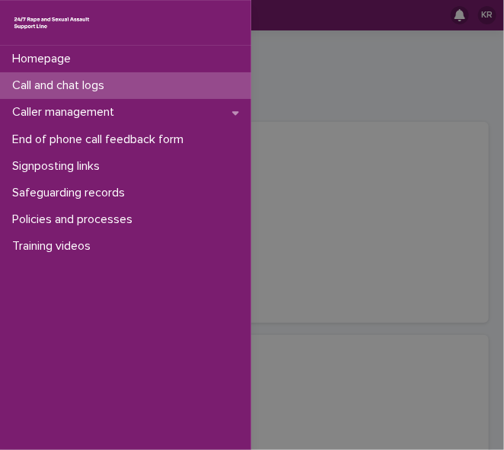
click at [50, 88] on p "Call and chat logs" at bounding box center [61, 85] width 110 height 14
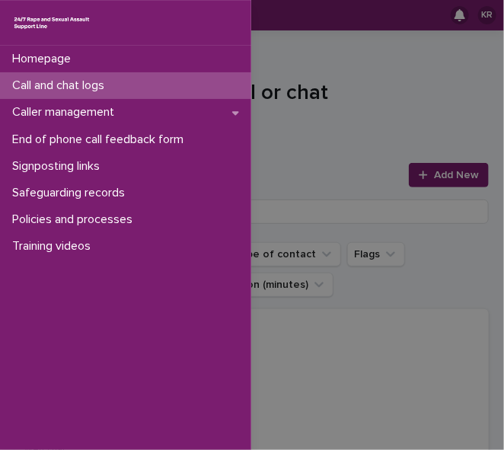
click at [50, 88] on p "Call and chat logs" at bounding box center [61, 85] width 110 height 14
click at [412, 177] on div "Homepage Call and chat logs Caller management End of phone call feedback form S…" at bounding box center [252, 225] width 504 height 450
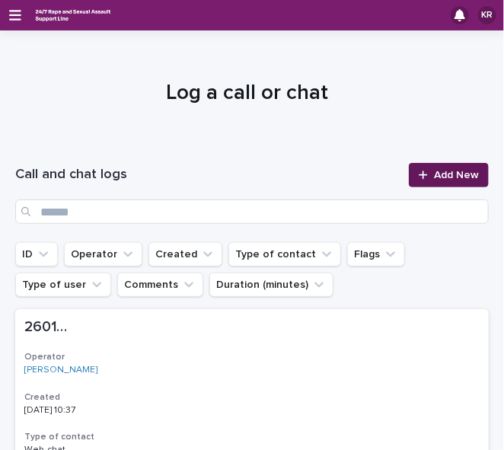
click at [444, 175] on span "Add New" at bounding box center [456, 175] width 45 height 11
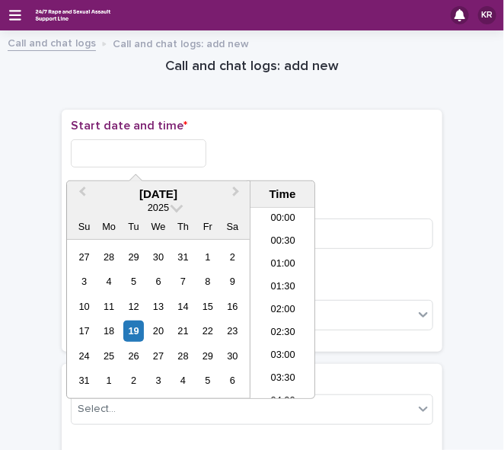
click at [103, 152] on input "text" at bounding box center [138, 153] width 135 height 28
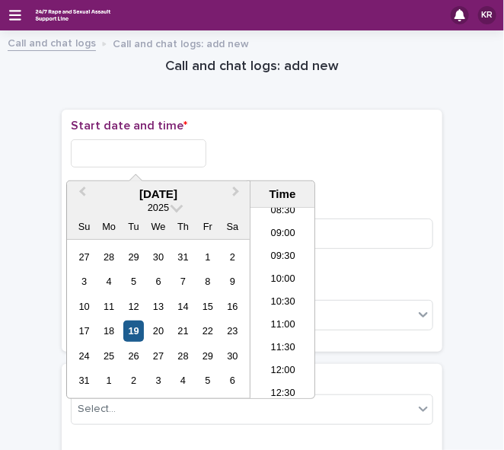
click at [131, 326] on div "19" at bounding box center [133, 330] width 21 height 21
click at [256, 297] on li "10:30" at bounding box center [282, 302] width 65 height 23
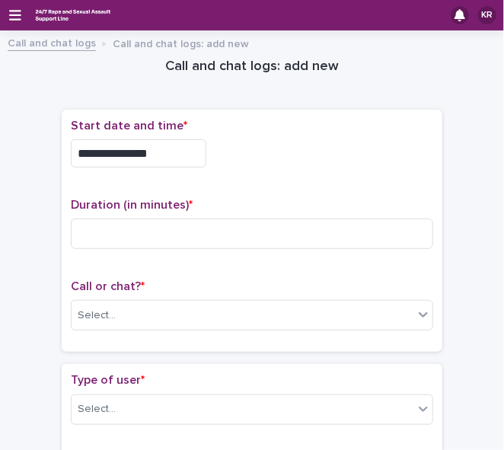
click at [155, 149] on input "**********" at bounding box center [138, 153] width 135 height 28
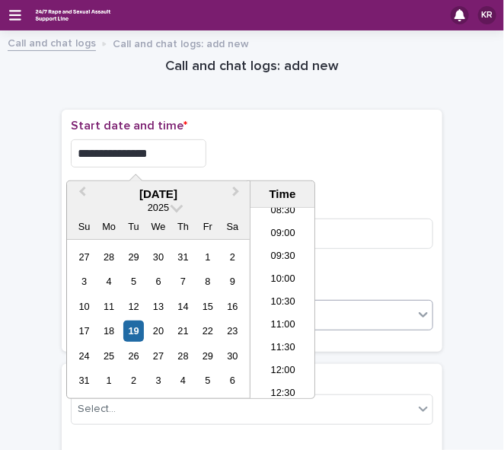
type input "**********"
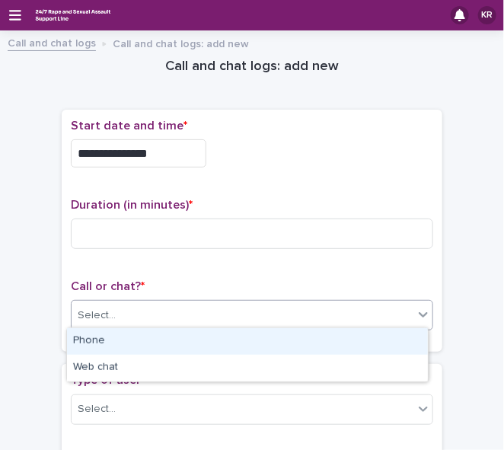
click at [326, 303] on div "Select..." at bounding box center [243, 315] width 342 height 25
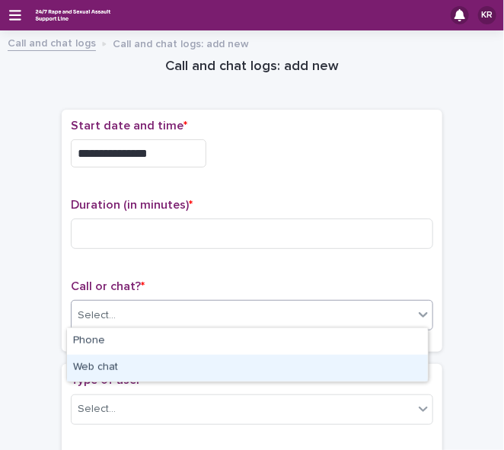
click at [272, 366] on div "Web chat" at bounding box center [247, 368] width 361 height 27
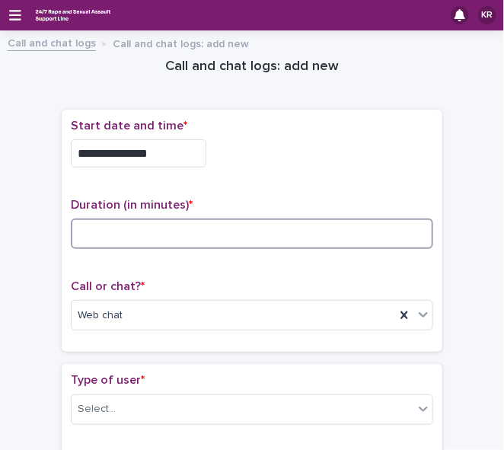
click at [144, 228] on input at bounding box center [252, 233] width 362 height 30
click at [132, 228] on input at bounding box center [252, 233] width 362 height 30
type input "**"
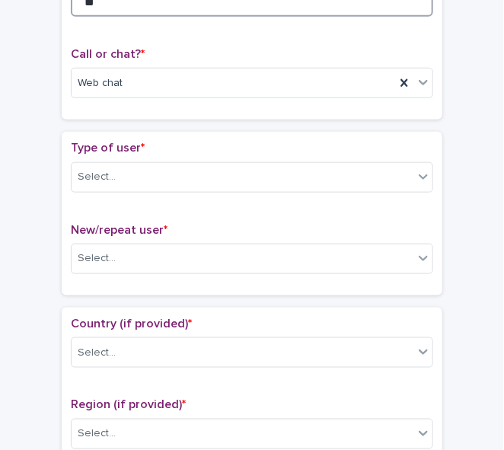
scroll to position [284, 0]
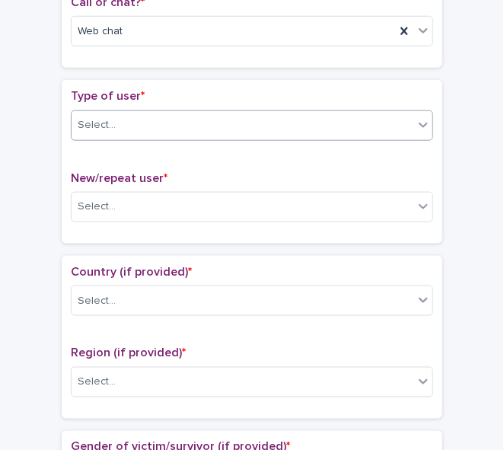
click at [418, 123] on icon at bounding box center [422, 125] width 9 height 5
click at [414, 133] on div at bounding box center [423, 124] width 18 height 27
click at [396, 110] on div "Select..." at bounding box center [252, 125] width 362 height 30
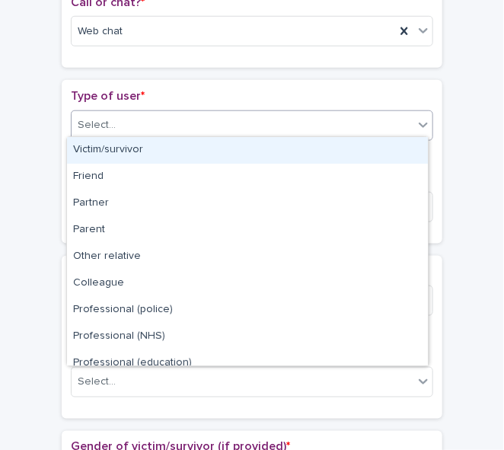
click at [361, 151] on div "Victim/survivor" at bounding box center [247, 150] width 361 height 27
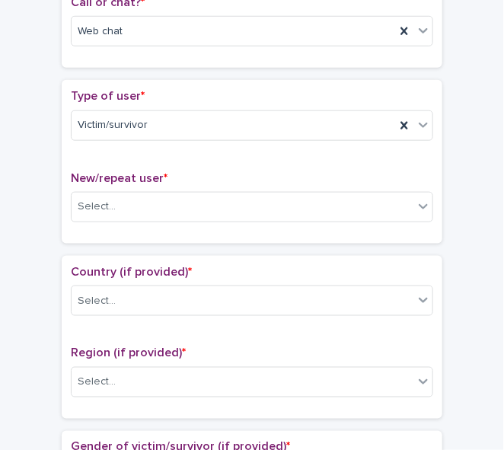
click at [361, 151] on div "Type of user * Victim/survivor New/repeat user * Select..." at bounding box center [252, 161] width 362 height 145
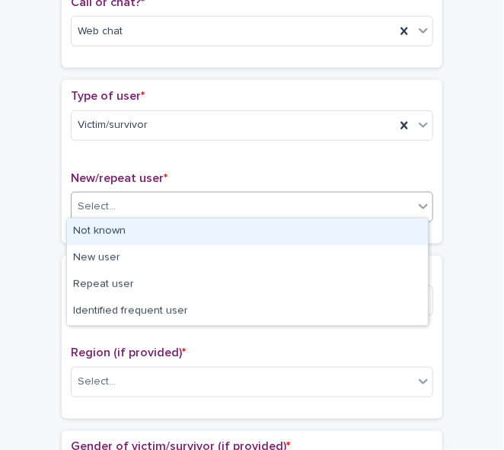
click at [314, 200] on div "Select..." at bounding box center [243, 206] width 342 height 25
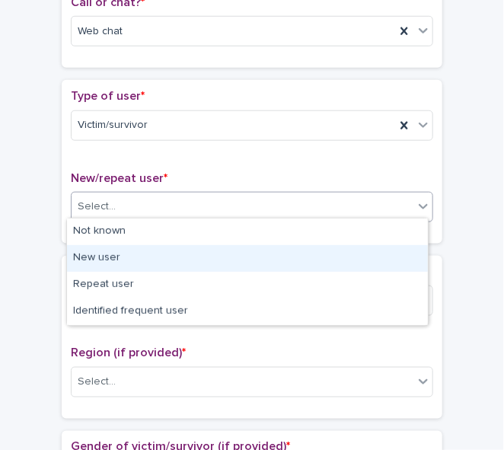
click at [251, 245] on div "New user" at bounding box center [247, 258] width 361 height 27
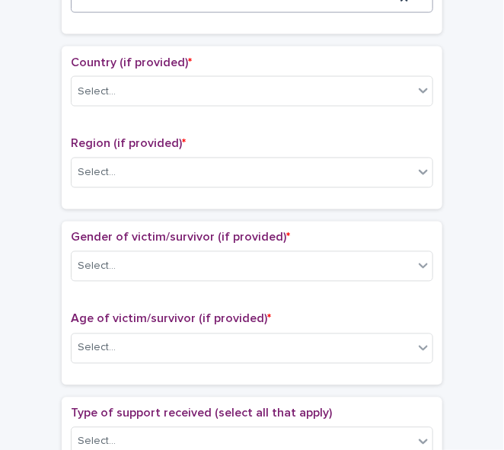
scroll to position [504, 0]
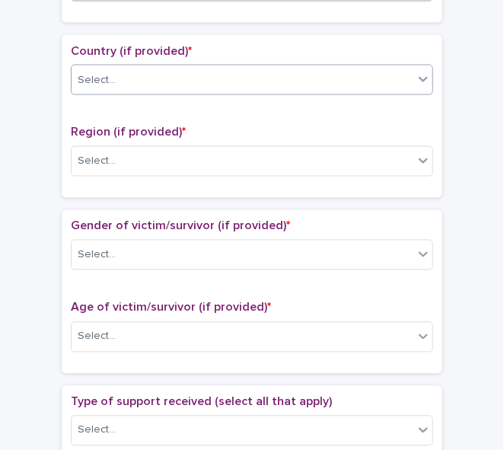
click at [418, 72] on icon at bounding box center [422, 79] width 15 height 15
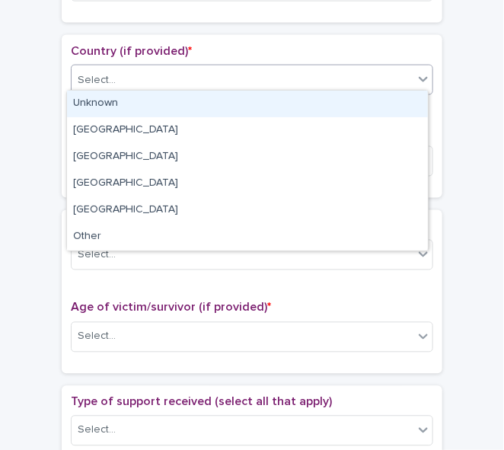
click at [384, 105] on div "Unknown" at bounding box center [247, 104] width 361 height 27
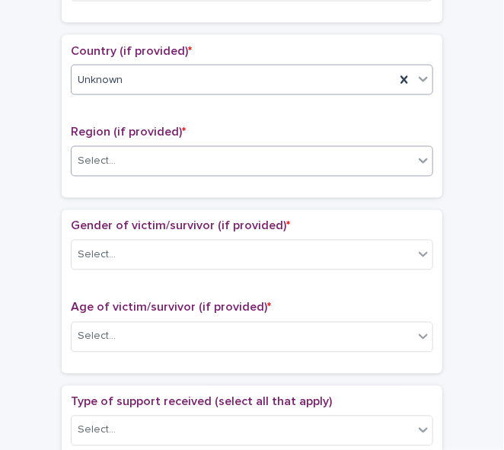
click at [371, 149] on div "Select..." at bounding box center [243, 161] width 342 height 25
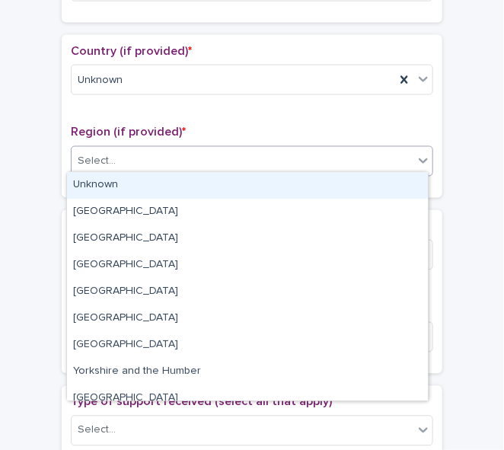
click at [341, 186] on div "Unknown" at bounding box center [247, 185] width 361 height 27
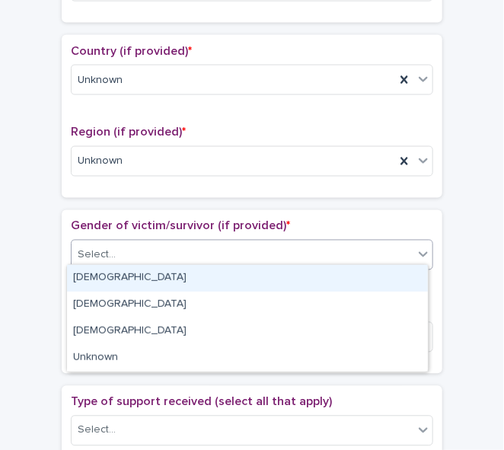
click at [275, 249] on div "Select..." at bounding box center [243, 255] width 342 height 25
click at [247, 279] on div "[DEMOGRAPHIC_DATA]" at bounding box center [247, 278] width 361 height 27
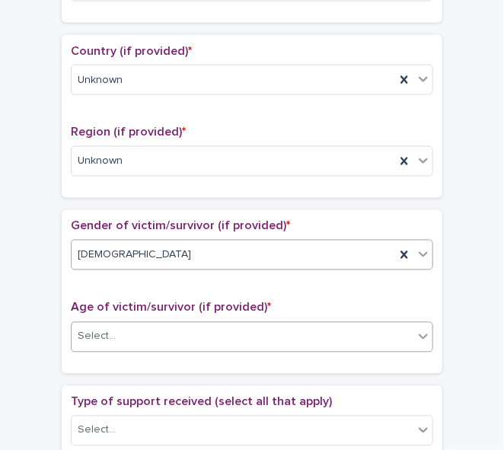
click at [209, 327] on div "Select..." at bounding box center [243, 336] width 342 height 25
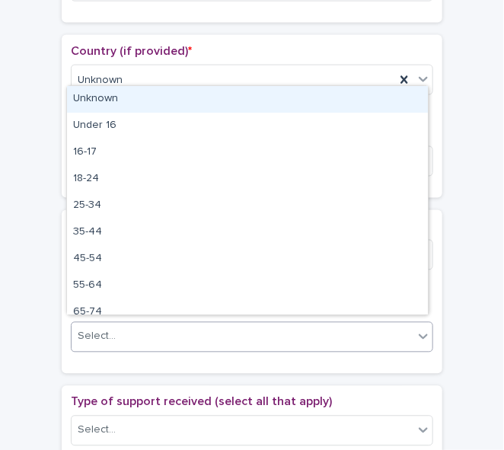
drag, startPoint x: 113, startPoint y: 142, endPoint x: 99, endPoint y: 103, distance: 41.4
click at [243, 107] on div "Unknown" at bounding box center [247, 99] width 361 height 27
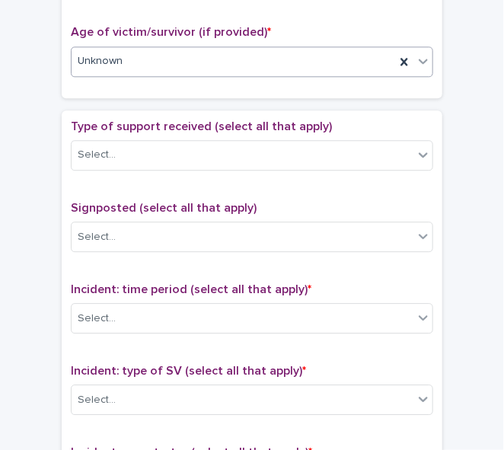
scroll to position [785, 0]
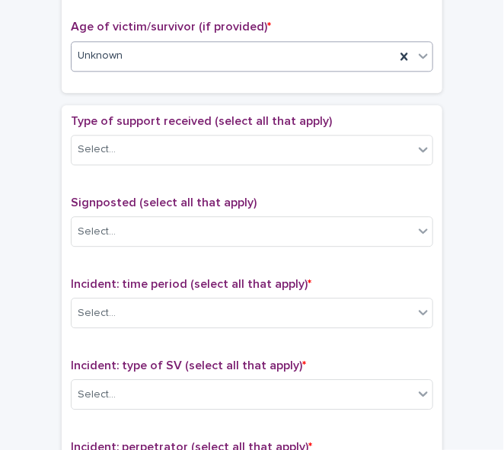
click at [416, 53] on icon at bounding box center [422, 55] width 15 height 15
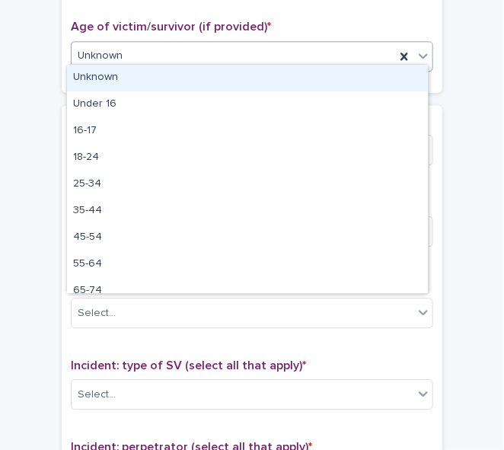
click at [318, 84] on div "Unknown" at bounding box center [247, 78] width 361 height 27
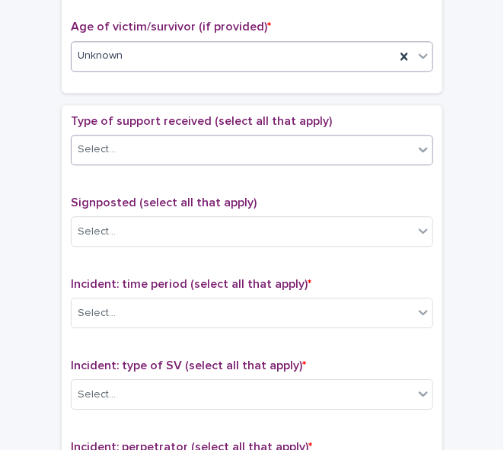
click at [239, 144] on div "Select..." at bounding box center [243, 149] width 342 height 25
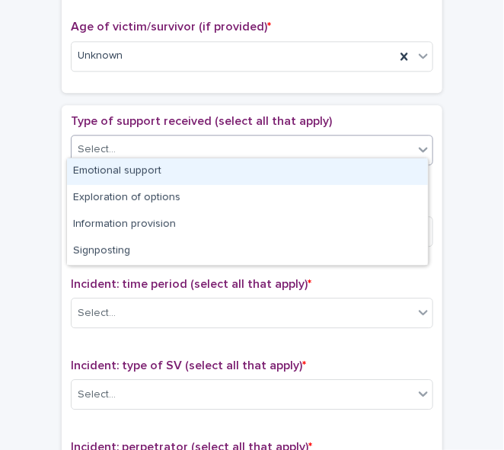
click at [218, 169] on div "Emotional support" at bounding box center [247, 171] width 361 height 27
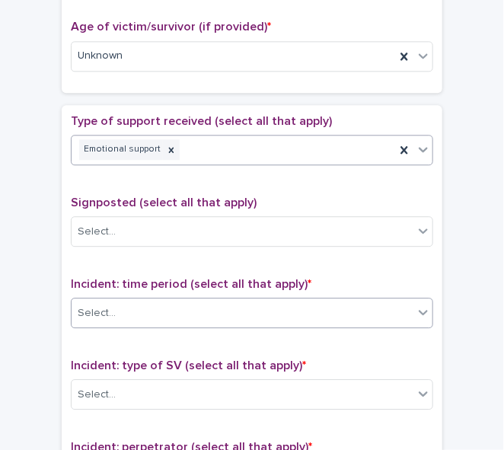
click at [151, 301] on div "Select..." at bounding box center [243, 313] width 342 height 25
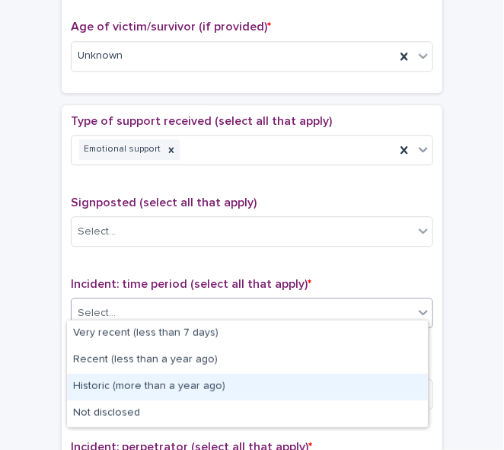
click at [157, 384] on div "Historic (more than a year ago)" at bounding box center [247, 387] width 361 height 27
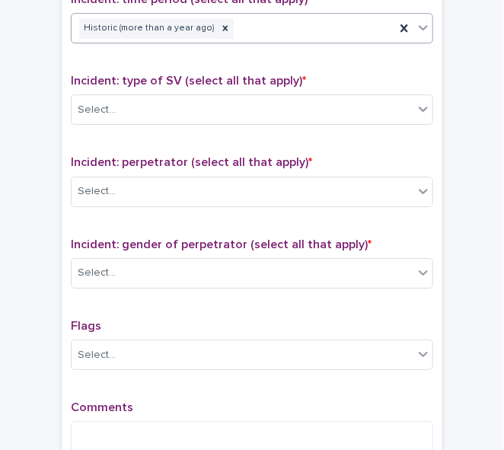
scroll to position [1072, 0]
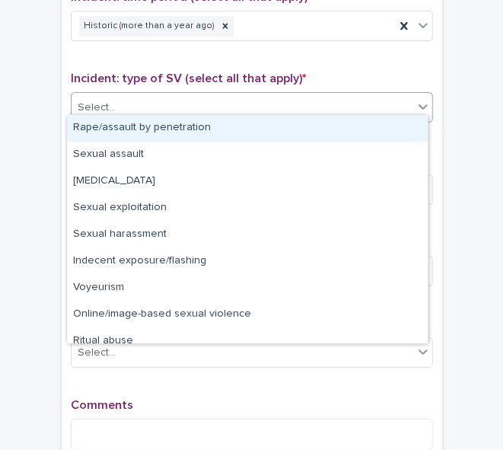
click at [413, 99] on span at bounding box center [413, 107] width 1 height 17
click at [377, 124] on div "Rape/assault by penetration" at bounding box center [247, 128] width 361 height 27
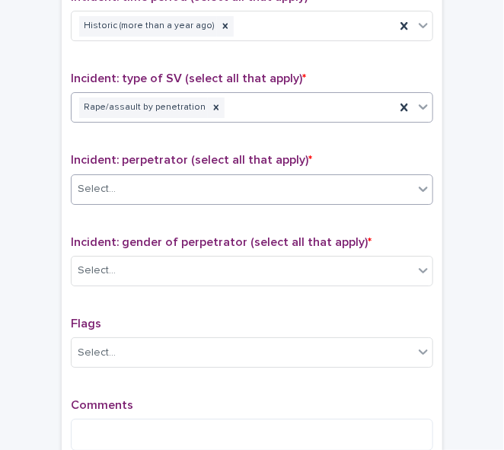
click at [218, 179] on div "Select..." at bounding box center [243, 189] width 342 height 25
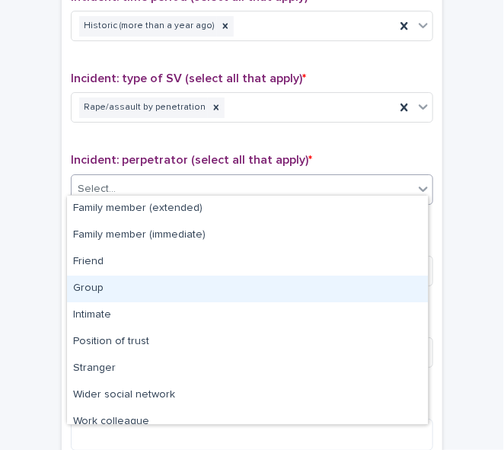
scroll to position [65, 0]
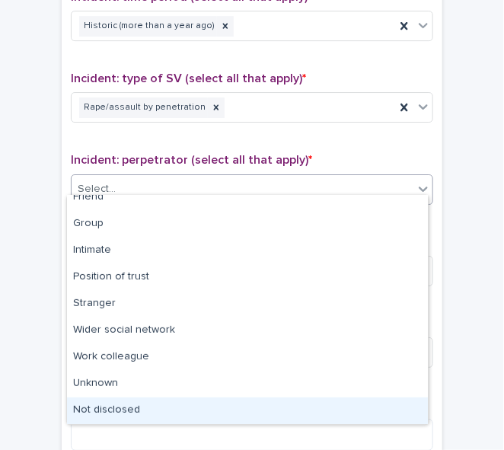
click at [350, 399] on div "Not disclosed" at bounding box center [247, 410] width 361 height 27
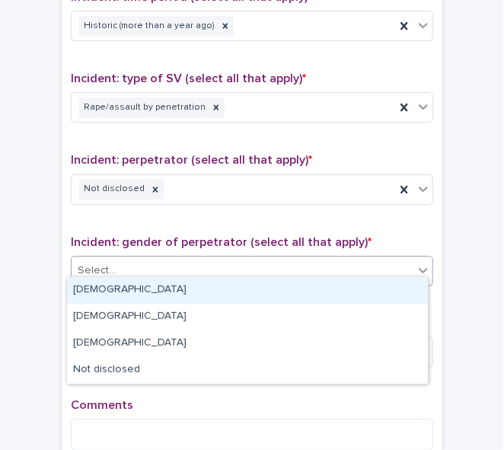
click at [164, 259] on div "Select..." at bounding box center [243, 270] width 342 height 25
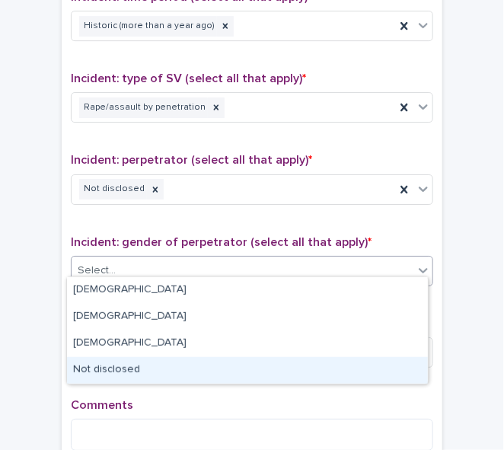
click at [139, 366] on div "Not disclosed" at bounding box center [247, 370] width 361 height 27
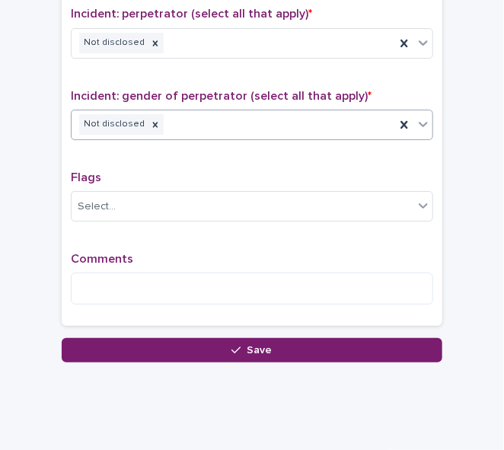
scroll to position [1233, 0]
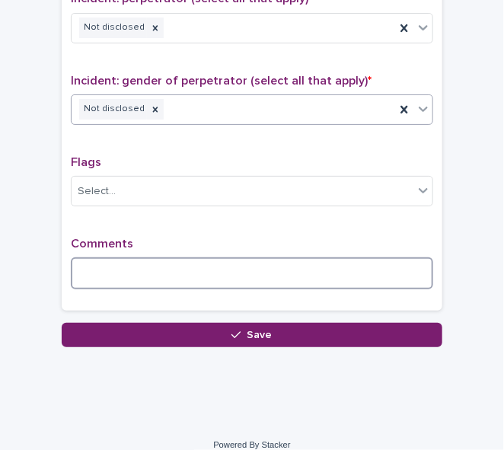
click at [75, 265] on textarea at bounding box center [252, 273] width 362 height 32
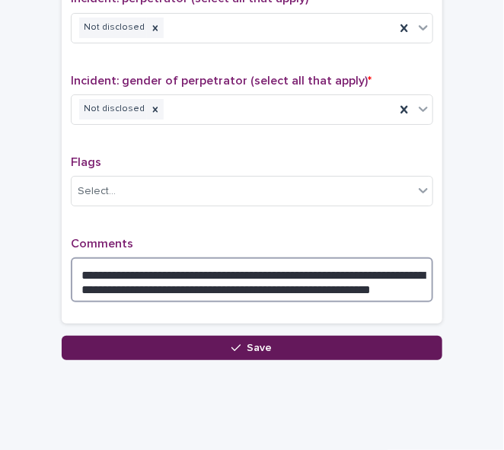
type textarea "**********"
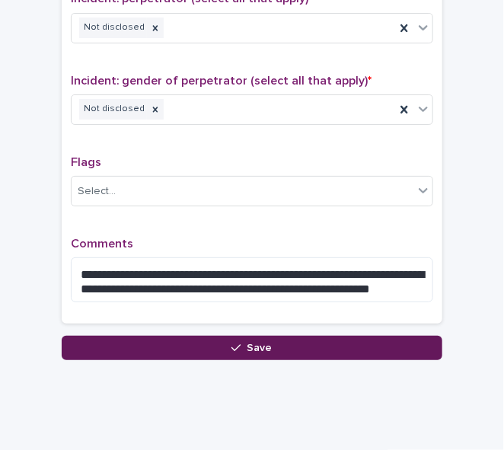
click at [265, 342] on span "Save" at bounding box center [259, 347] width 25 height 11
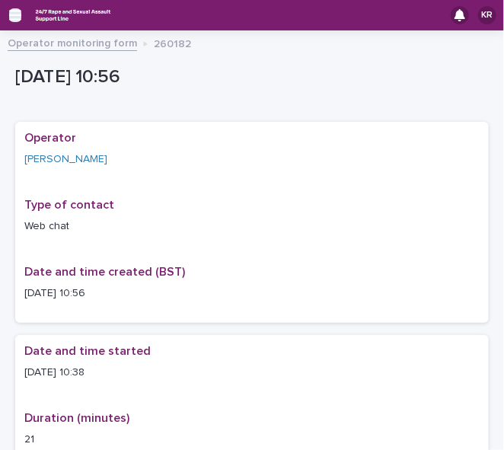
click at [12, 18] on icon "button" at bounding box center [15, 15] width 12 height 14
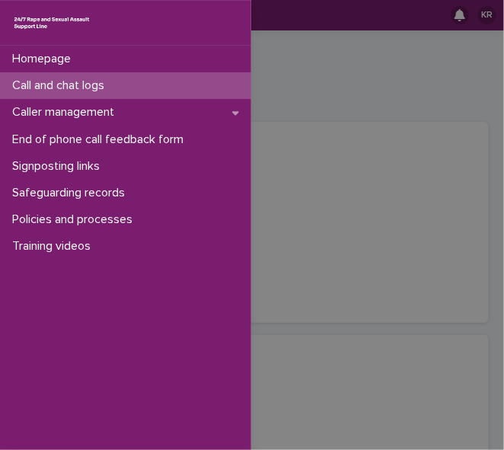
click at [25, 88] on p "Call and chat logs" at bounding box center [61, 85] width 110 height 14
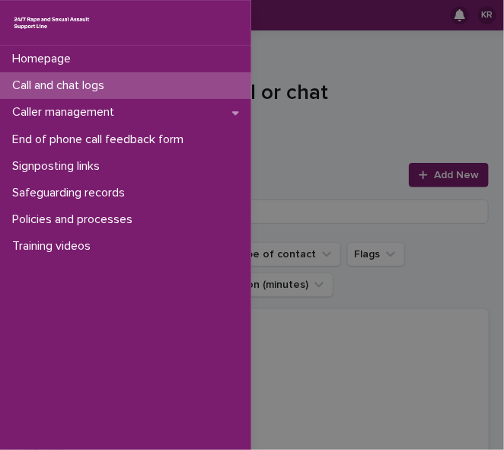
click at [425, 174] on div "Homepage Call and chat logs Caller management End of phone call feedback form S…" at bounding box center [252, 225] width 504 height 450
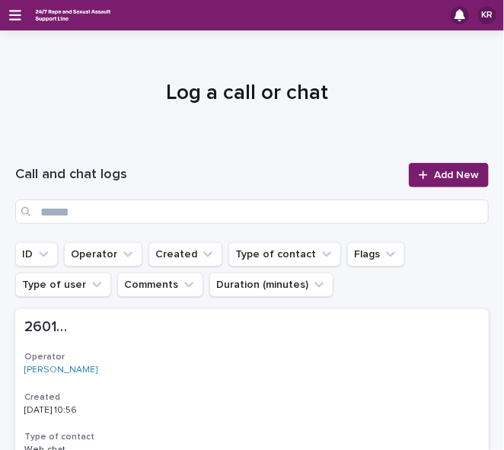
click at [425, 174] on div at bounding box center [425, 175] width 15 height 11
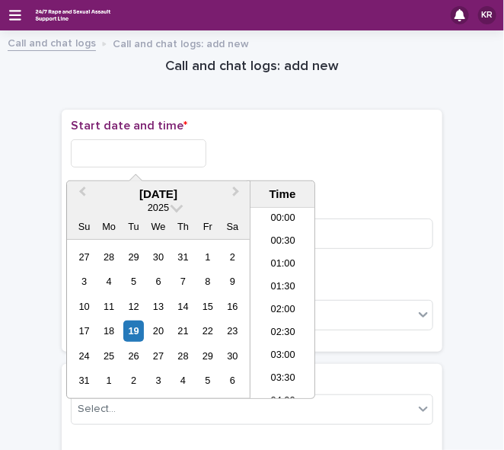
click at [107, 151] on input "text" at bounding box center [138, 153] width 135 height 28
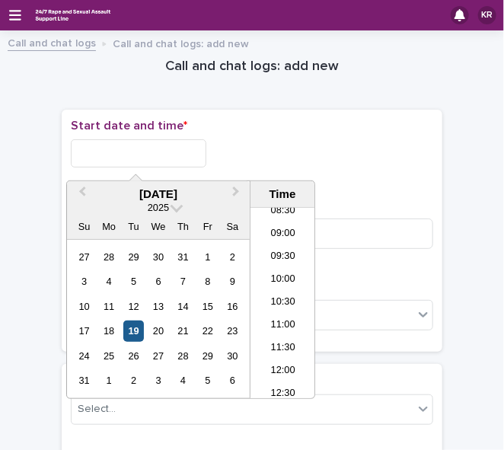
click at [134, 329] on div "19" at bounding box center [133, 330] width 21 height 21
click at [253, 299] on li "10:30" at bounding box center [282, 302] width 65 height 23
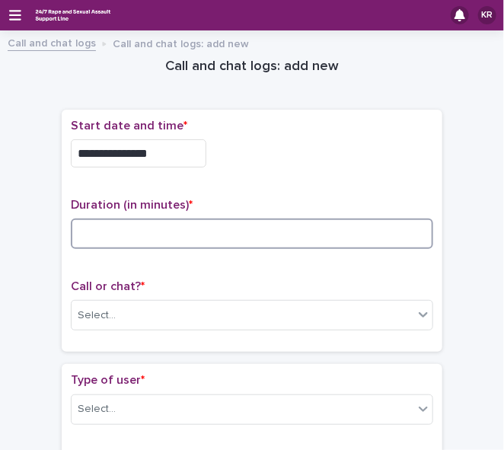
click at [112, 234] on input at bounding box center [252, 233] width 362 height 30
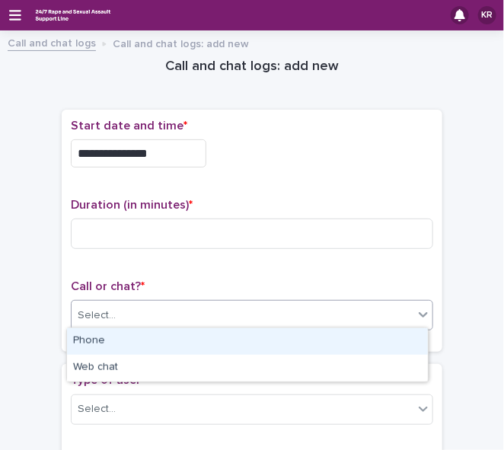
click at [99, 307] on div "Select..." at bounding box center [97, 315] width 38 height 16
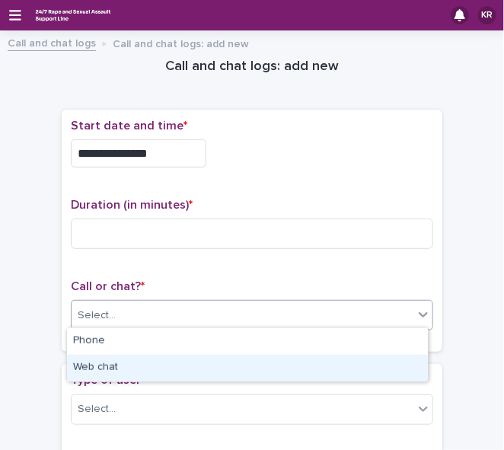
click at [95, 370] on div "Web chat" at bounding box center [247, 368] width 361 height 27
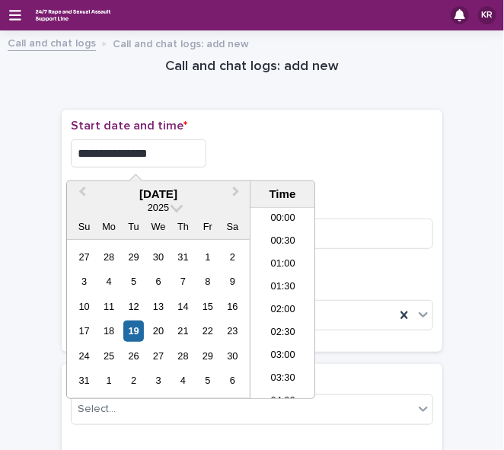
click at [151, 154] on input "**********" at bounding box center [138, 153] width 135 height 28
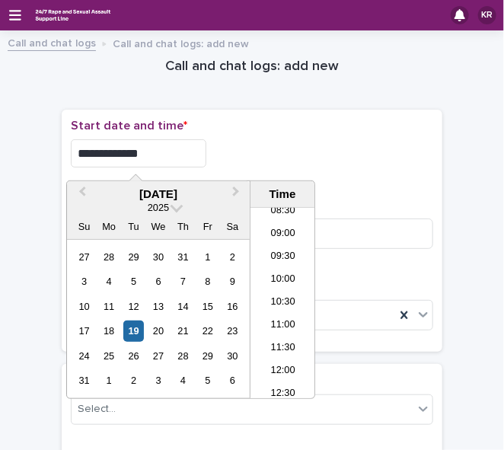
click at [151, 154] on input "**********" at bounding box center [138, 153] width 135 height 28
type input "**********"
click at [374, 224] on input at bounding box center [252, 233] width 362 height 30
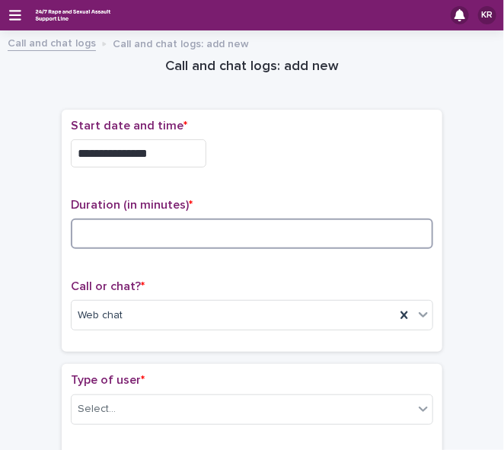
click at [374, 224] on input at bounding box center [252, 233] width 362 height 30
click at [79, 225] on input at bounding box center [252, 233] width 362 height 30
click at [79, 225] on input "*" at bounding box center [252, 233] width 362 height 30
type input "*"
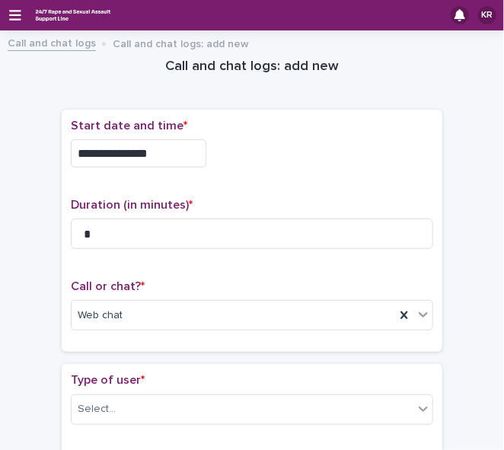
click at [93, 191] on div "**********" at bounding box center [252, 231] width 362 height 224
click at [374, 17] on div at bounding box center [241, 15] width 417 height 20
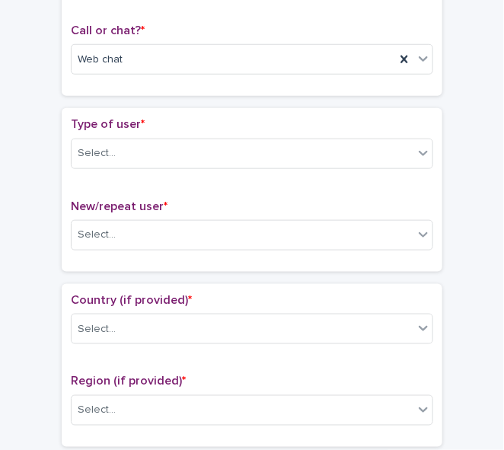
scroll to position [263, 0]
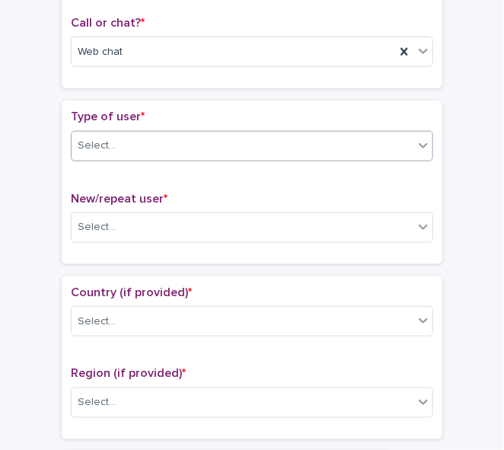
click at [422, 144] on icon at bounding box center [422, 145] width 15 height 15
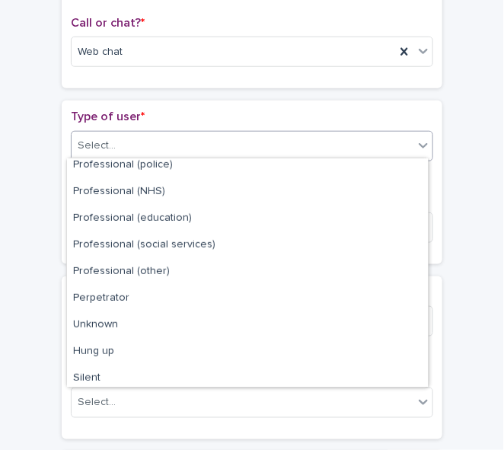
scroll to position [170, 0]
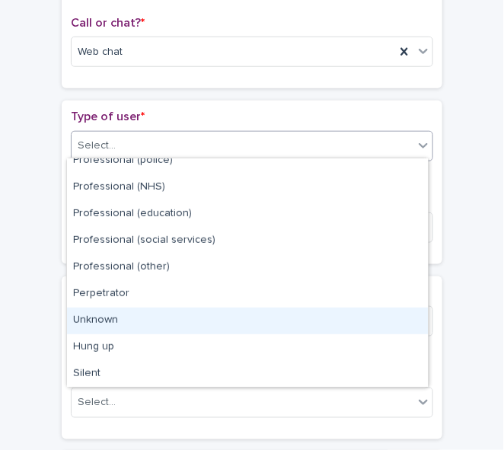
click at [300, 330] on div "Unknown" at bounding box center [247, 320] width 361 height 27
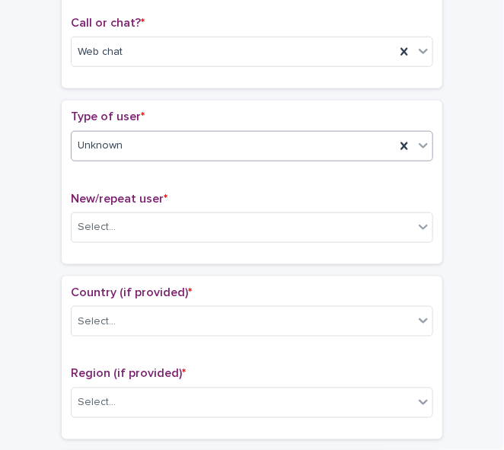
click at [300, 330] on div "Select..." at bounding box center [252, 321] width 362 height 30
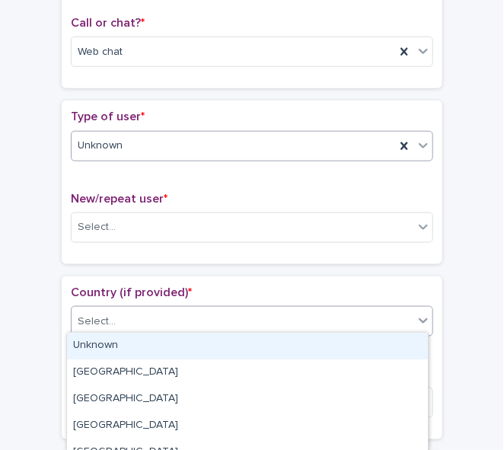
click at [229, 142] on div "Unknown" at bounding box center [233, 145] width 323 height 25
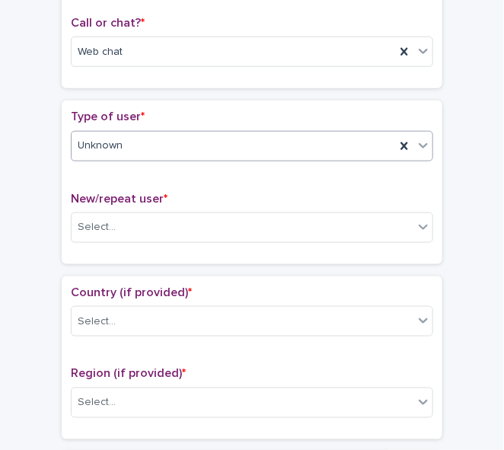
click at [229, 142] on div "Unknown" at bounding box center [233, 145] width 323 height 25
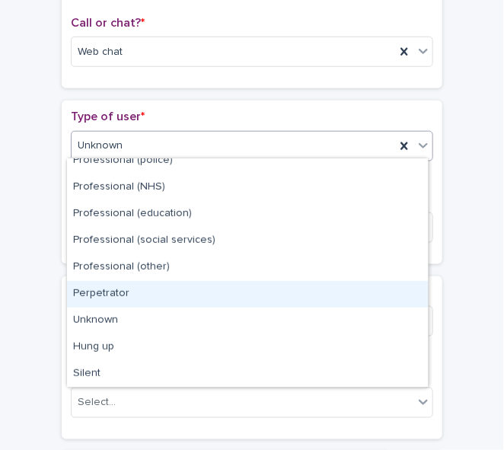
click at [145, 294] on div "Perpetrator" at bounding box center [247, 294] width 361 height 27
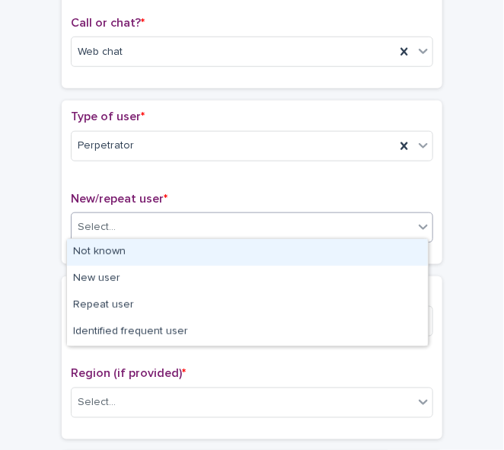
click at [91, 224] on div "Select..." at bounding box center [97, 227] width 38 height 16
click at [98, 250] on div "Not known" at bounding box center [247, 252] width 361 height 27
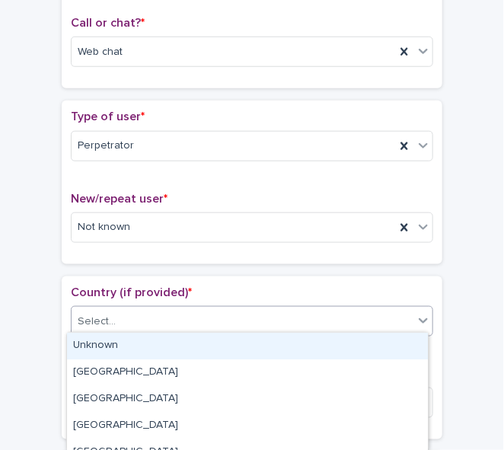
click at [96, 313] on div "Select..." at bounding box center [97, 321] width 38 height 16
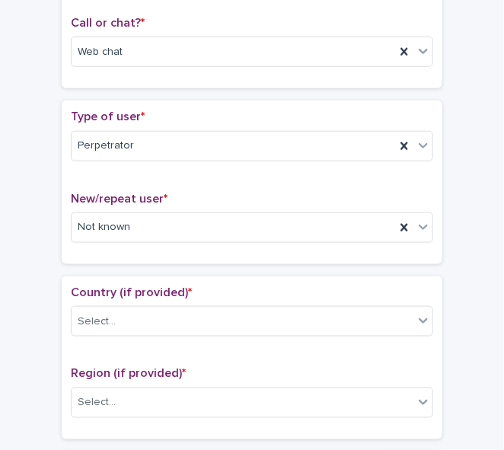
drag, startPoint x: 96, startPoint y: 345, endPoint x: 447, endPoint y: 135, distance: 409.5
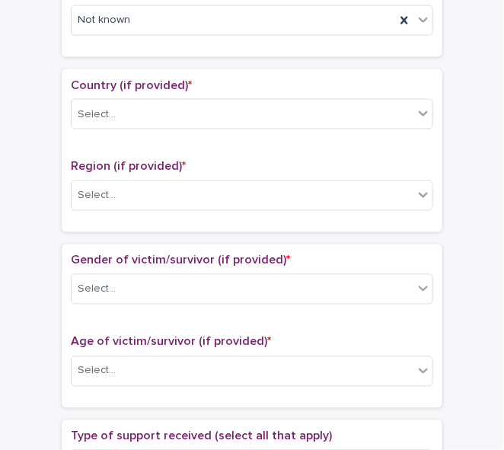
scroll to position [476, 0]
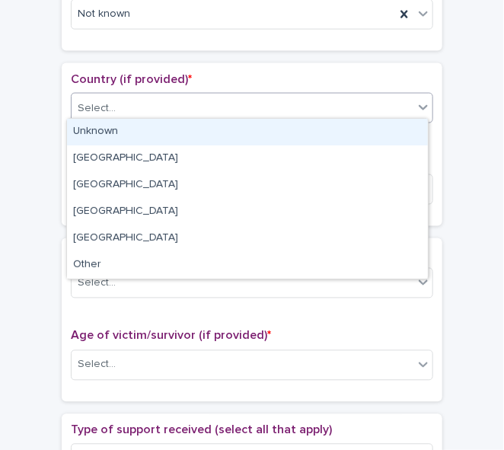
click at [414, 103] on div at bounding box center [423, 107] width 18 height 27
click at [395, 124] on div "Unknown" at bounding box center [247, 132] width 361 height 27
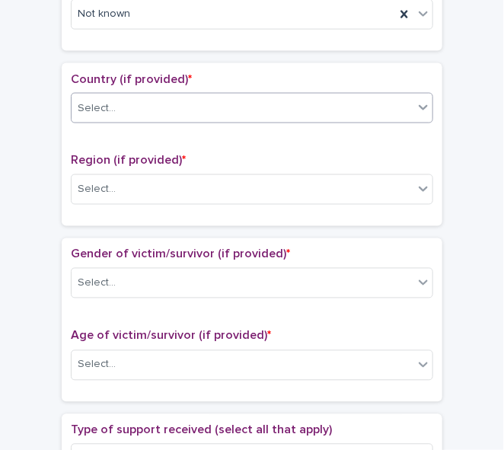
click at [395, 124] on div "Country (if provided) * option Unknown, selected. 0 results available. Select i…" at bounding box center [252, 103] width 362 height 63
click at [395, 124] on div "Country (if provided) * Unknown" at bounding box center [252, 103] width 362 height 63
click at [353, 178] on div "Select..." at bounding box center [243, 189] width 342 height 25
drag, startPoint x: 339, startPoint y: 211, endPoint x: 403, endPoint y: 208, distance: 64.0
click at [403, 208] on div "Region (if provided) * Select..." at bounding box center [252, 185] width 362 height 63
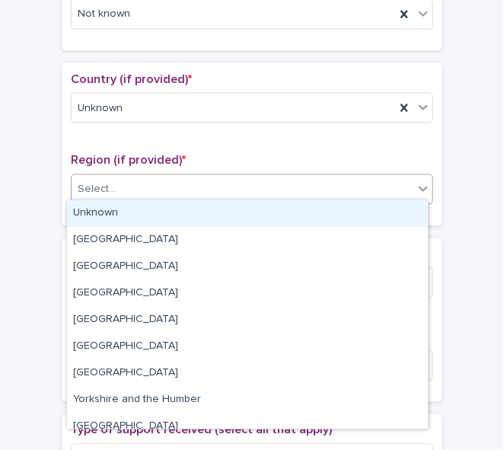
click at [126, 186] on div "Select..." at bounding box center [243, 189] width 342 height 25
click at [123, 215] on div "Unknown" at bounding box center [247, 213] width 361 height 27
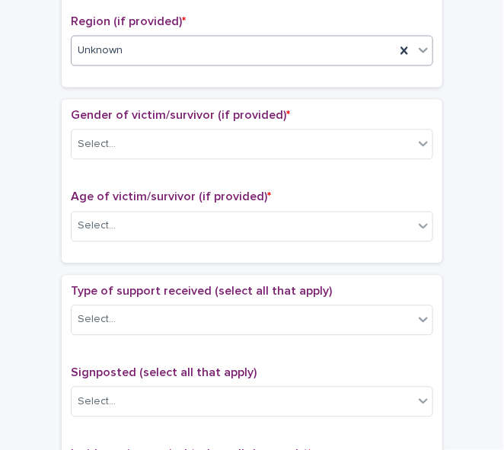
scroll to position [659, 0]
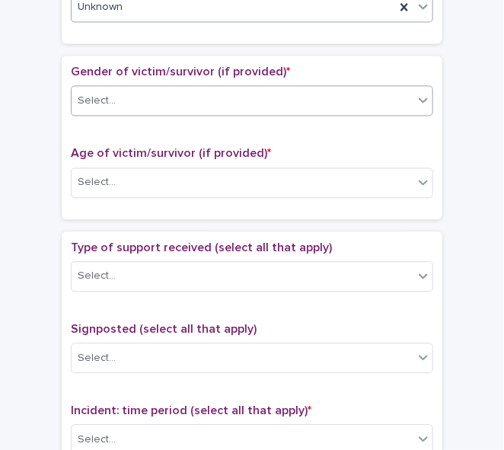
click at [425, 92] on icon at bounding box center [422, 99] width 15 height 15
drag, startPoint x: 361, startPoint y: 198, endPoint x: 445, endPoint y: 243, distance: 96.0
drag, startPoint x: 445, startPoint y: 243, endPoint x: 458, endPoint y: 183, distance: 62.2
click at [458, 183] on div "**********" at bounding box center [251, 152] width 473 height 1542
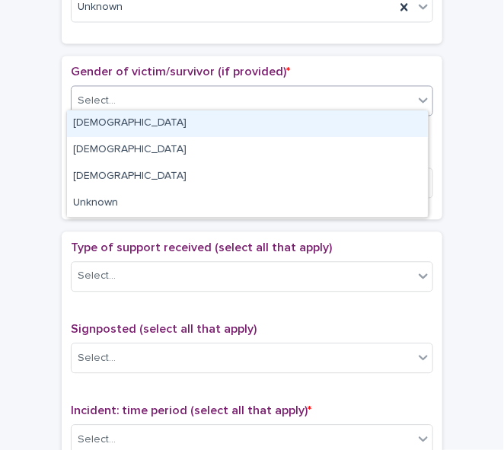
click at [415, 100] on icon at bounding box center [422, 99] width 15 height 15
click at [396, 120] on div "[DEMOGRAPHIC_DATA]" at bounding box center [247, 123] width 361 height 27
click at [329, 104] on div "[DEMOGRAPHIC_DATA]" at bounding box center [233, 100] width 323 height 25
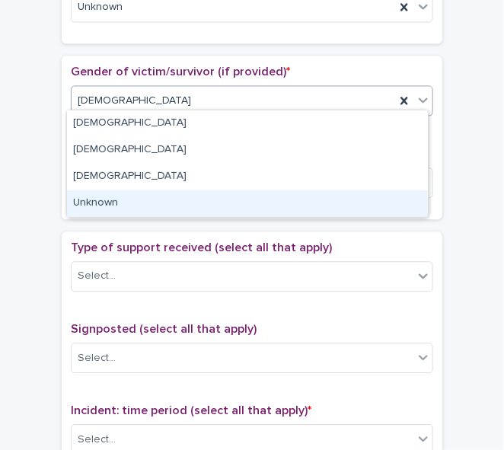
click at [301, 193] on div "Unknown" at bounding box center [247, 203] width 361 height 27
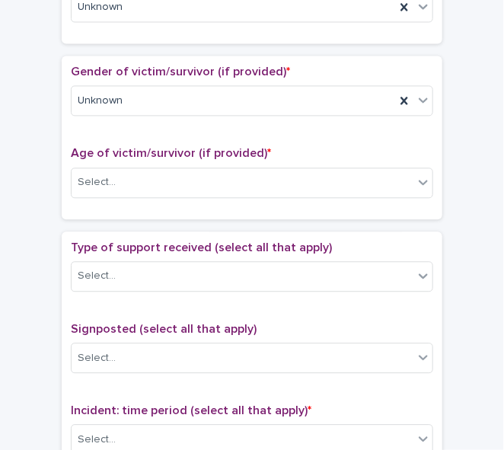
click at [301, 193] on div "Age of victim/survivor (if provided) * Select..." at bounding box center [252, 177] width 362 height 63
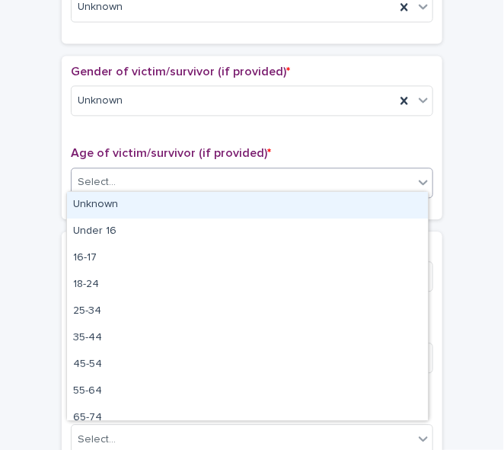
click at [329, 167] on div "Select..." at bounding box center [252, 182] width 362 height 30
click at [305, 202] on div "Unknown" at bounding box center [247, 205] width 361 height 27
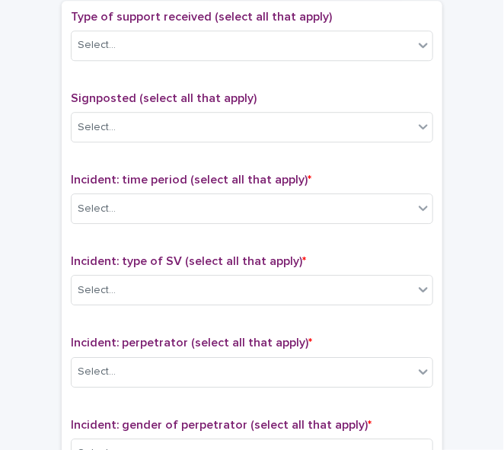
scroll to position [891, 0]
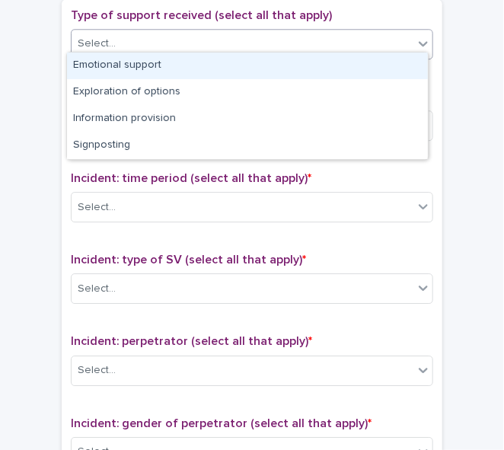
click at [416, 39] on icon at bounding box center [422, 43] width 15 height 15
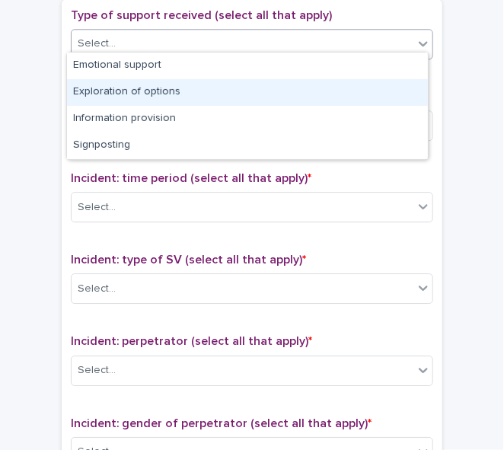
drag, startPoint x: 371, startPoint y: 102, endPoint x: 358, endPoint y: 95, distance: 14.0
click at [358, 95] on div "Exploration of options" at bounding box center [247, 92] width 361 height 27
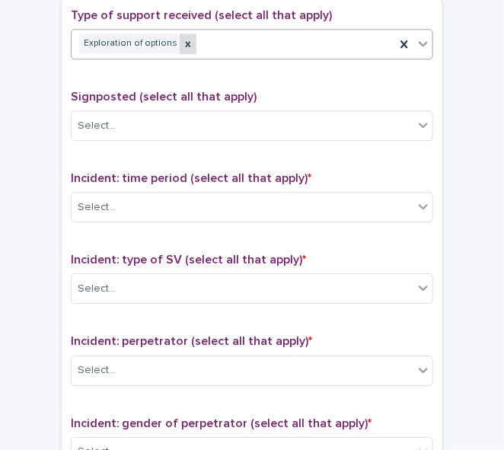
click at [186, 41] on icon at bounding box center [188, 43] width 5 height 5
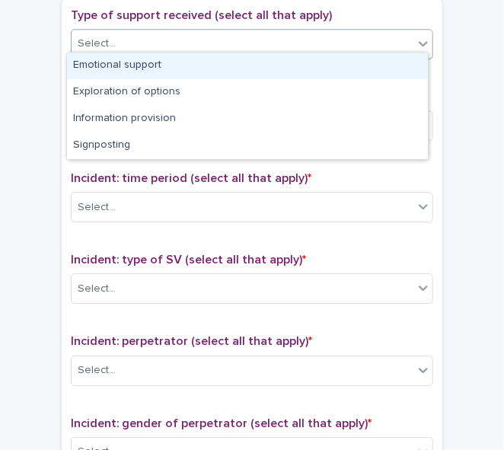
click at [177, 36] on div "Select..." at bounding box center [243, 43] width 342 height 25
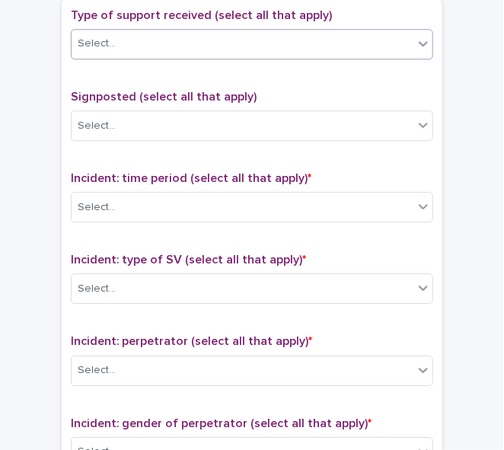
click at [177, 36] on div "Select..." at bounding box center [243, 43] width 342 height 25
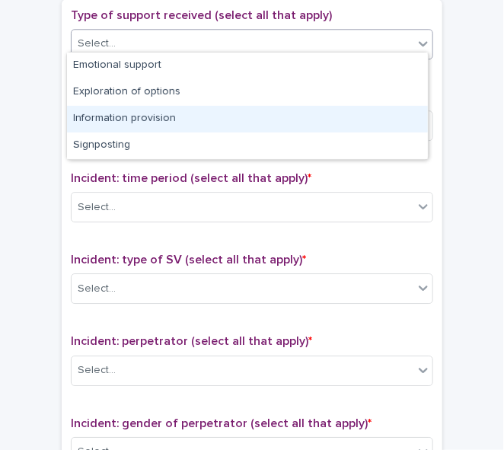
click at [155, 113] on div "Information provision" at bounding box center [247, 119] width 361 height 27
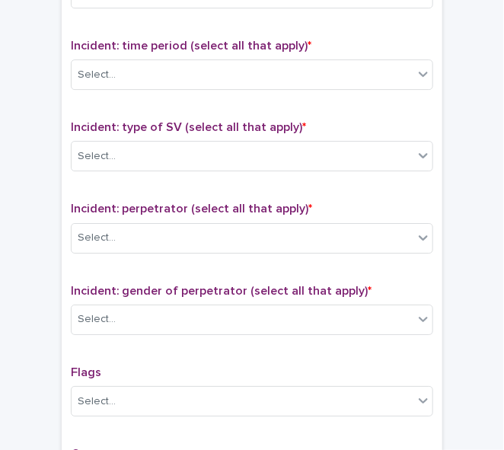
scroll to position [1039, 0]
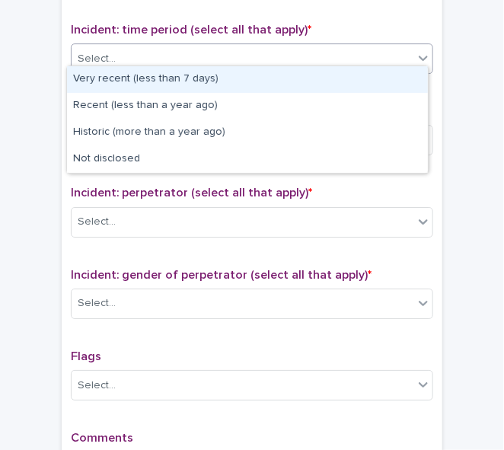
click at [415, 50] on icon at bounding box center [422, 57] width 15 height 15
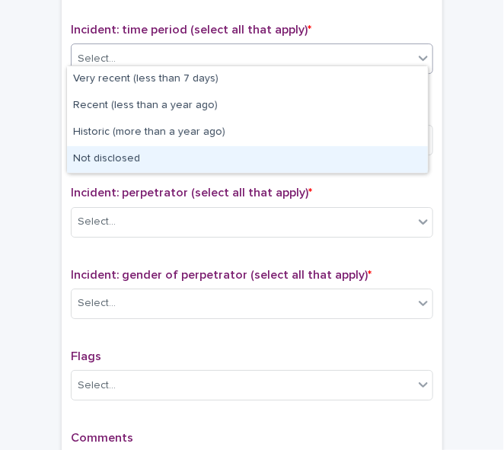
click at [332, 158] on div "Not disclosed" at bounding box center [247, 159] width 361 height 27
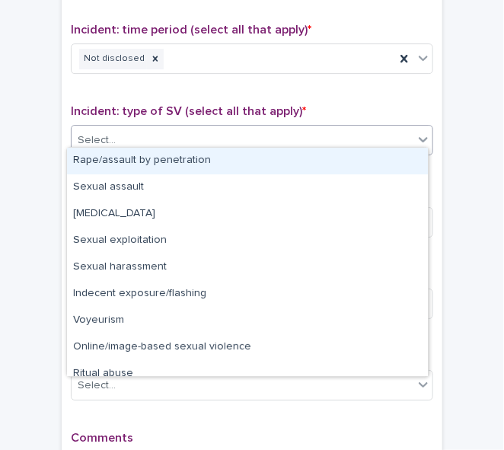
click at [308, 140] on div "Select..." at bounding box center [243, 140] width 342 height 25
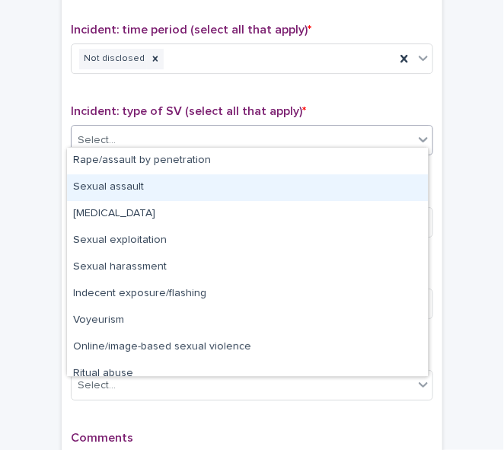
scroll to position [37, 0]
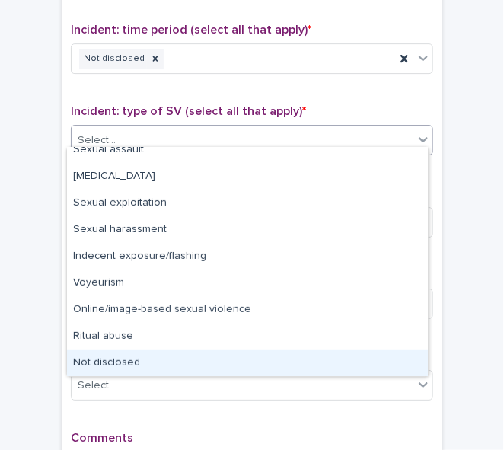
click at [323, 358] on div "Not disclosed" at bounding box center [247, 363] width 361 height 27
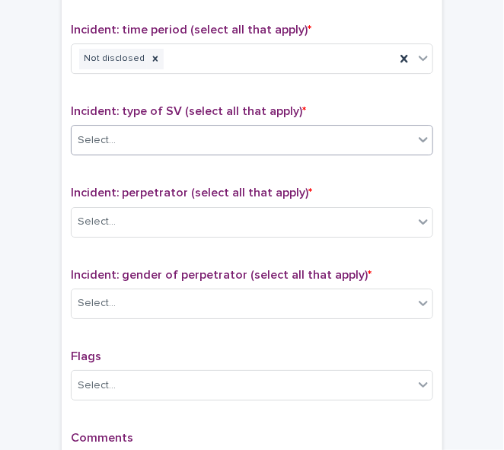
click at [323, 358] on div "Flags Select..." at bounding box center [252, 380] width 362 height 63
click at [150, 135] on icon at bounding box center [155, 140] width 11 height 11
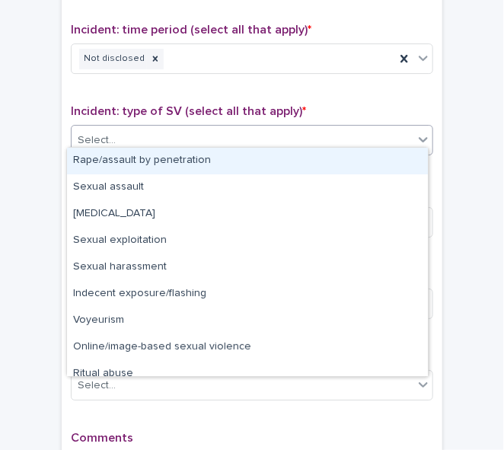
click at [142, 135] on div "Select..." at bounding box center [243, 140] width 342 height 25
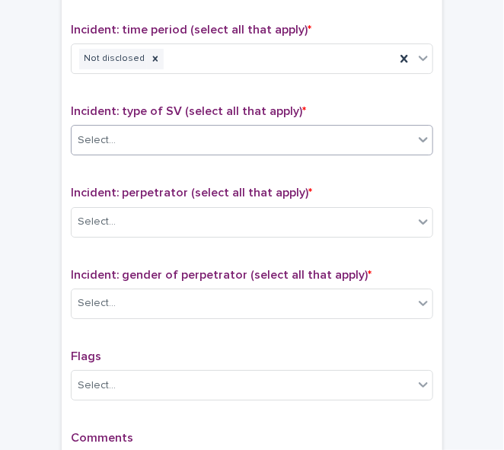
click at [142, 135] on div "Select..." at bounding box center [243, 140] width 342 height 25
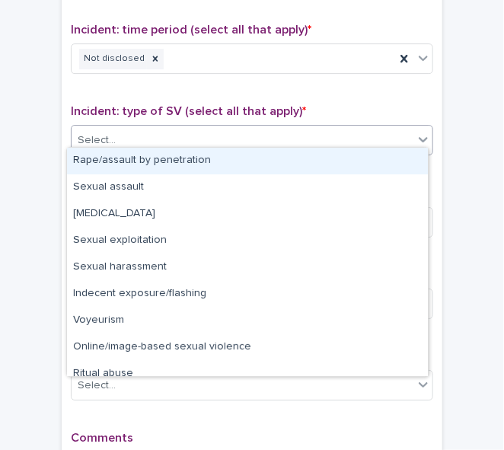
click at [142, 135] on div "Select..." at bounding box center [243, 140] width 342 height 25
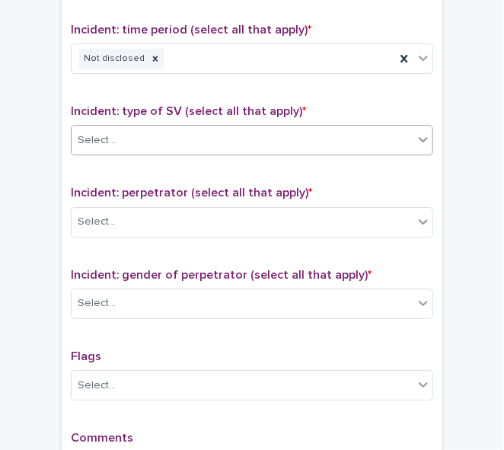
click at [142, 135] on div "Select..." at bounding box center [243, 140] width 342 height 25
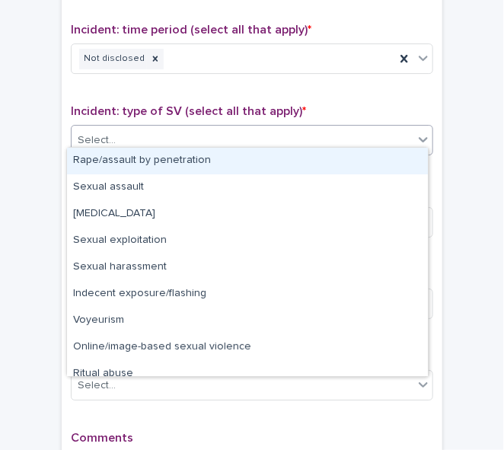
click at [142, 135] on div "Select..." at bounding box center [243, 140] width 342 height 25
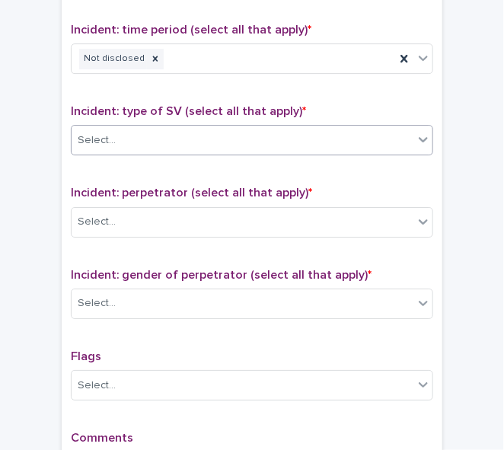
click at [142, 135] on div "Select..." at bounding box center [243, 140] width 342 height 25
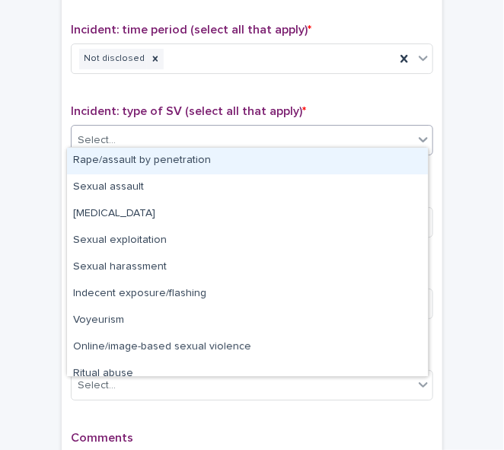
click at [142, 135] on div "Select..." at bounding box center [243, 140] width 342 height 25
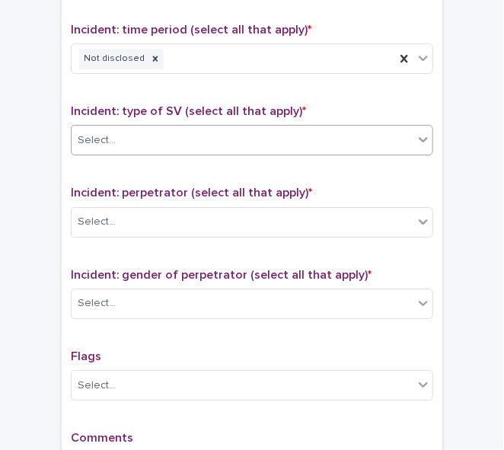
click at [142, 135] on div "Select..." at bounding box center [243, 140] width 342 height 25
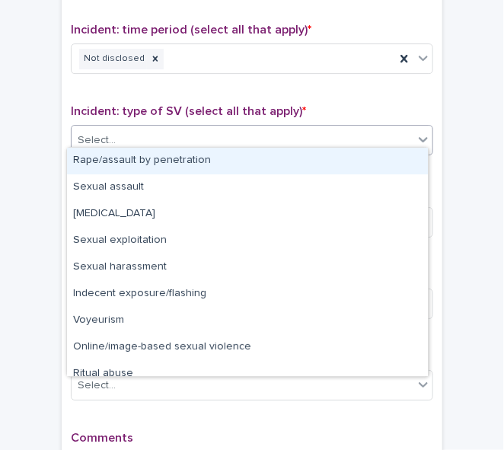
click at [142, 135] on div "Select..." at bounding box center [243, 140] width 342 height 25
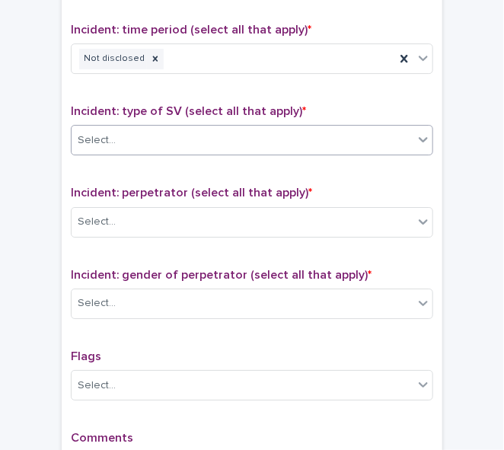
click at [430, 202] on div "Type of support received (select all that apply) Information provision Signpost…" at bounding box center [252, 178] width 380 height 654
click at [373, 131] on div "Select..." at bounding box center [243, 140] width 342 height 25
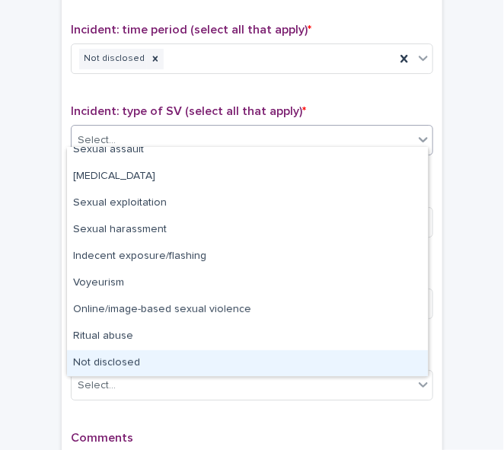
click at [334, 365] on div "Not disclosed" at bounding box center [247, 363] width 361 height 27
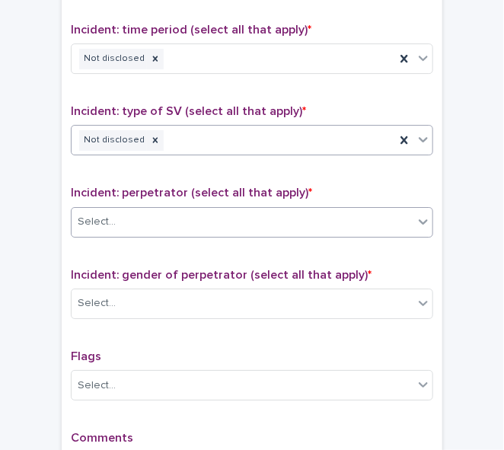
click at [238, 209] on div "Select..." at bounding box center [243, 221] width 342 height 25
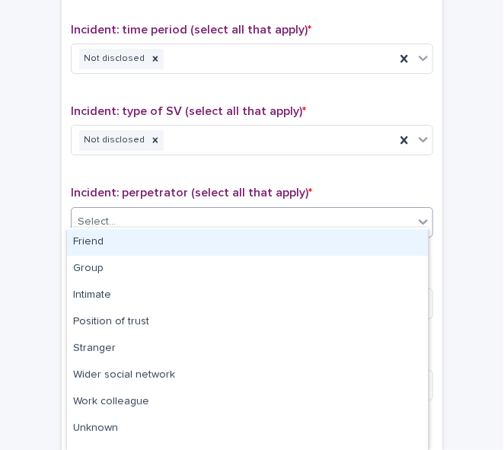
scroll to position [72, 0]
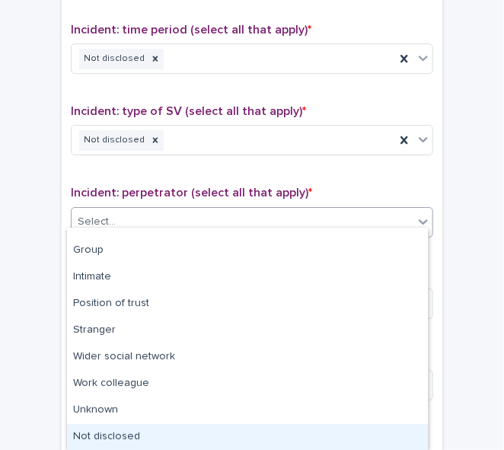
click at [354, 435] on div "Not disclosed" at bounding box center [247, 437] width 361 height 27
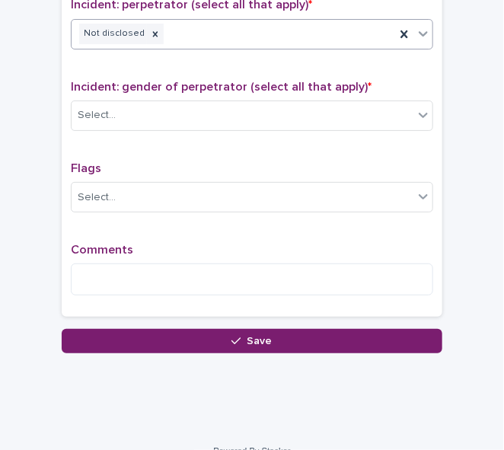
scroll to position [1230, 0]
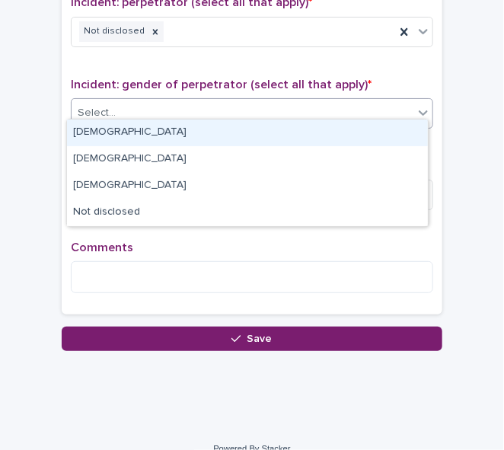
click at [244, 107] on div "Select..." at bounding box center [243, 112] width 342 height 25
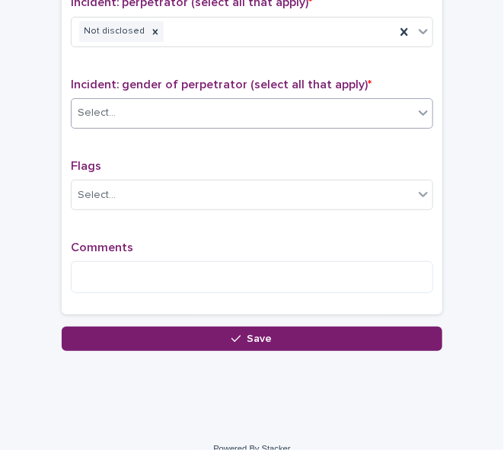
click at [393, 98] on div "Select..." at bounding box center [252, 113] width 362 height 30
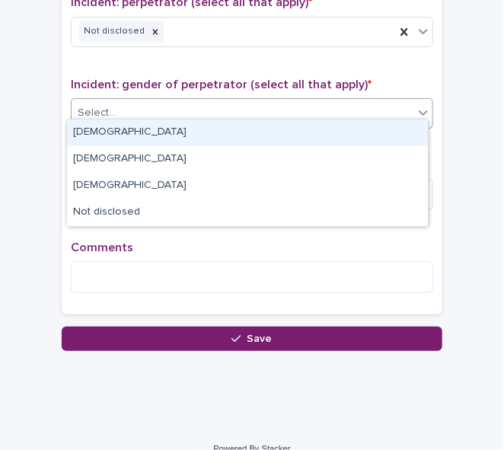
click at [90, 135] on div "[DEMOGRAPHIC_DATA]" at bounding box center [247, 132] width 361 height 27
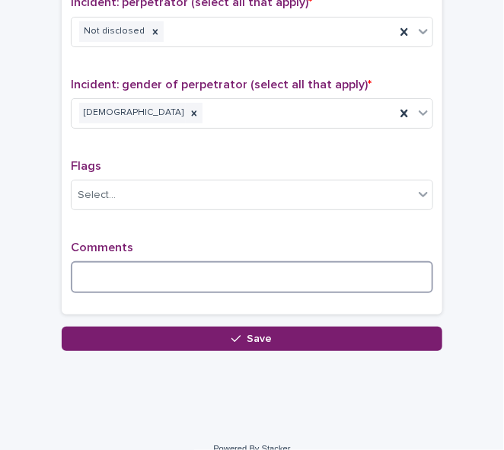
click at [93, 268] on textarea at bounding box center [252, 277] width 362 height 32
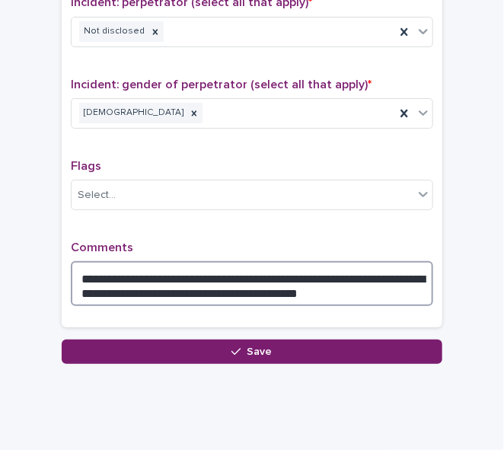
click at [272, 276] on textarea "**********" at bounding box center [252, 283] width 362 height 45
click at [346, 284] on textarea "**********" at bounding box center [252, 283] width 362 height 45
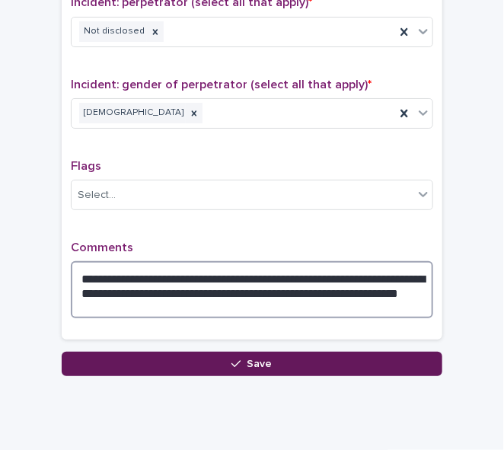
type textarea "**********"
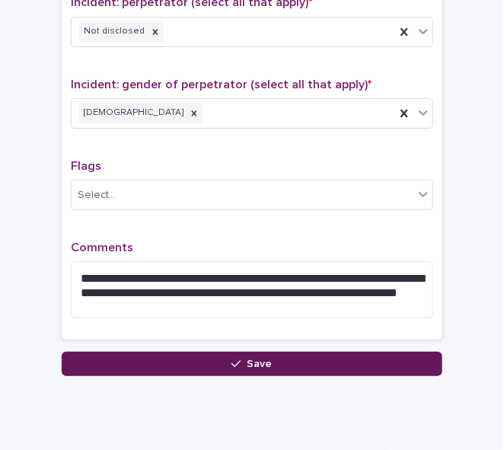
click at [256, 358] on span "Save" at bounding box center [259, 363] width 25 height 11
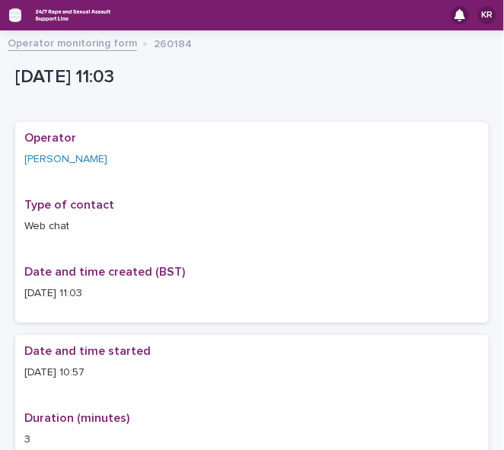
click at [14, 17] on icon "button" at bounding box center [15, 15] width 12 height 14
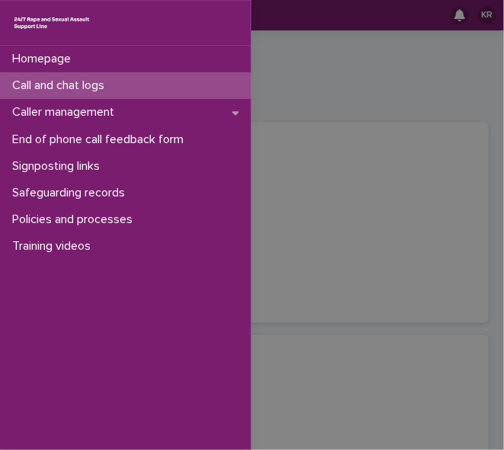
click at [14, 17] on img at bounding box center [51, 23] width 79 height 20
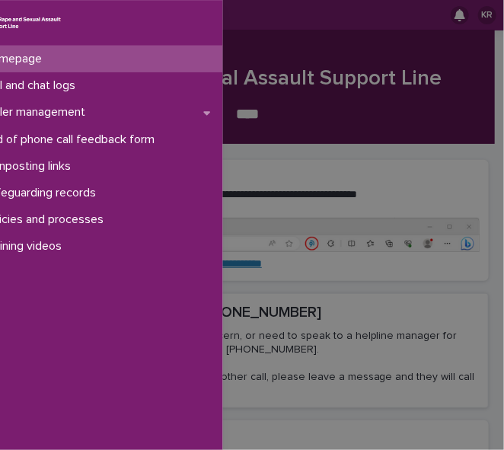
click at [14, 21] on link at bounding box center [96, 23] width 227 height 20
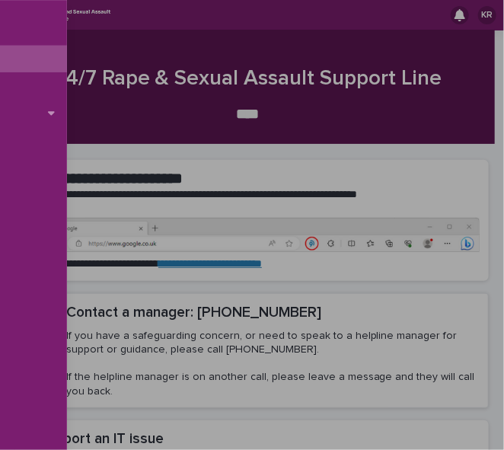
click at [14, 21] on div "Homepage Call and chat logs Caller management End of phone call feedback form S…" at bounding box center [252, 225] width 504 height 450
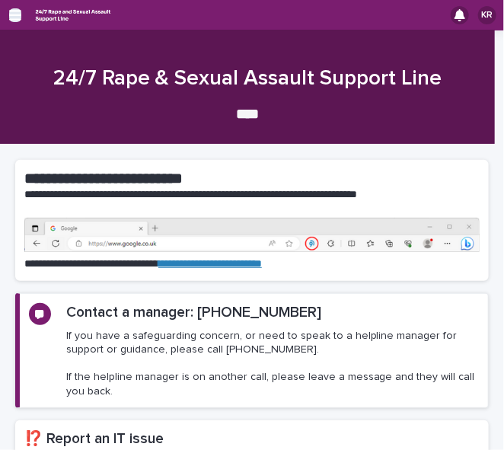
click at [12, 15] on icon "button" at bounding box center [15, 15] width 12 height 11
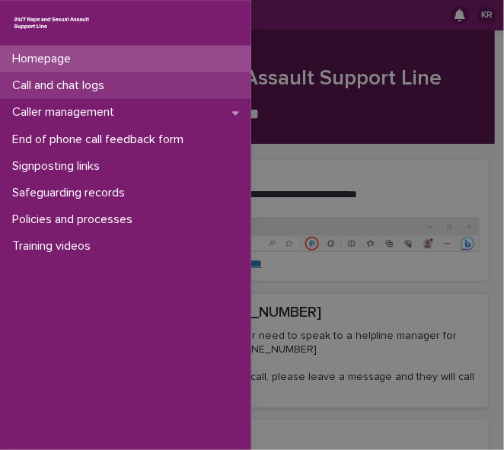
click at [31, 83] on p "Call and chat logs" at bounding box center [61, 85] width 110 height 14
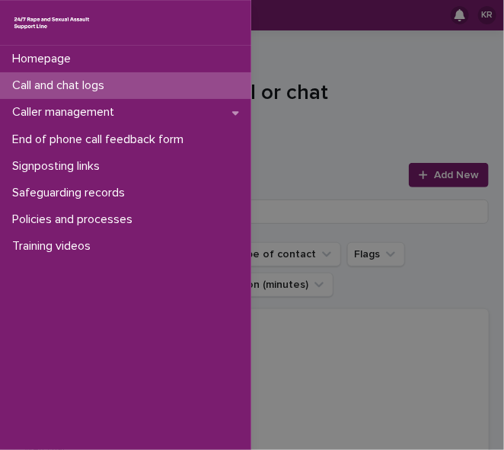
click at [420, 179] on div "Homepage Call and chat logs Caller management End of phone call feedback form S…" at bounding box center [252, 225] width 504 height 450
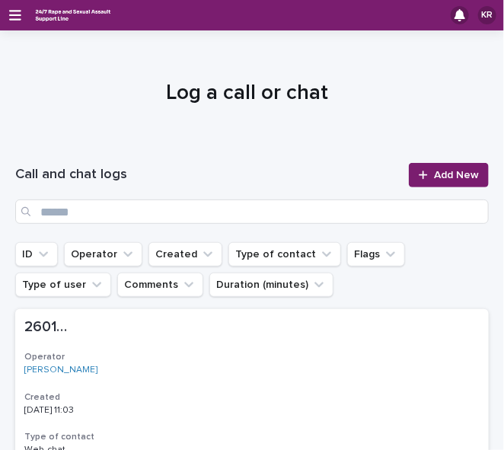
click at [420, 179] on div at bounding box center [425, 175] width 15 height 11
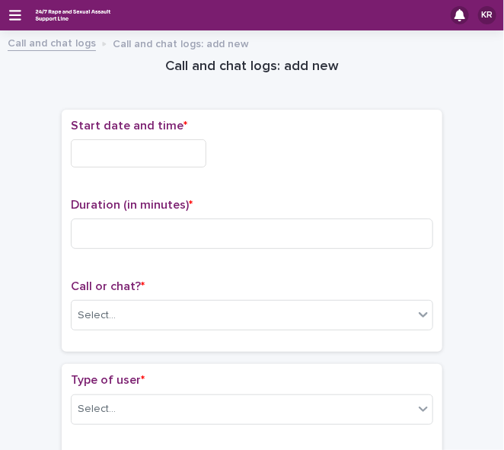
click at [420, 179] on div "Start date and time * Duration (in minutes) * Call or chat? * Select..." at bounding box center [252, 231] width 362 height 224
click at [88, 152] on input "text" at bounding box center [138, 153] width 135 height 28
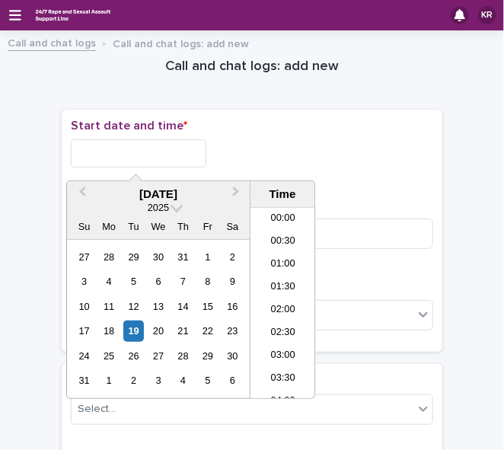
scroll to position [418, 0]
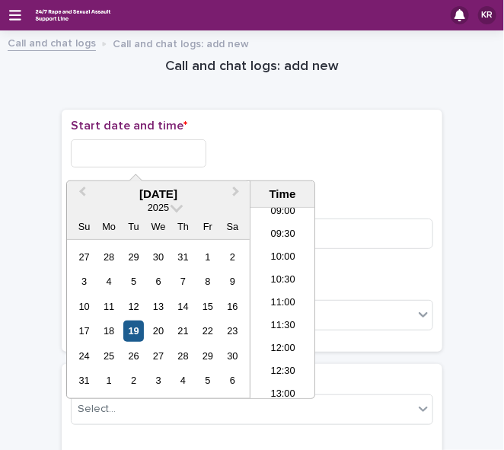
click at [132, 337] on div "19" at bounding box center [133, 330] width 21 height 21
click at [225, 298] on div "16" at bounding box center [232, 306] width 21 height 21
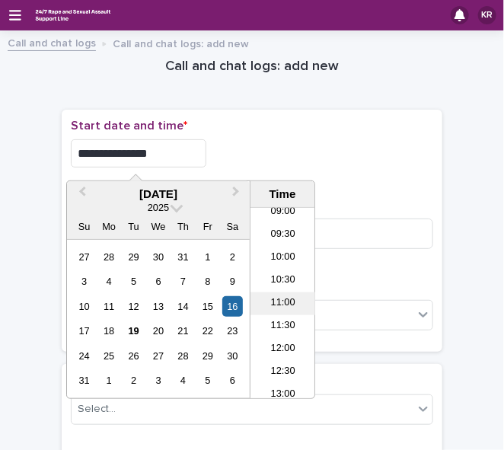
click at [269, 292] on li "11:00" at bounding box center [282, 303] width 65 height 23
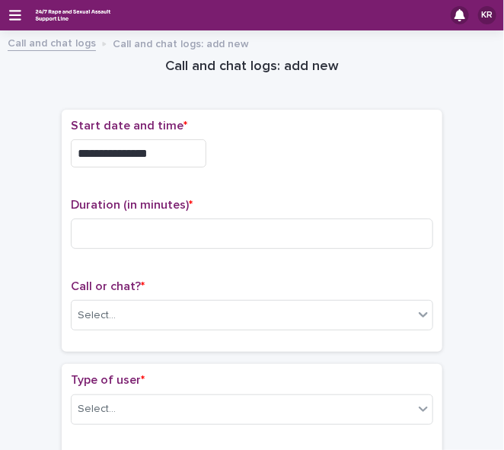
type input "**********"
click at [269, 291] on div "Call or chat? * Select..." at bounding box center [252, 310] width 362 height 63
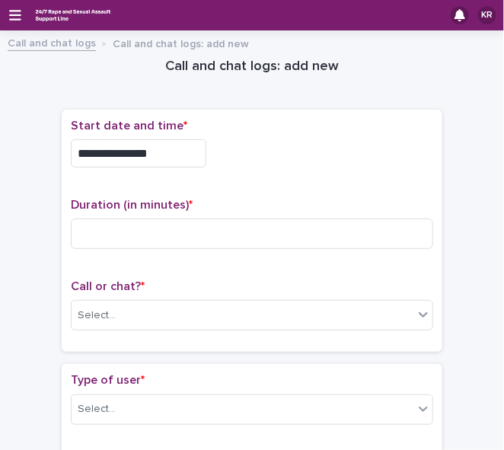
click at [269, 291] on div "Call or chat? * Select..." at bounding box center [252, 310] width 362 height 63
click at [217, 310] on div "Select..." at bounding box center [243, 315] width 342 height 25
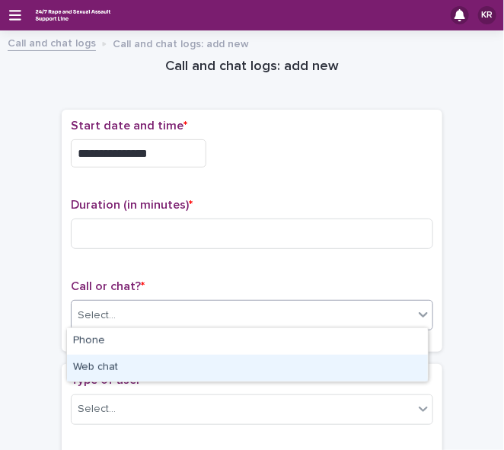
click at [174, 368] on div "Web chat" at bounding box center [247, 368] width 361 height 27
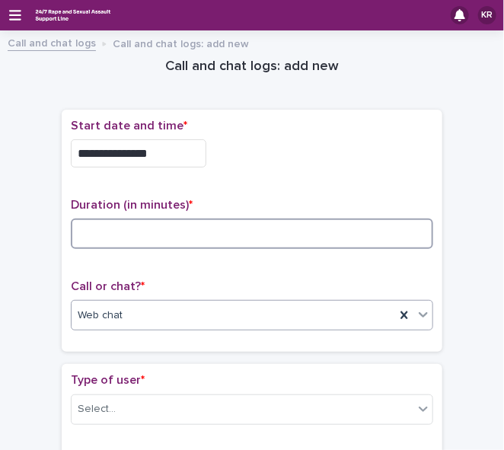
click at [73, 234] on input at bounding box center [252, 233] width 362 height 30
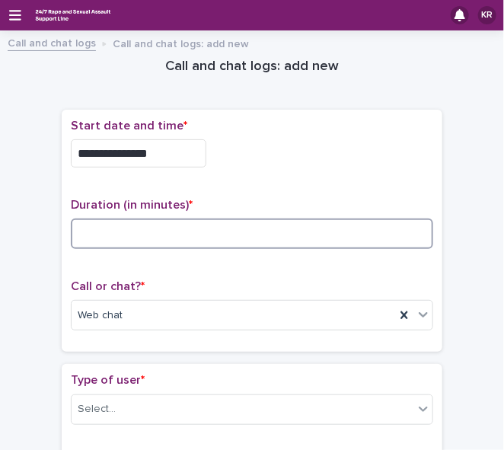
click at [117, 237] on input at bounding box center [252, 233] width 362 height 30
click at [100, 234] on input at bounding box center [252, 233] width 362 height 30
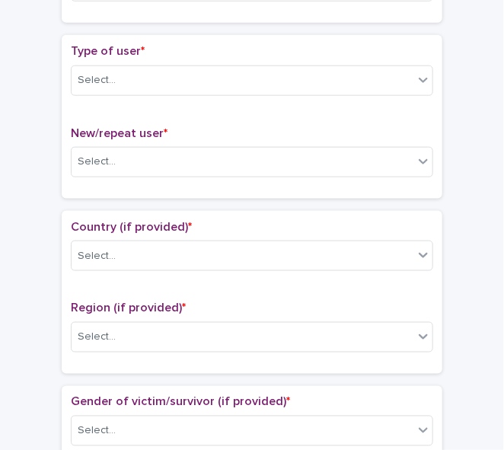
scroll to position [359, 0]
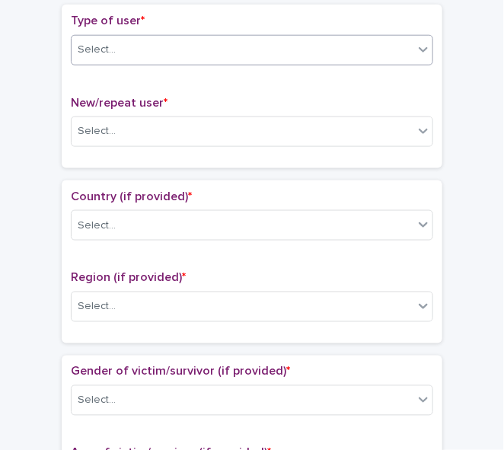
type input "*"
click at [418, 47] on icon at bounding box center [422, 49] width 9 height 5
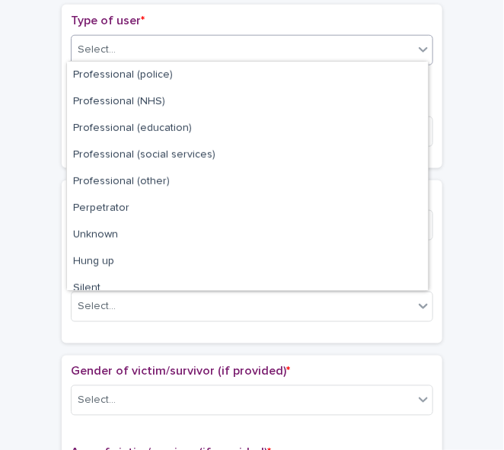
scroll to position [170, 0]
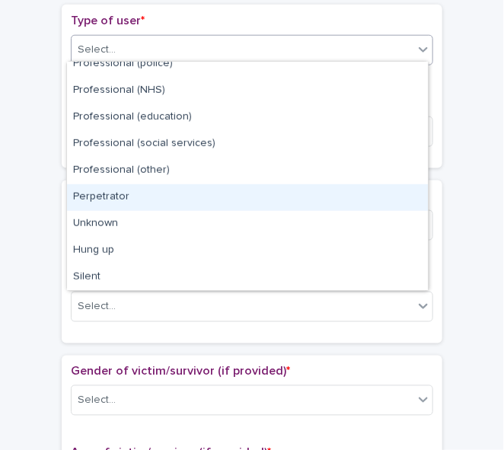
click at [390, 193] on div "Perpetrator" at bounding box center [247, 197] width 361 height 27
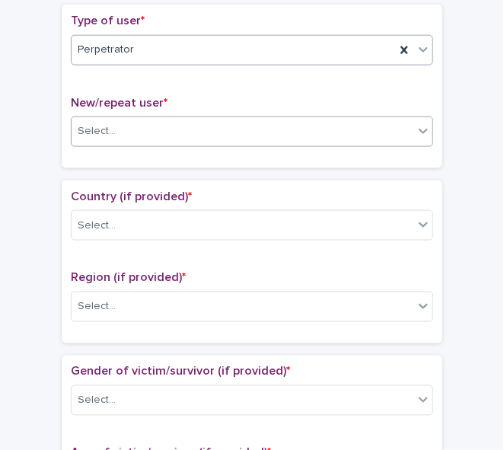
click at [289, 121] on div "Select..." at bounding box center [243, 131] width 342 height 25
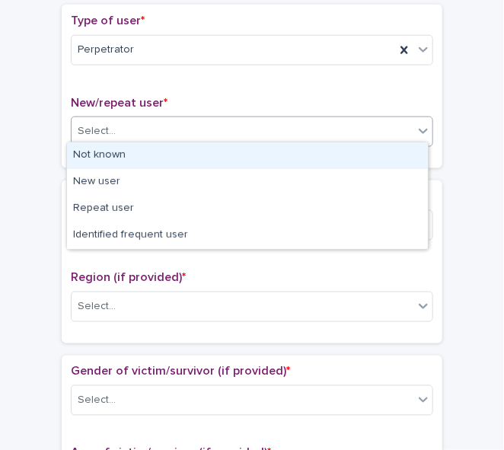
click at [252, 160] on div "Not known" at bounding box center [247, 155] width 361 height 27
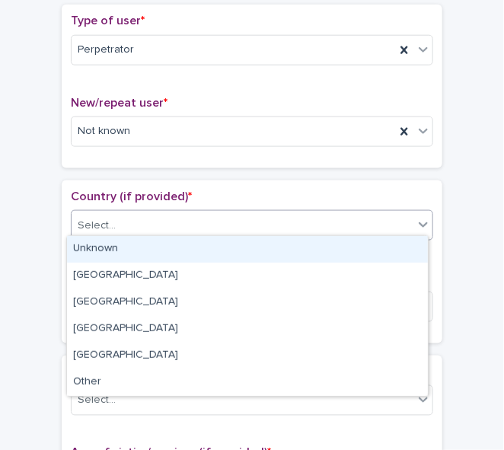
click at [205, 221] on div "Select..." at bounding box center [243, 225] width 342 height 25
click at [181, 251] on div "Unknown" at bounding box center [247, 249] width 361 height 27
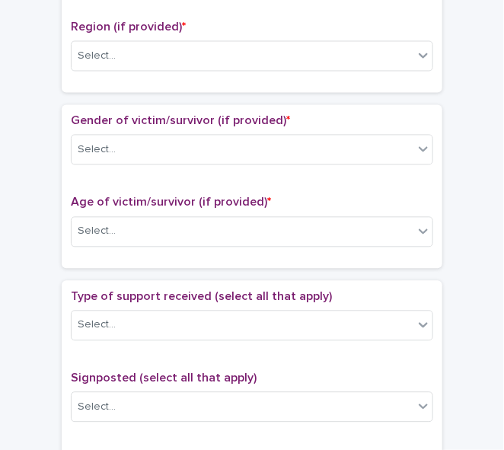
scroll to position [619, 0]
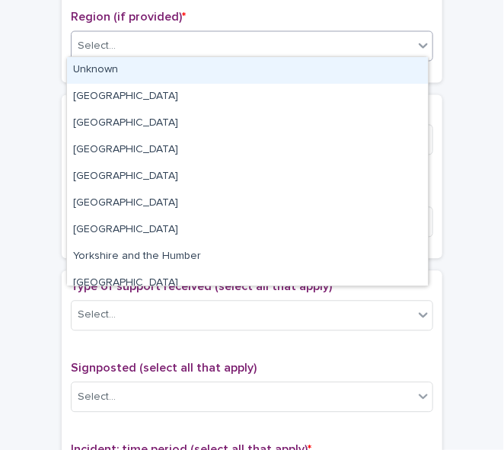
click at [418, 43] on icon at bounding box center [422, 45] width 9 height 5
click at [400, 67] on div "Unknown" at bounding box center [247, 70] width 361 height 27
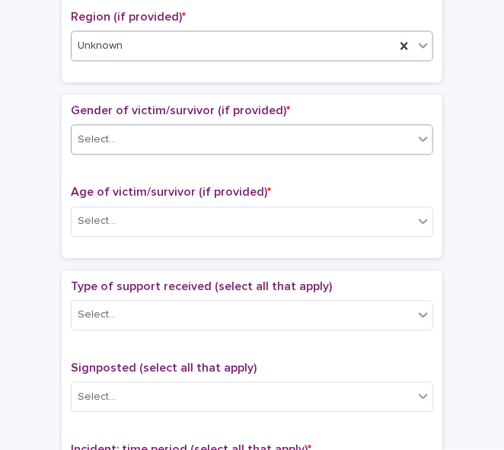
click at [142, 128] on div "Select..." at bounding box center [243, 140] width 342 height 25
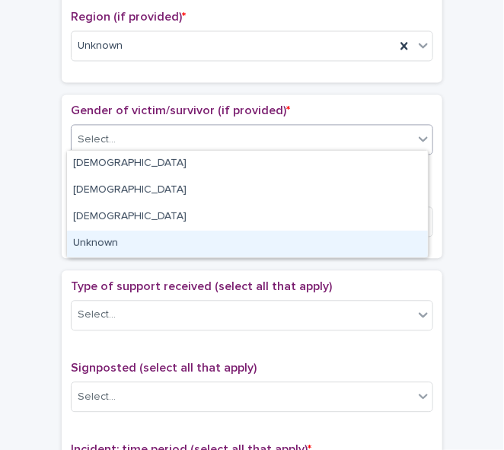
click at [122, 246] on div "Unknown" at bounding box center [247, 244] width 361 height 27
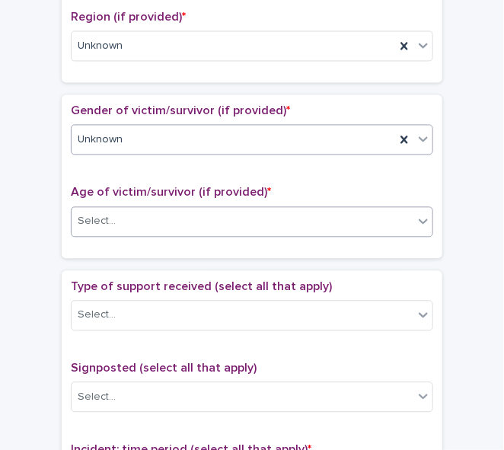
click at [97, 222] on div "Select..." at bounding box center [97, 222] width 38 height 16
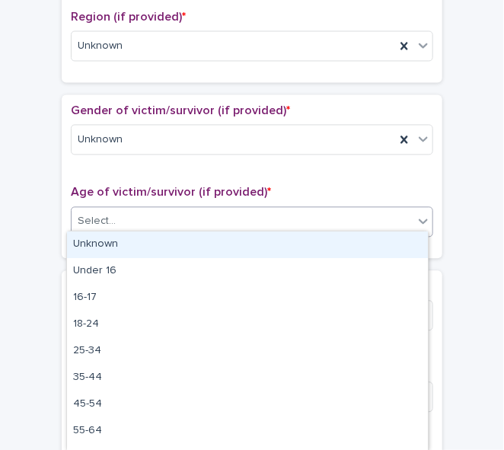
click at [94, 245] on div "Unknown" at bounding box center [247, 244] width 361 height 27
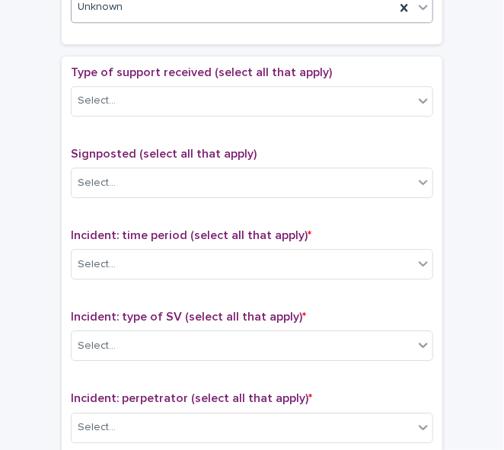
scroll to position [835, 0]
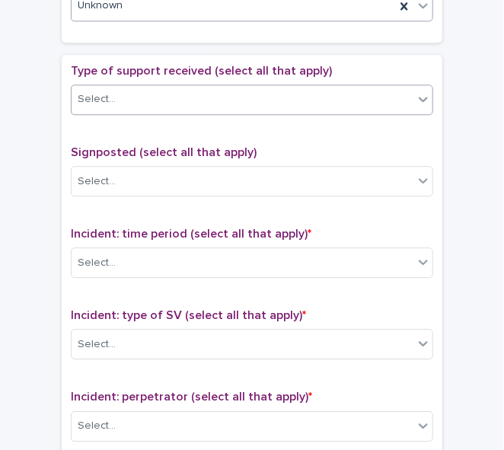
click at [415, 96] on icon at bounding box center [422, 98] width 15 height 15
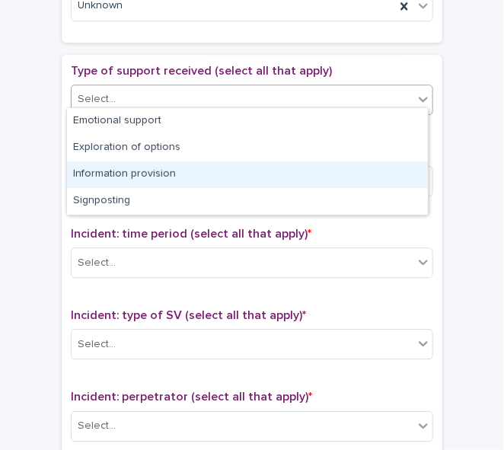
click at [354, 165] on div "Information provision" at bounding box center [247, 174] width 361 height 27
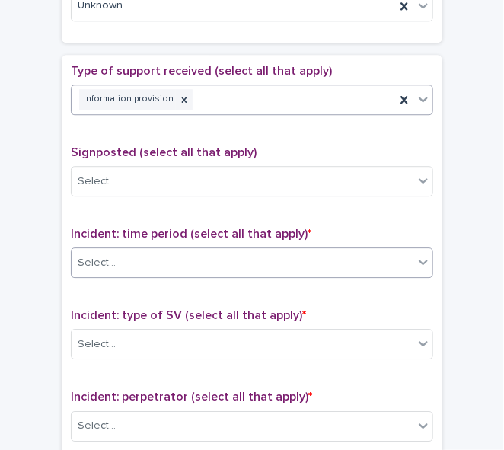
click at [246, 250] on div "Select..." at bounding box center [243, 262] width 342 height 25
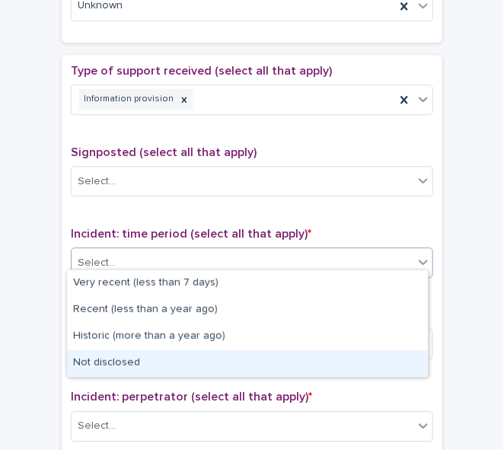
click at [212, 360] on div "Not disclosed" at bounding box center [247, 363] width 361 height 27
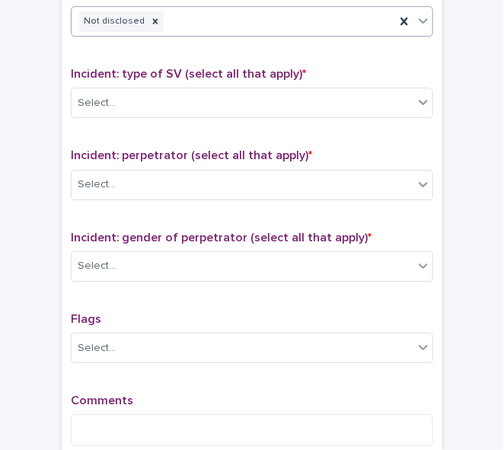
scroll to position [1091, 0]
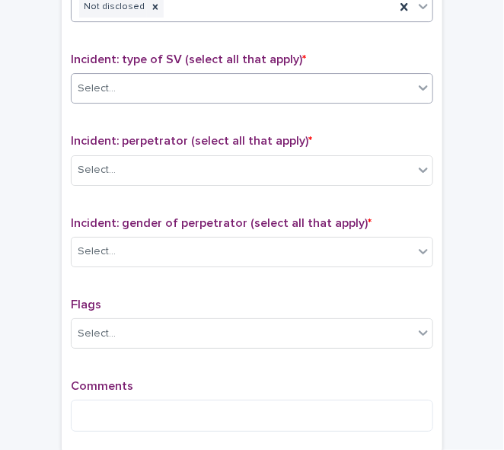
click at [419, 86] on icon at bounding box center [422, 88] width 9 height 5
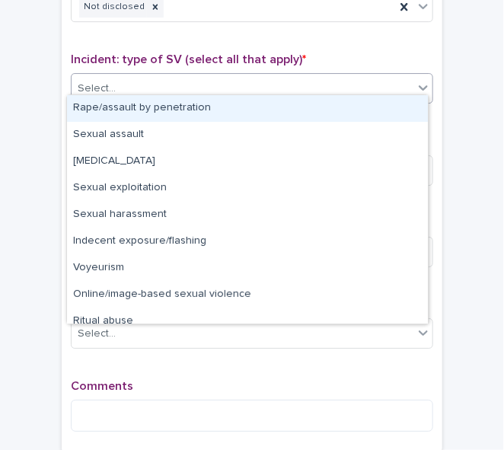
scroll to position [37, 0]
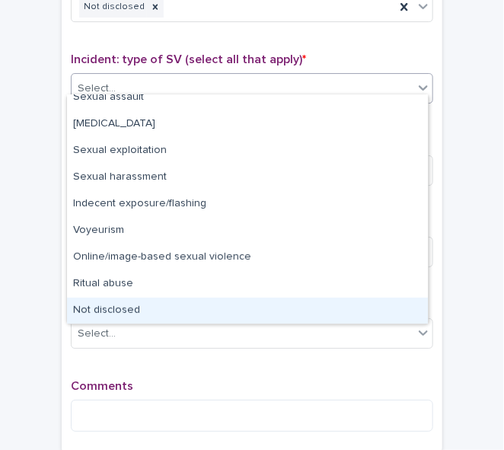
click at [380, 304] on div "Not disclosed" at bounding box center [247, 311] width 361 height 27
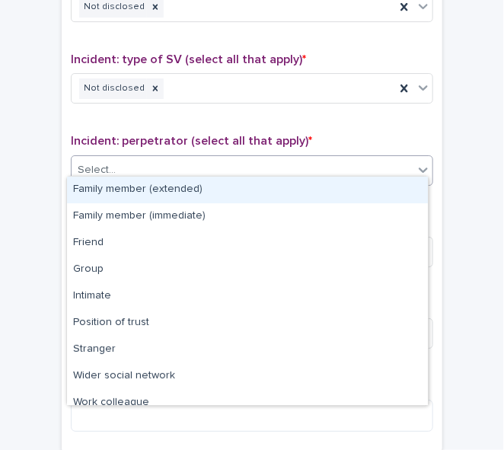
click at [166, 168] on div "Select..." at bounding box center [243, 170] width 342 height 25
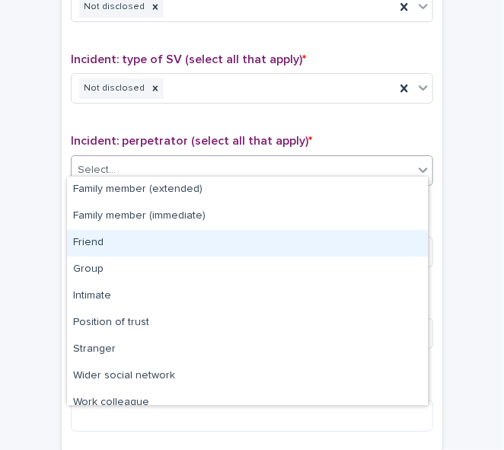
scroll to position [65, 0]
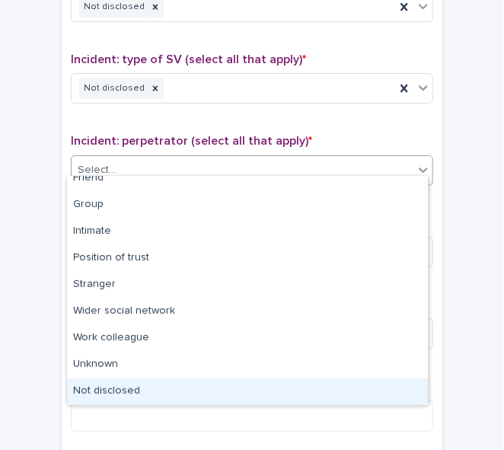
click at [365, 390] on div "Not disclosed" at bounding box center [247, 391] width 361 height 27
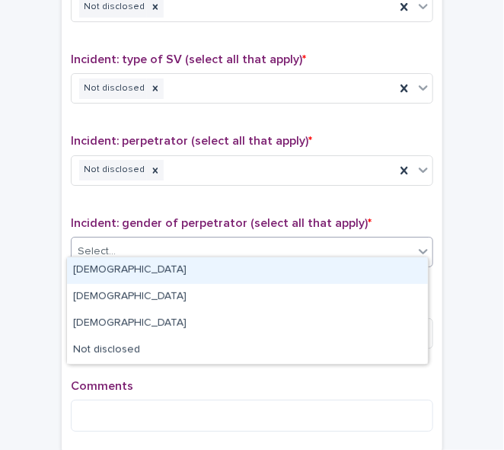
click at [170, 246] on div "Select..." at bounding box center [243, 251] width 342 height 25
click at [274, 262] on div "[DEMOGRAPHIC_DATA]" at bounding box center [247, 270] width 361 height 27
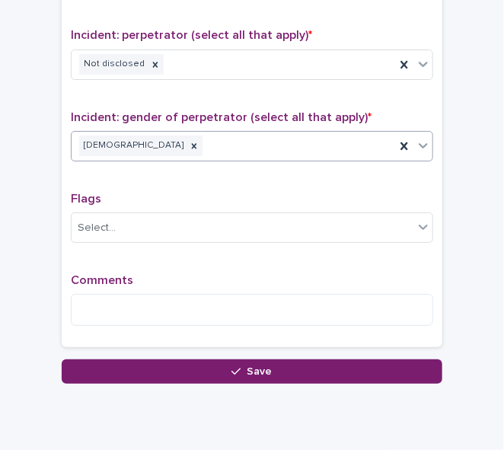
scroll to position [1240, 0]
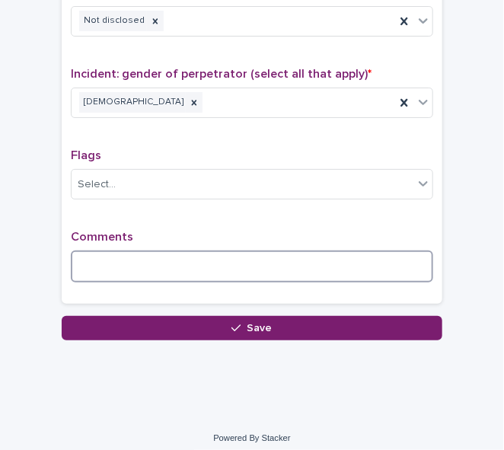
click at [136, 266] on textarea at bounding box center [252, 266] width 362 height 32
click at [275, 266] on textarea "**********" at bounding box center [252, 266] width 362 height 32
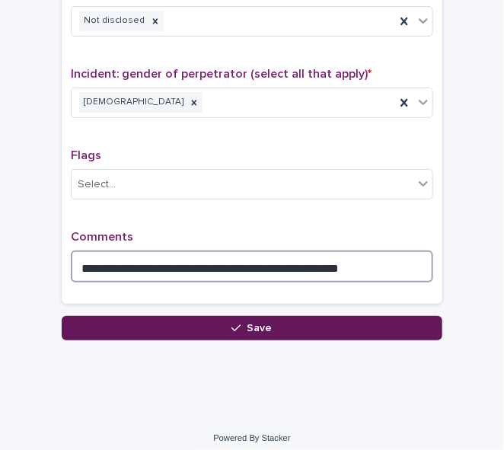
type textarea "**********"
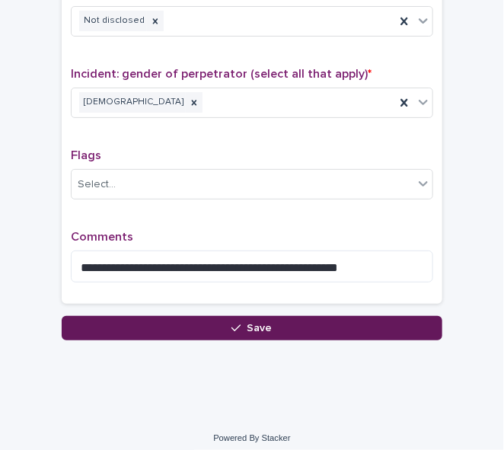
click at [237, 323] on div "button" at bounding box center [238, 328] width 15 height 11
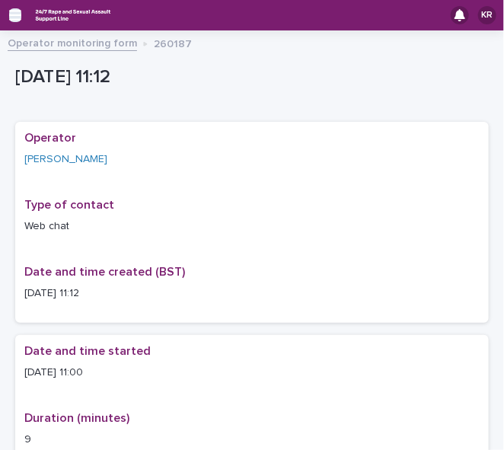
click at [9, 14] on icon "button" at bounding box center [15, 15] width 12 height 14
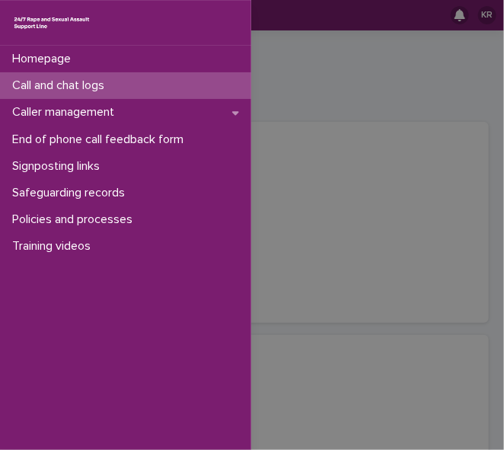
click at [17, 78] on p "Call and chat logs" at bounding box center [61, 85] width 110 height 14
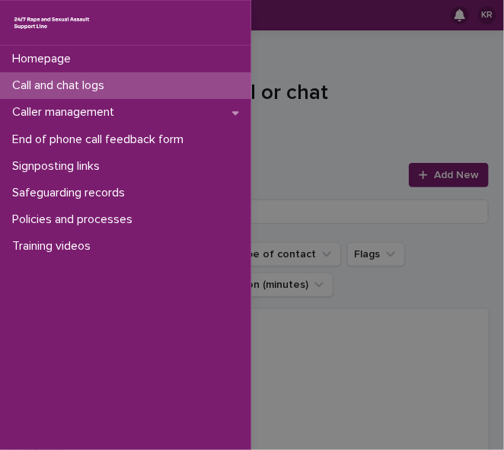
click at [418, 176] on div "Homepage Call and chat logs Caller management End of phone call feedback form S…" at bounding box center [252, 225] width 504 height 450
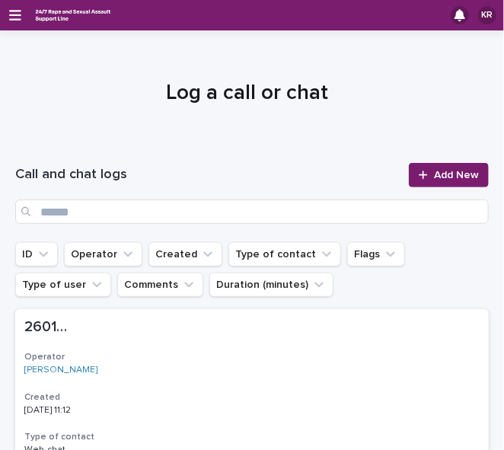
click at [418, 176] on icon at bounding box center [422, 175] width 9 height 11
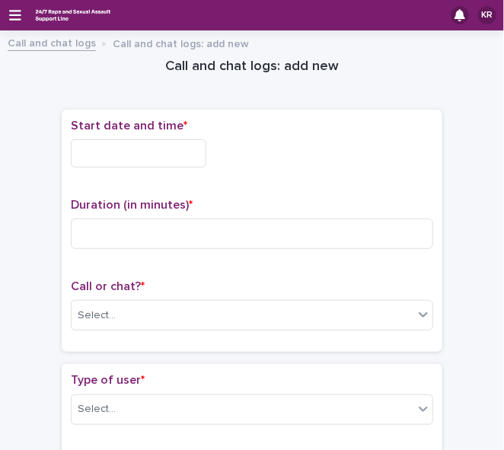
click at [418, 176] on div "Start date and time *" at bounding box center [252, 149] width 362 height 61
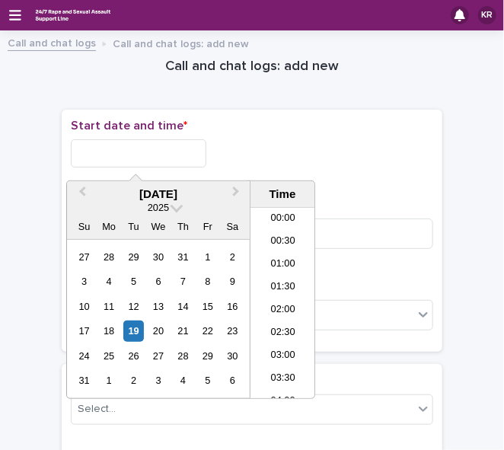
click at [84, 149] on input "text" at bounding box center [138, 153] width 135 height 28
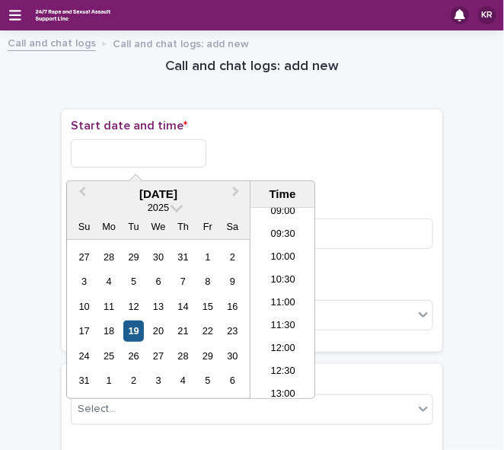
click at [135, 330] on div "19" at bounding box center [133, 330] width 21 height 21
click at [270, 310] on li "11:00" at bounding box center [282, 303] width 65 height 23
type input "**********"
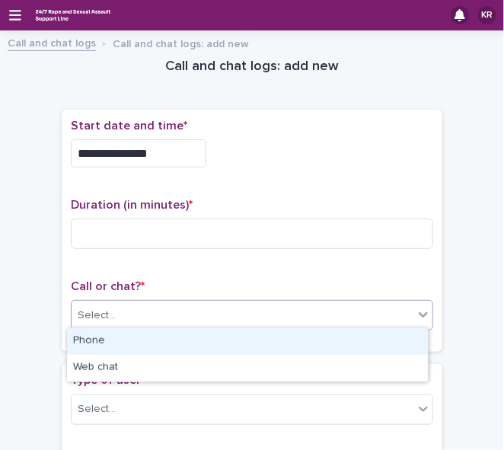
click at [99, 311] on div "Select..." at bounding box center [97, 315] width 38 height 16
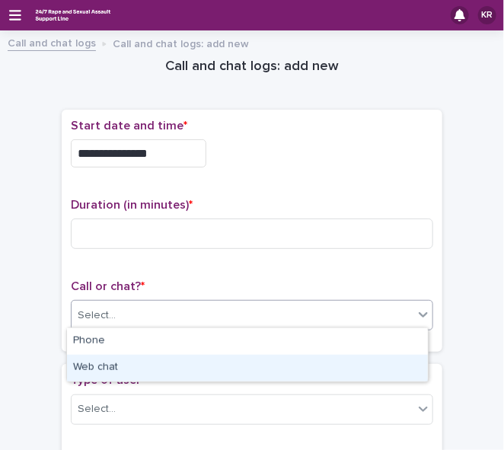
click at [79, 371] on div "Web chat" at bounding box center [247, 368] width 361 height 27
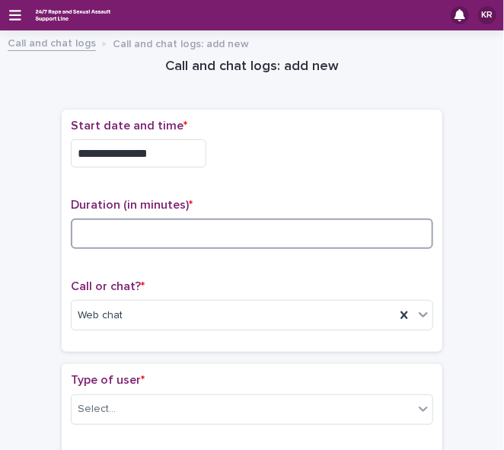
click at [85, 231] on input at bounding box center [252, 233] width 362 height 30
click at [126, 235] on input at bounding box center [252, 233] width 362 height 30
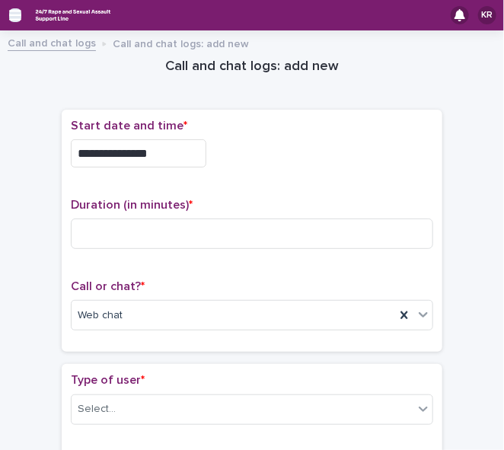
click at [11, 14] on icon "button" at bounding box center [15, 15] width 12 height 11
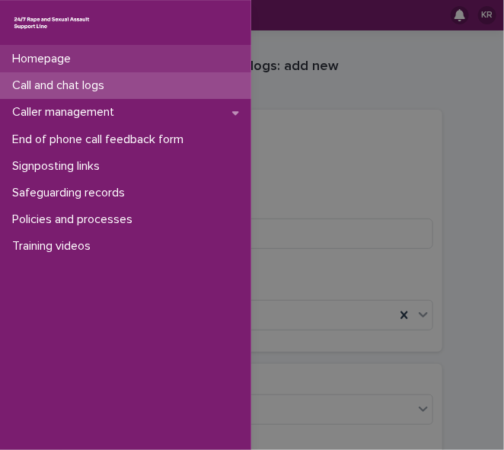
click at [21, 65] on p "Homepage" at bounding box center [44, 59] width 77 height 14
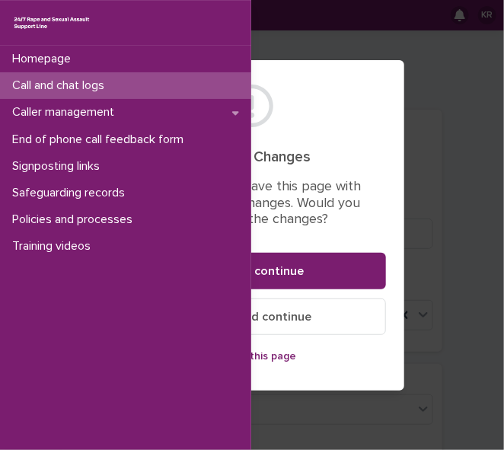
click at [270, 360] on div "Homepage Call and chat logs Caller management End of phone call feedback form S…" at bounding box center [252, 225] width 504 height 450
click at [282, 354] on div "Homepage Call and chat logs Caller management End of phone call feedback form S…" at bounding box center [252, 225] width 504 height 450
click at [283, 342] on div "Homepage Call and chat logs Caller management End of phone call feedback form S…" at bounding box center [252, 225] width 504 height 450
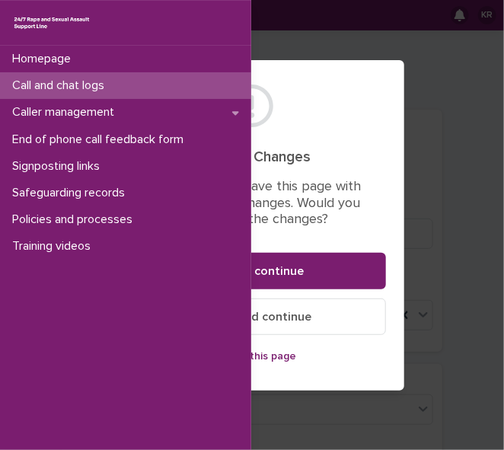
click at [365, 79] on div "Homepage Call and chat logs Caller management End of phone call feedback form S…" at bounding box center [252, 225] width 504 height 450
click at [337, 273] on div "Homepage Call and chat logs Caller management End of phone call feedback form S…" at bounding box center [252, 225] width 504 height 450
click at [53, 88] on p "Call and chat logs" at bounding box center [61, 85] width 110 height 14
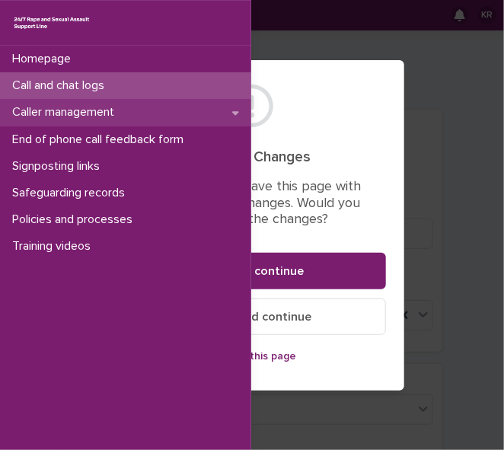
click at [51, 108] on p "Caller management" at bounding box center [66, 112] width 120 height 14
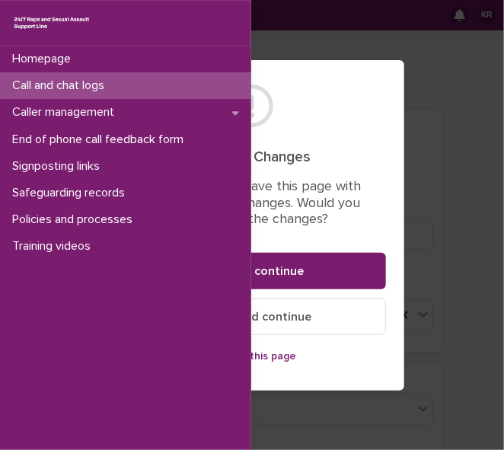
drag, startPoint x: 220, startPoint y: 235, endPoint x: 258, endPoint y: 245, distance: 39.3
click at [258, 245] on div "Homepage Call and chat logs Caller management End of phone call feedback form S…" at bounding box center [252, 225] width 504 height 450
click at [136, 91] on div "Call and chat logs" at bounding box center [125, 85] width 251 height 27
click at [281, 271] on div "Homepage Call and chat logs Caller management End of phone call feedback form S…" at bounding box center [252, 225] width 504 height 450
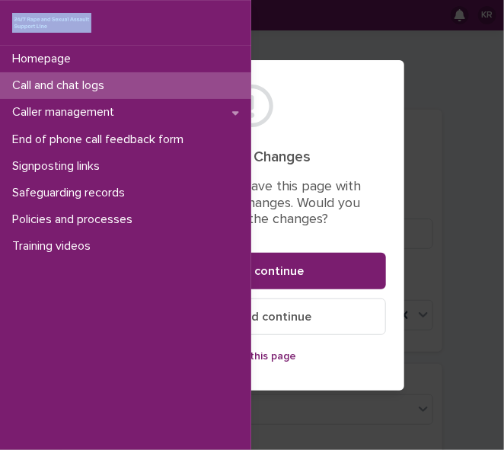
click at [111, 265] on div "Homepage Call and chat logs Caller management End of phone call feedback form S…" at bounding box center [125, 248] width 251 height 404
click at [322, 360] on div "Homepage Call and chat logs Caller management End of phone call feedback form S…" at bounding box center [252, 225] width 504 height 450
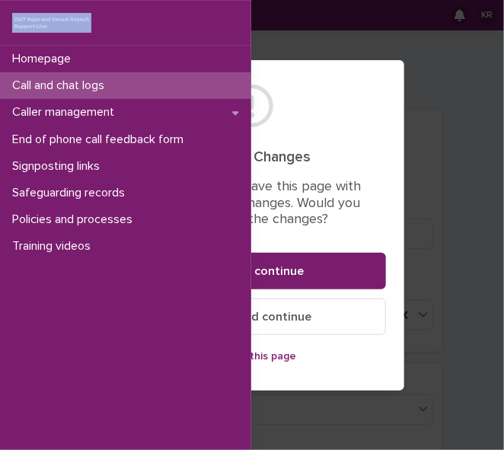
click at [322, 360] on div "Homepage Call and chat logs Caller management End of phone call feedback form S…" at bounding box center [252, 225] width 504 height 450
click at [93, 84] on p "Call and chat logs" at bounding box center [61, 85] width 110 height 14
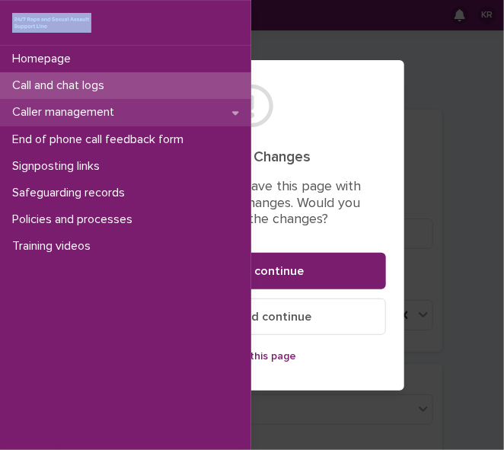
drag, startPoint x: 131, startPoint y: 174, endPoint x: 133, endPoint y: 119, distance: 55.6
click at [128, 148] on div "Homepage Call and chat logs Caller management End of phone call feedback form S…" at bounding box center [125, 153] width 251 height 215
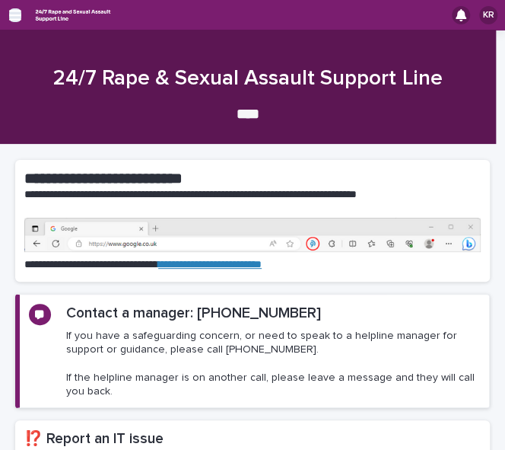
click at [11, 18] on icon "button" at bounding box center [15, 15] width 12 height 14
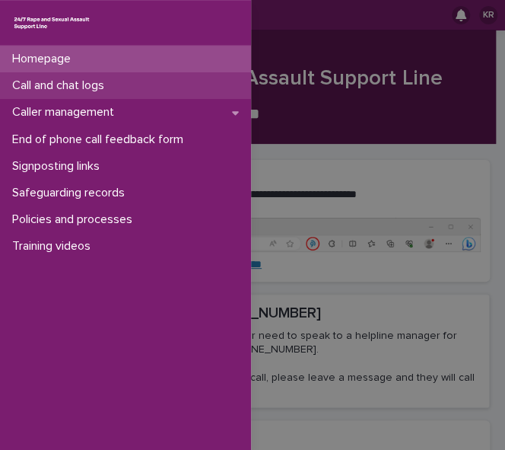
click at [22, 81] on p "Call and chat logs" at bounding box center [61, 85] width 110 height 14
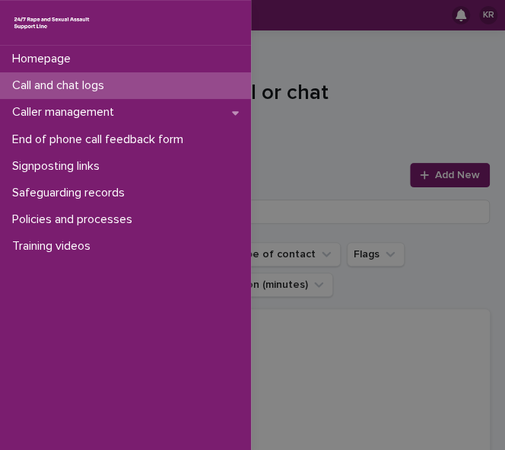
click at [411, 176] on div "Homepage Call and chat logs Caller management End of phone call feedback form S…" at bounding box center [252, 225] width 505 height 450
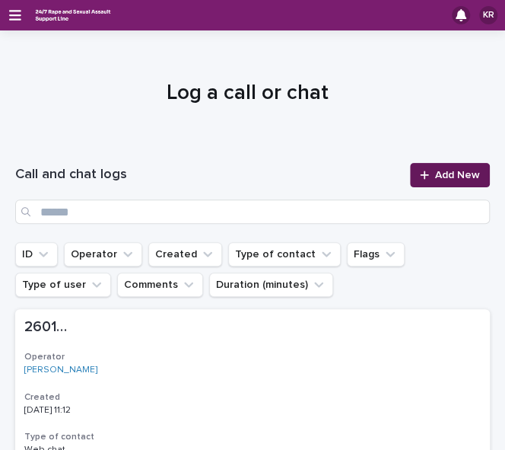
click at [420, 173] on icon at bounding box center [424, 175] width 9 height 11
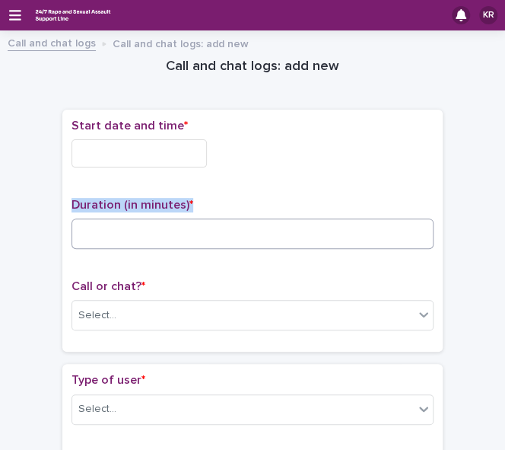
click at [81, 222] on div "Start date and time * Duration (in minutes) * Call or chat? * Select..." at bounding box center [253, 231] width 362 height 224
click at [81, 151] on input "text" at bounding box center [139, 153] width 135 height 28
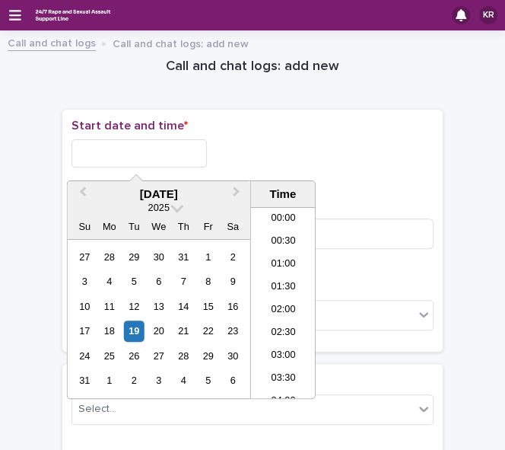
scroll to position [418, 0]
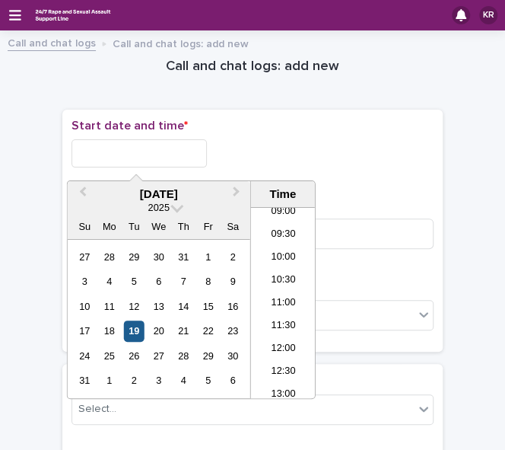
click at [135, 331] on div "19" at bounding box center [134, 330] width 21 height 21
click at [285, 301] on li "11:00" at bounding box center [283, 303] width 65 height 23
click at [158, 148] on input "**********" at bounding box center [139, 153] width 135 height 28
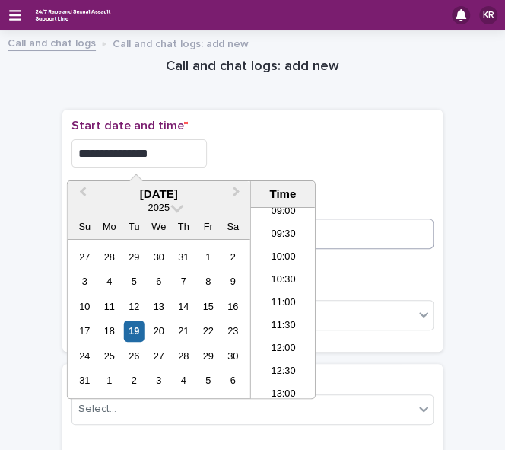
type input "**********"
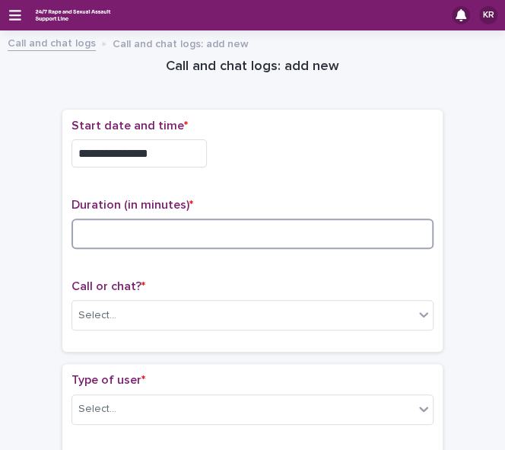
click at [351, 235] on input at bounding box center [253, 233] width 362 height 30
type input "*"
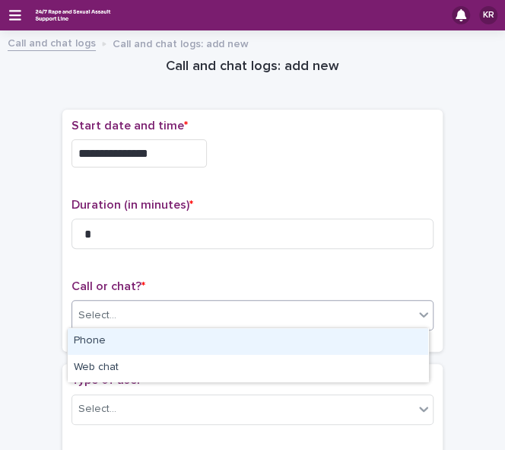
click at [196, 308] on div "Select..." at bounding box center [243, 315] width 342 height 25
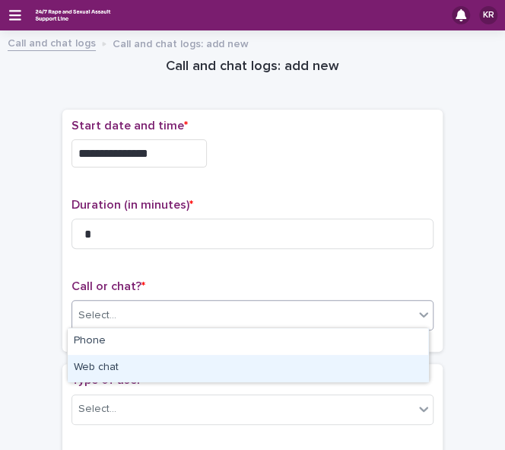
click at [166, 365] on div "Web chat" at bounding box center [248, 368] width 361 height 27
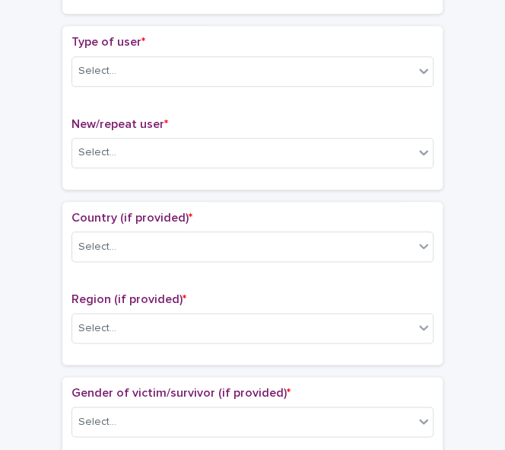
scroll to position [340, 0]
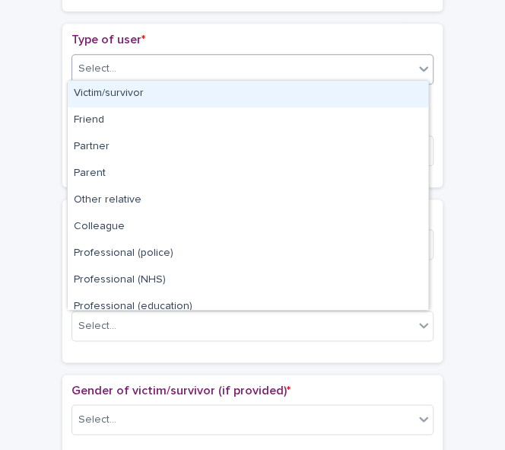
click at [418, 67] on icon at bounding box center [423, 68] width 15 height 15
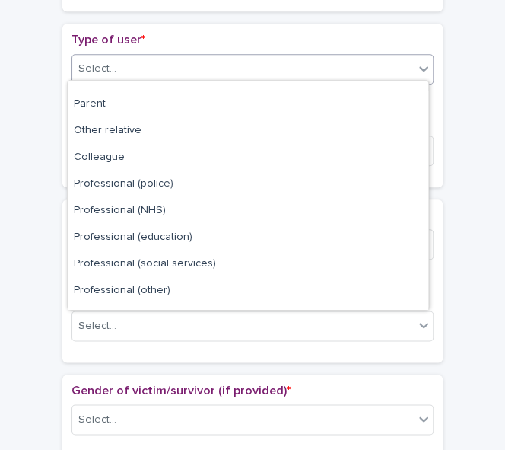
scroll to position [170, 0]
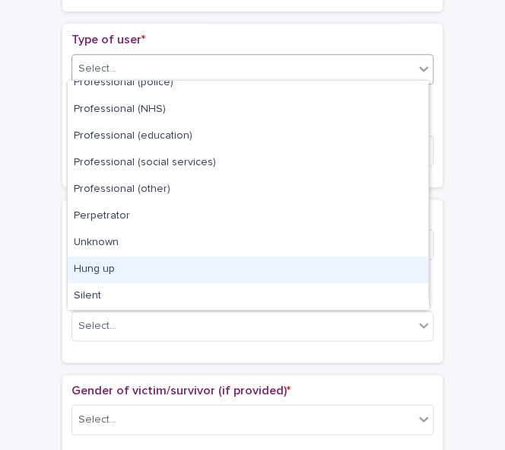
click at [384, 265] on div "Hung up" at bounding box center [248, 269] width 361 height 27
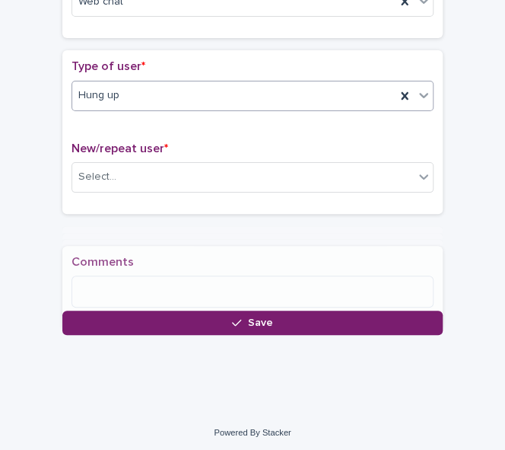
scroll to position [324, 0]
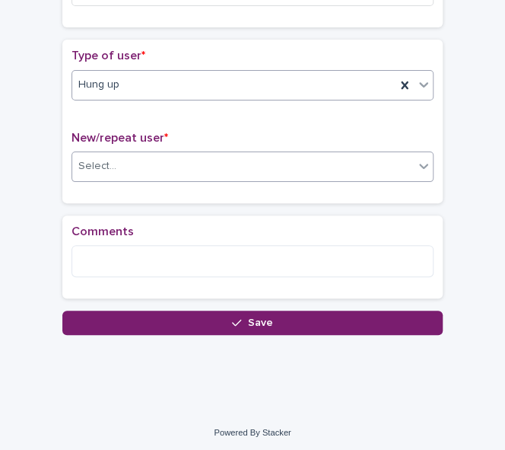
click at [204, 167] on div "Select..." at bounding box center [243, 166] width 342 height 25
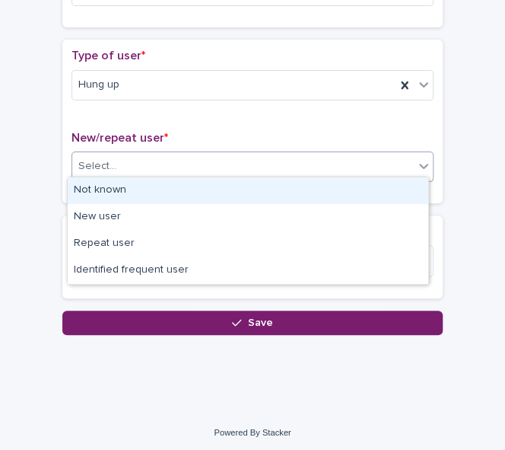
click at [193, 188] on div "Not known" at bounding box center [248, 190] width 361 height 27
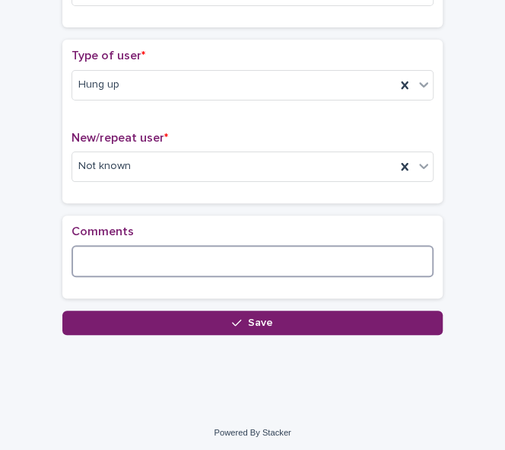
click at [137, 261] on textarea at bounding box center [253, 261] width 362 height 32
click at [110, 261] on textarea "**********" at bounding box center [253, 261] width 362 height 32
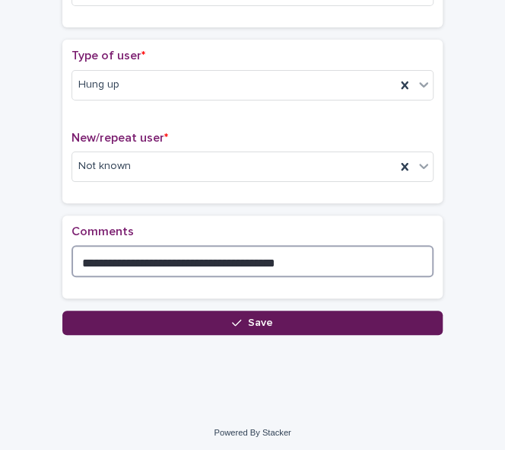
type textarea "**********"
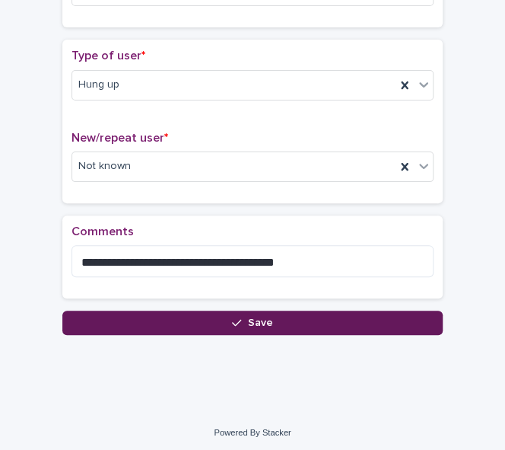
click at [204, 315] on button "Save" at bounding box center [252, 322] width 380 height 24
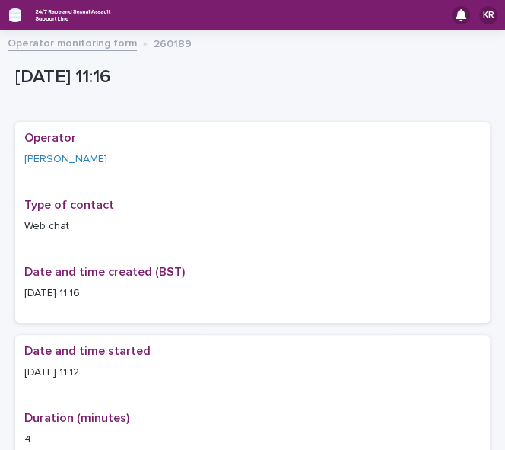
click at [11, 16] on icon "button" at bounding box center [15, 15] width 12 height 14
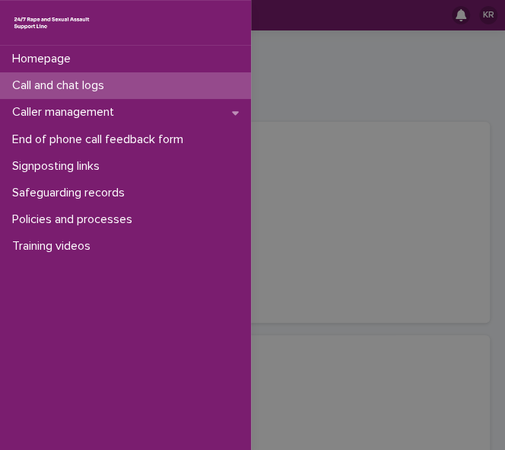
click at [24, 87] on p "Call and chat logs" at bounding box center [61, 85] width 110 height 14
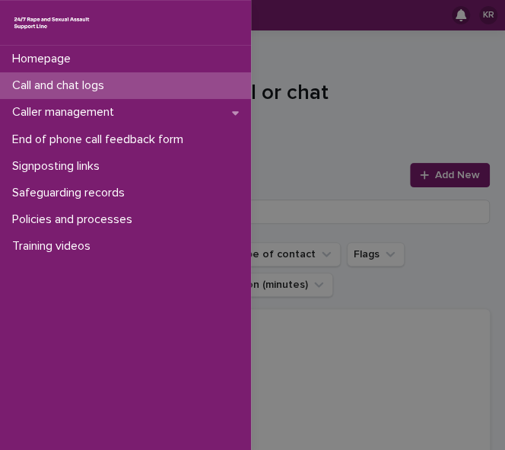
click at [419, 174] on div "Homepage Call and chat logs Caller management End of phone call feedback form S…" at bounding box center [252, 225] width 505 height 450
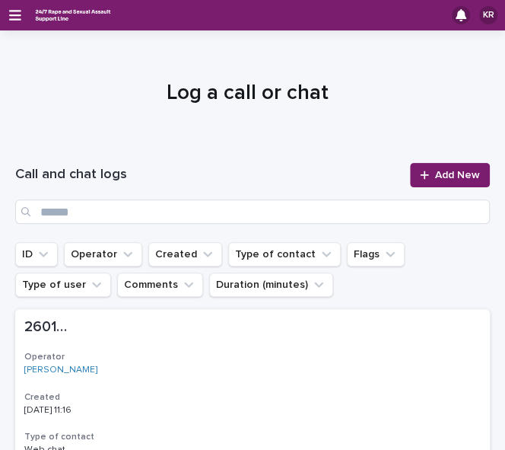
click at [420, 174] on icon at bounding box center [424, 174] width 8 height 8
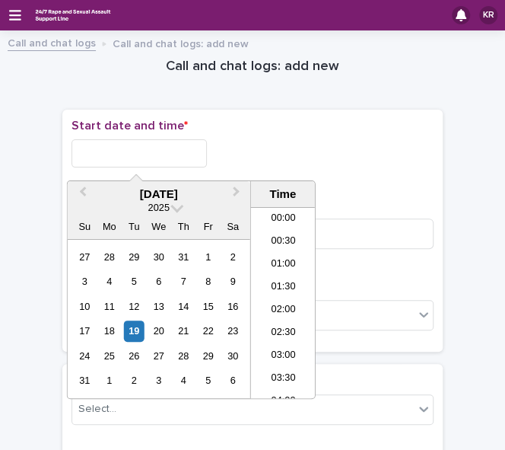
click at [119, 151] on input "text" at bounding box center [139, 153] width 135 height 28
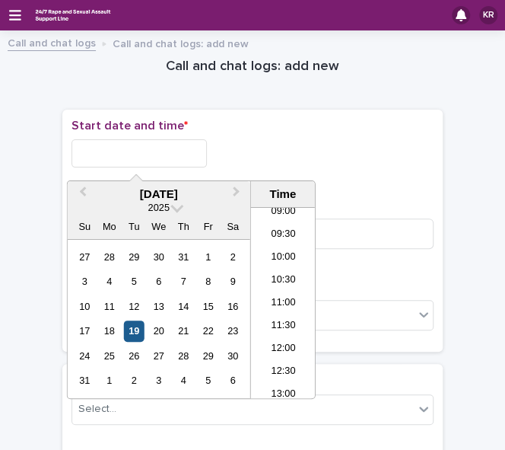
click at [138, 326] on div "19" at bounding box center [134, 330] width 21 height 21
click at [274, 313] on li "11:00" at bounding box center [283, 303] width 65 height 23
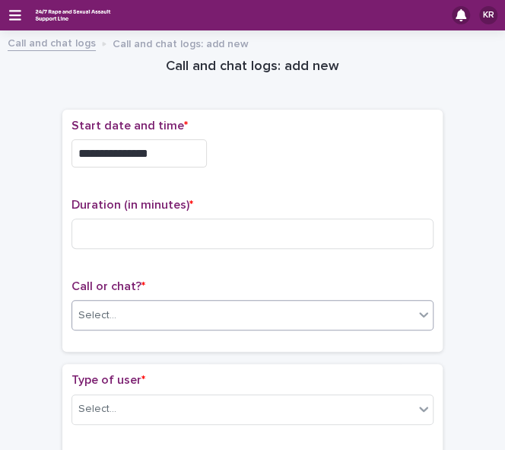
click at [151, 313] on div "Select..." at bounding box center [243, 315] width 342 height 25
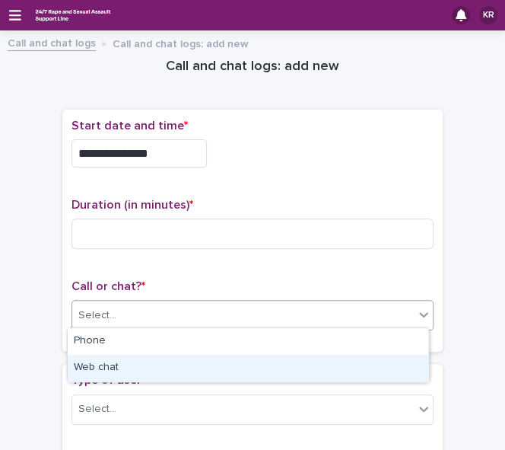
click at [132, 365] on div "Web chat" at bounding box center [248, 368] width 361 height 27
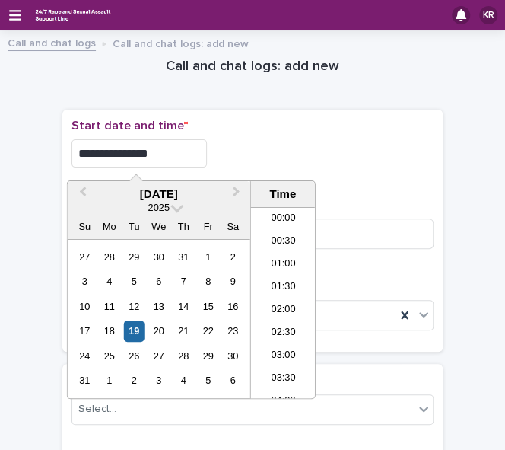
click at [151, 148] on input "**********" at bounding box center [139, 153] width 135 height 28
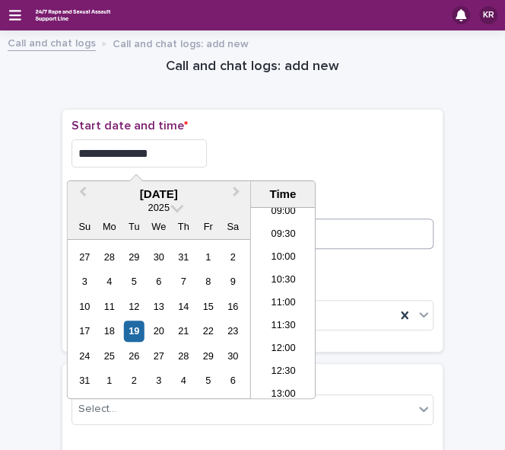
type input "**********"
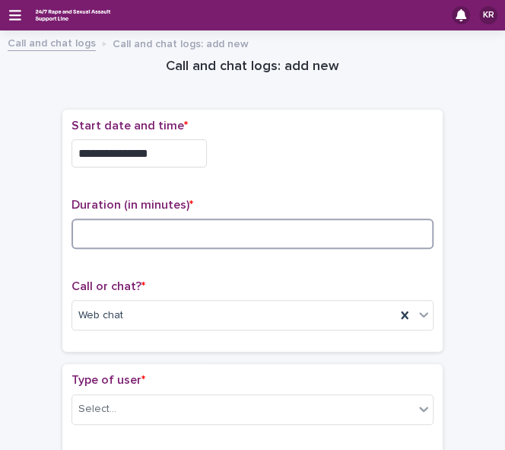
click at [331, 229] on input at bounding box center [253, 233] width 362 height 30
click at [151, 242] on input at bounding box center [253, 233] width 362 height 30
type input "*"
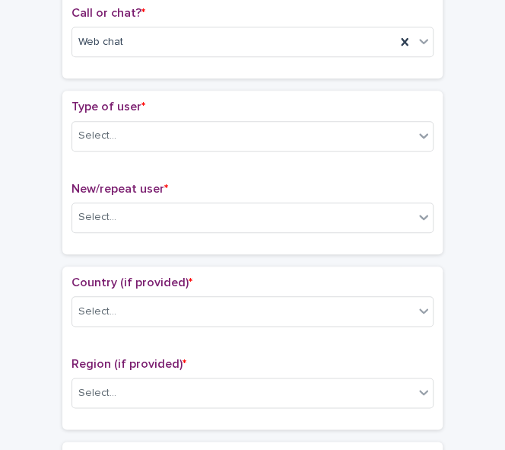
scroll to position [319, 0]
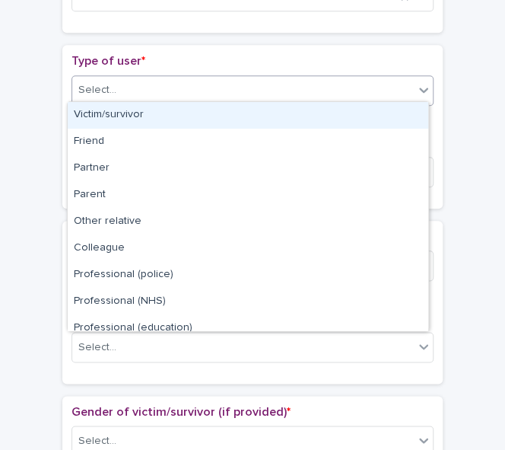
click at [419, 88] on icon at bounding box center [423, 90] width 9 height 5
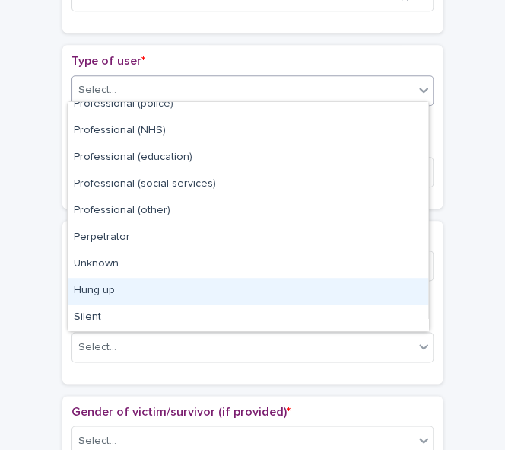
click at [319, 286] on div "Hung up" at bounding box center [248, 291] width 361 height 27
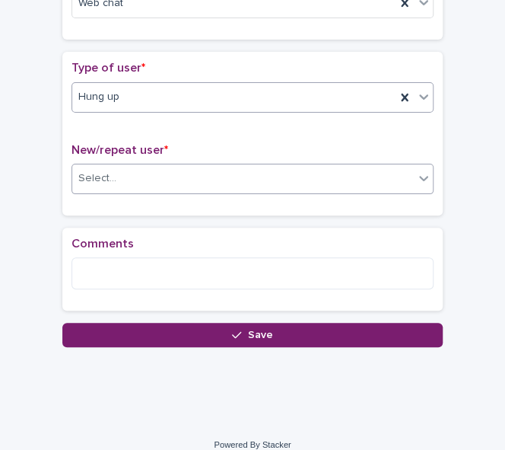
scroll to position [319, 0]
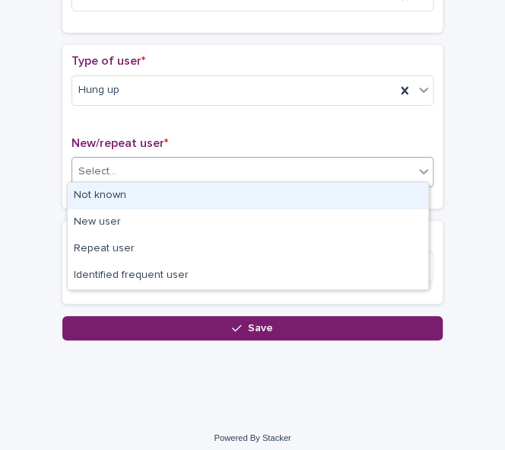
click at [154, 159] on div "Select..." at bounding box center [243, 171] width 342 height 25
click at [150, 199] on div "Not known" at bounding box center [248, 196] width 361 height 27
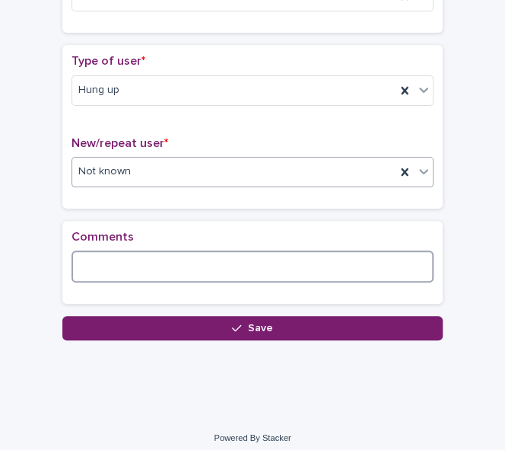
click at [129, 264] on textarea at bounding box center [253, 266] width 362 height 32
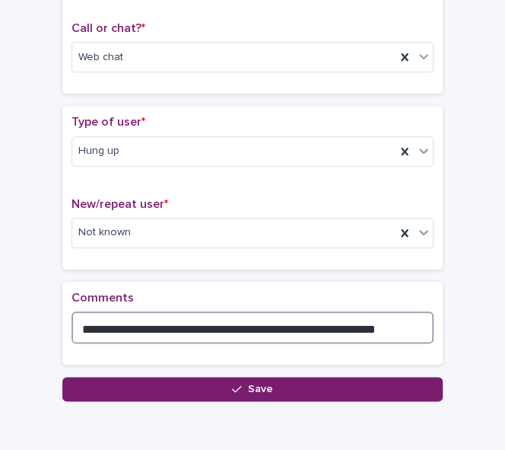
scroll to position [324, 0]
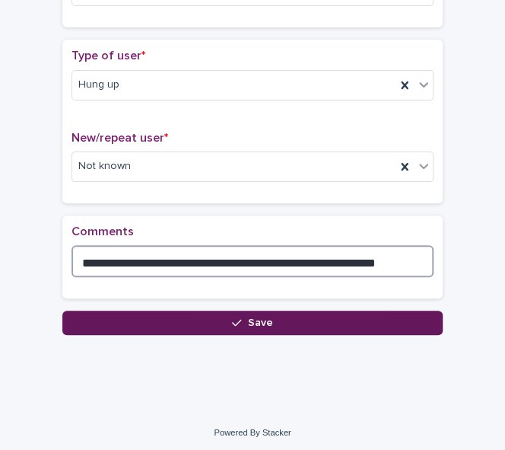
type textarea "**********"
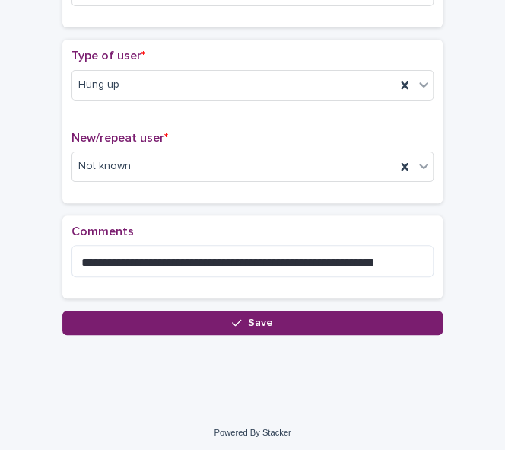
drag, startPoint x: 253, startPoint y: 323, endPoint x: 259, endPoint y: 374, distance: 51.3
click at [259, 374] on div "**********" at bounding box center [252, 63] width 505 height 696
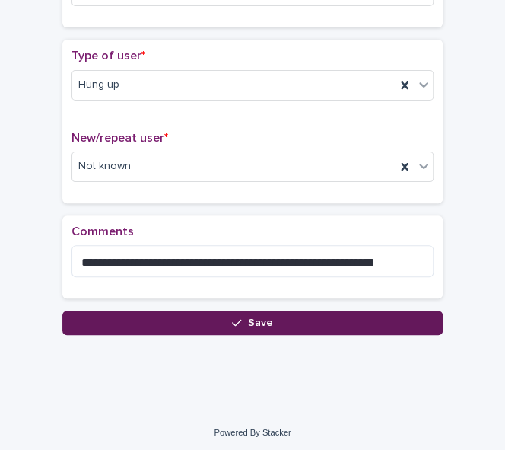
click at [233, 321] on icon "button" at bounding box center [236, 322] width 9 height 11
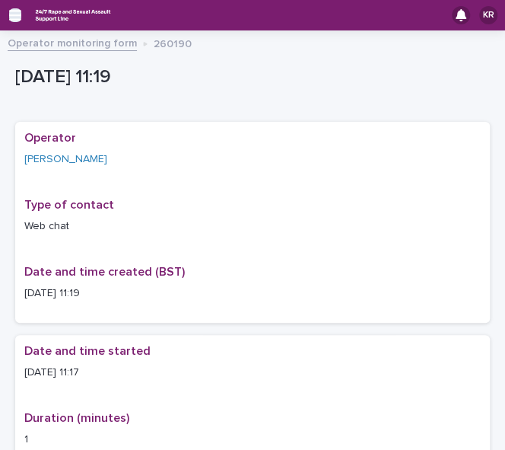
click at [15, 13] on icon "button" at bounding box center [15, 15] width 12 height 14
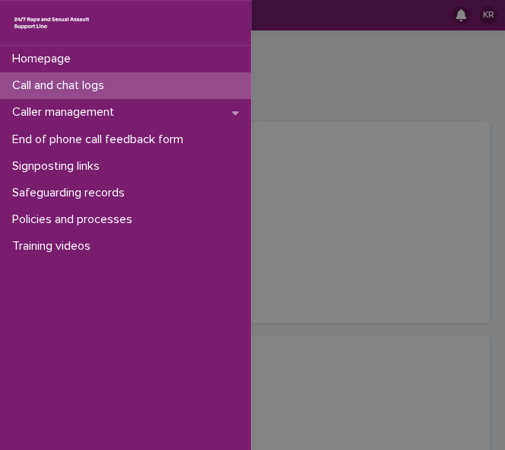
click at [29, 89] on p "Call and chat logs" at bounding box center [61, 85] width 110 height 14
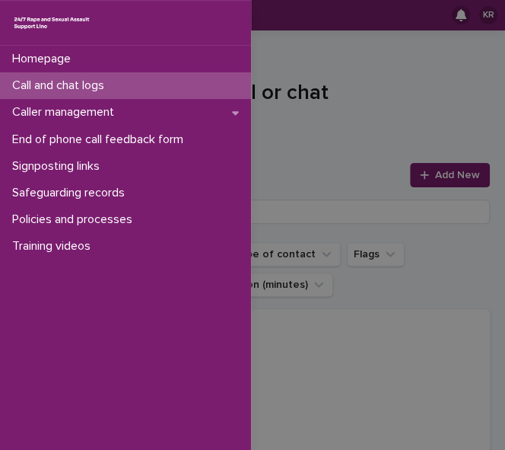
click at [419, 179] on div "Homepage Call and chat logs Caller management End of phone call feedback form S…" at bounding box center [252, 225] width 505 height 450
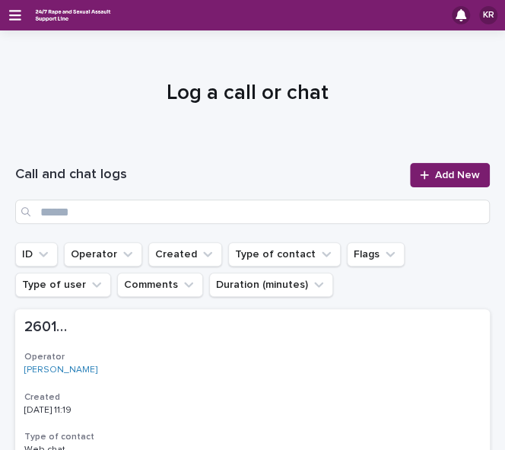
click at [420, 179] on icon at bounding box center [424, 175] width 9 height 11
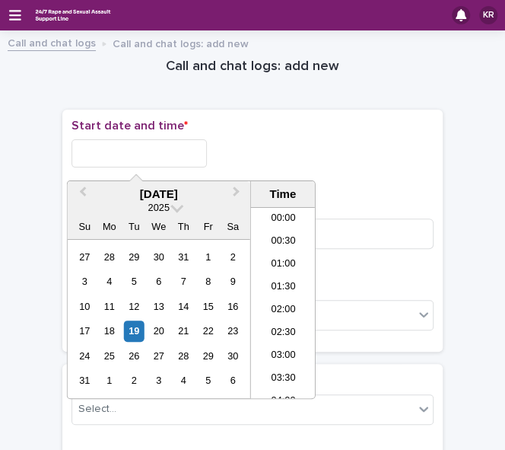
scroll to position [418, 0]
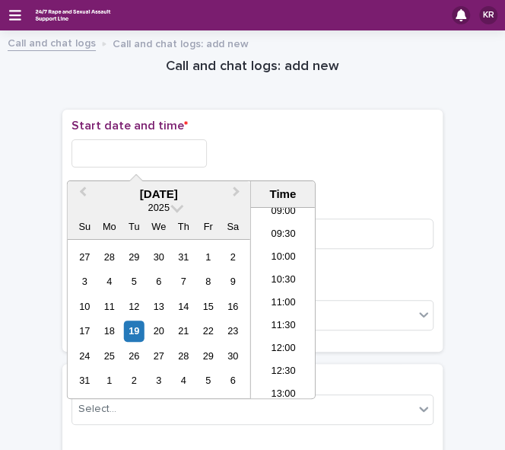
click at [89, 150] on input "text" at bounding box center [139, 153] width 135 height 28
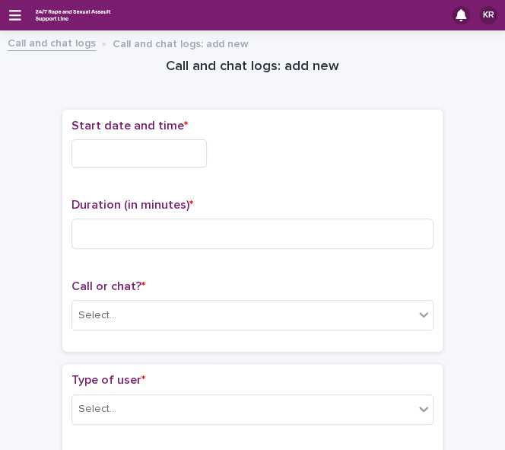
click at [80, 154] on input "text" at bounding box center [139, 153] width 135 height 28
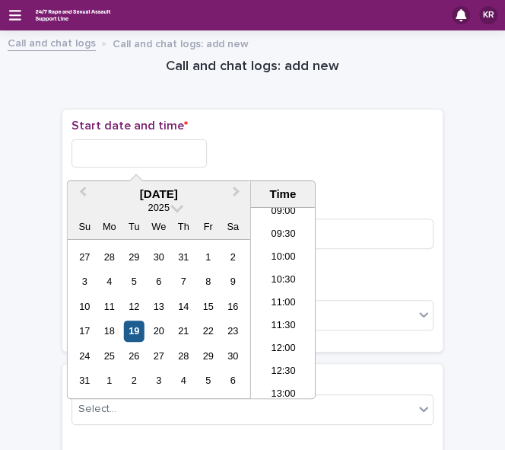
click at [134, 332] on div "19" at bounding box center [134, 330] width 21 height 21
click at [261, 309] on li "11:00" at bounding box center [283, 303] width 65 height 23
click at [153, 151] on input "**********" at bounding box center [139, 153] width 135 height 28
click at [185, 154] on input "**********" at bounding box center [139, 153] width 135 height 28
type input "**********"
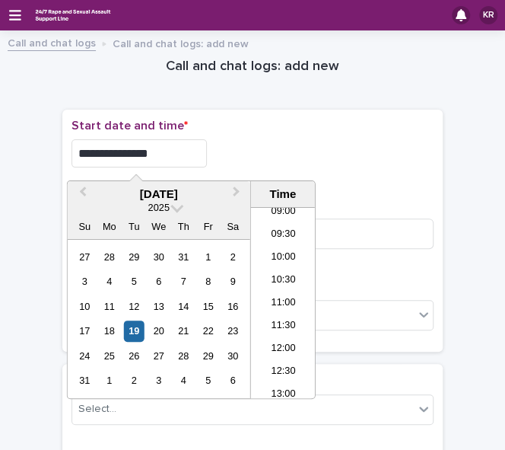
click at [246, 159] on div "**********" at bounding box center [253, 153] width 362 height 28
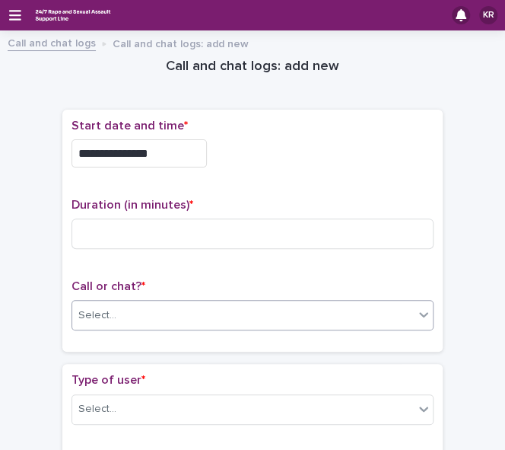
click at [145, 304] on div "Select..." at bounding box center [243, 315] width 342 height 25
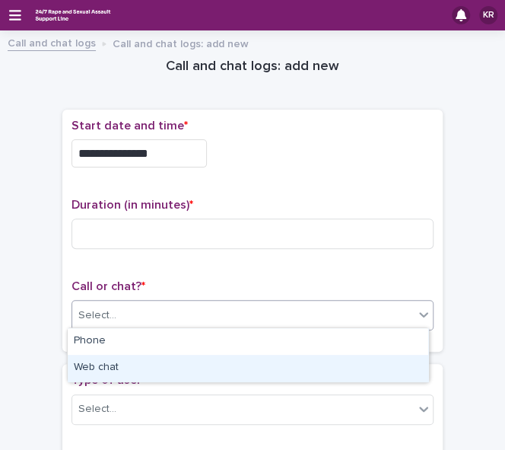
click at [123, 374] on div "Web chat" at bounding box center [248, 368] width 361 height 27
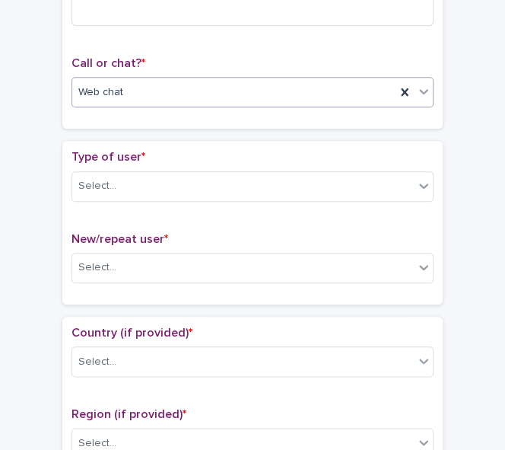
scroll to position [224, 0]
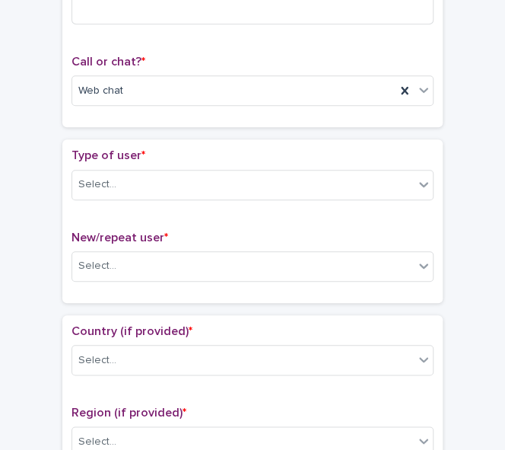
click at [339, 183] on div "Select..." at bounding box center [243, 184] width 342 height 25
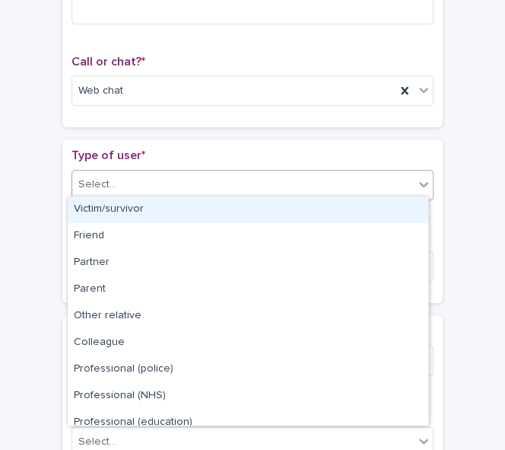
click at [314, 205] on div "Victim/survivor" at bounding box center [248, 209] width 361 height 27
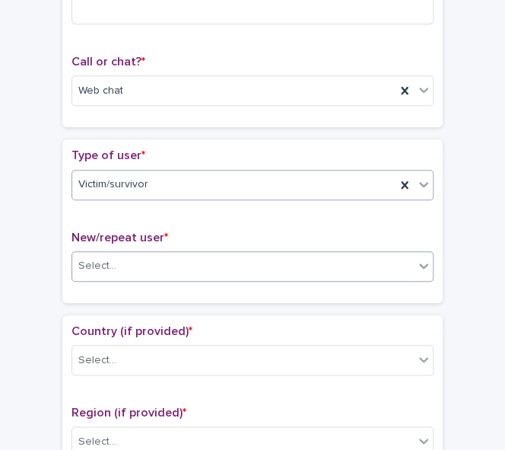
click at [259, 263] on div "Select..." at bounding box center [243, 265] width 342 height 25
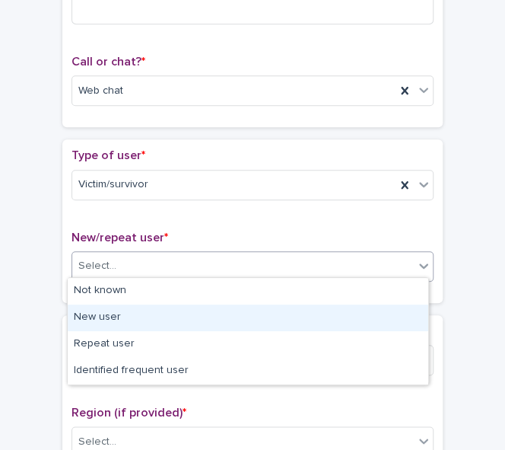
click at [230, 307] on div "New user" at bounding box center [248, 317] width 361 height 27
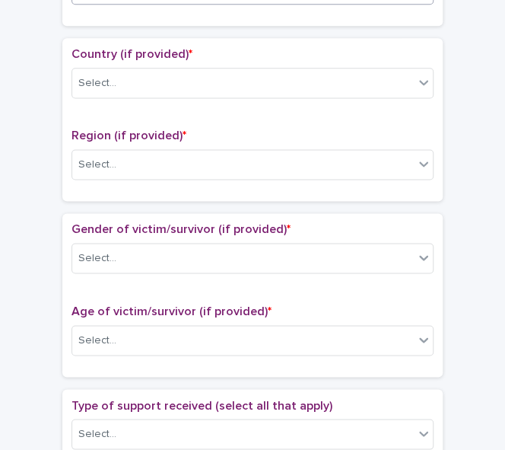
scroll to position [505, 0]
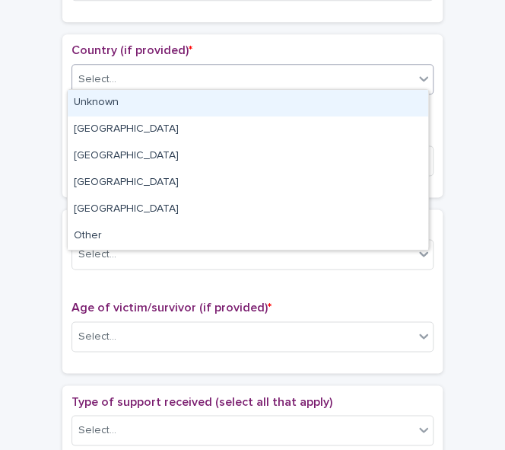
click at [420, 76] on icon at bounding box center [423, 78] width 9 height 5
click at [396, 101] on div "Unknown" at bounding box center [248, 103] width 361 height 27
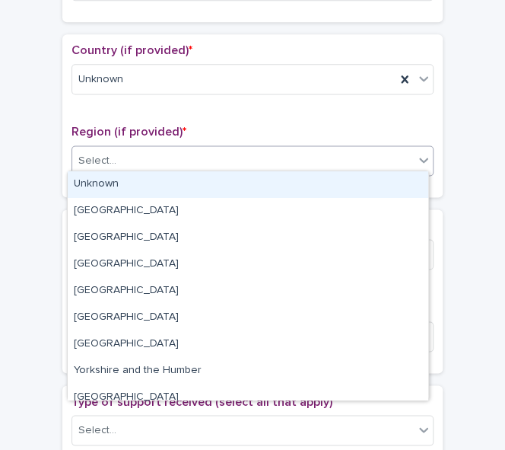
click at [316, 148] on div "Select..." at bounding box center [243, 160] width 342 height 25
click at [278, 183] on div "Unknown" at bounding box center [248, 184] width 361 height 27
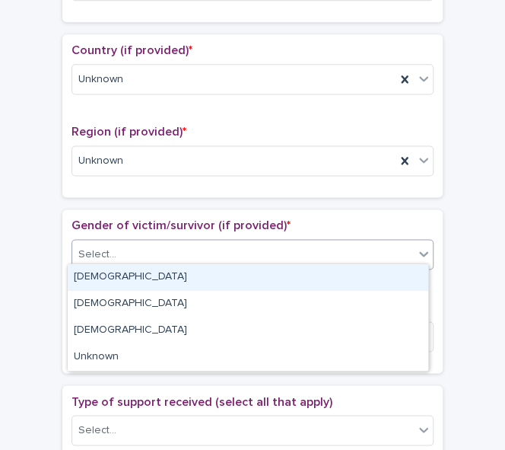
click at [227, 242] on div "Select..." at bounding box center [243, 254] width 342 height 25
click at [199, 278] on div "[DEMOGRAPHIC_DATA]" at bounding box center [248, 277] width 361 height 27
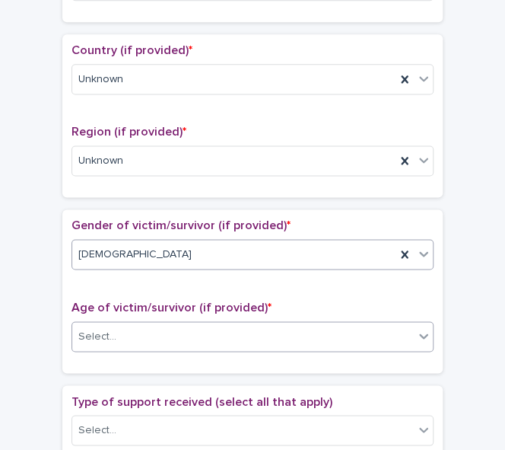
click at [171, 326] on div "Select..." at bounding box center [243, 335] width 342 height 25
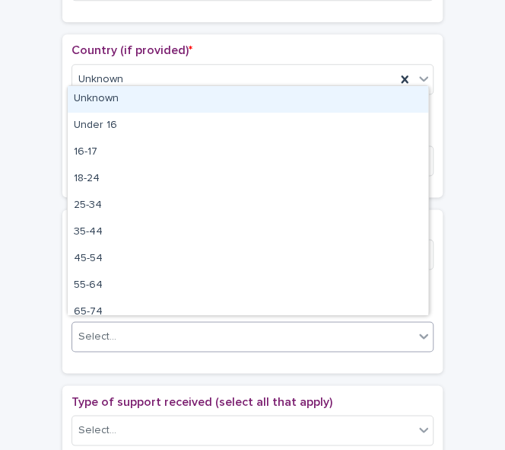
click at [114, 100] on div "Unknown" at bounding box center [248, 99] width 361 height 27
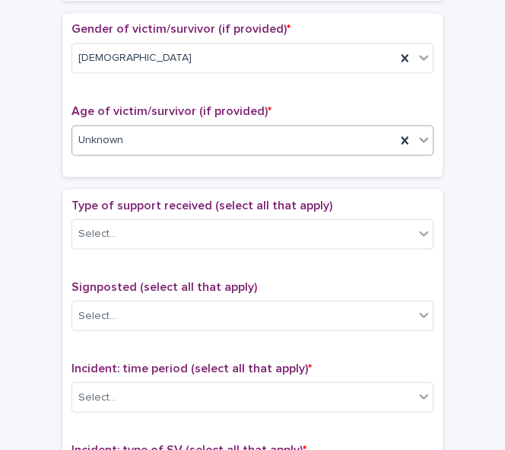
scroll to position [742, 0]
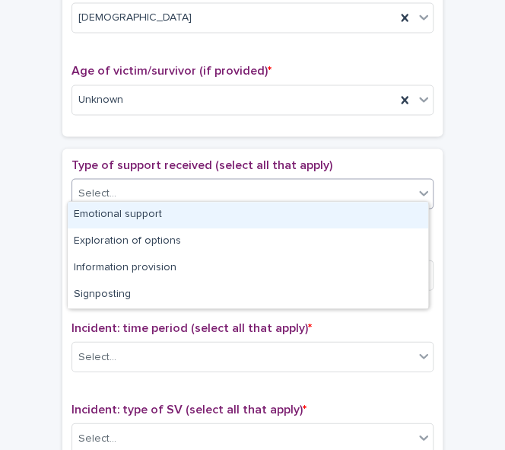
click at [294, 178] on div "Select..." at bounding box center [253, 193] width 362 height 30
click at [272, 203] on div "Emotional support" at bounding box center [248, 215] width 361 height 27
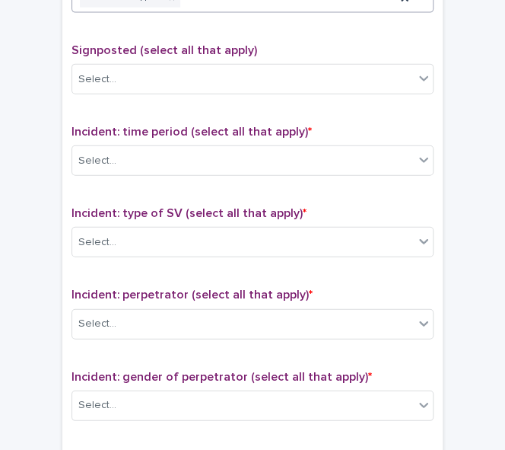
scroll to position [941, 0]
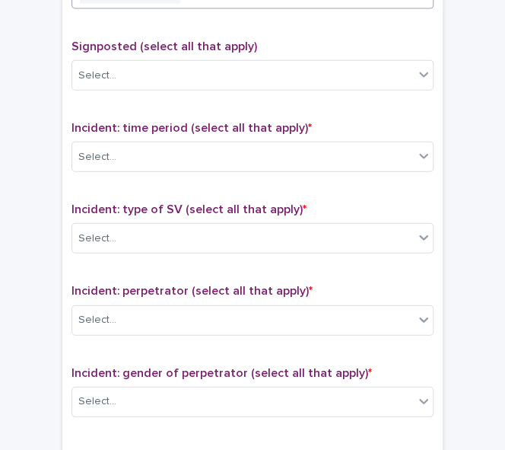
click at [371, 166] on div "Incident: time period (select all that apply) * Select..." at bounding box center [253, 152] width 362 height 63
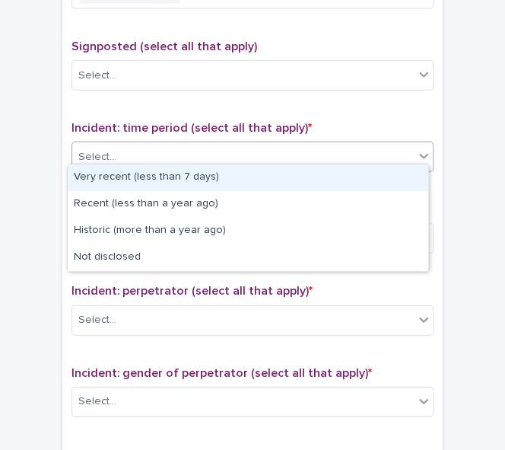
click at [346, 155] on div "Select..." at bounding box center [243, 157] width 342 height 25
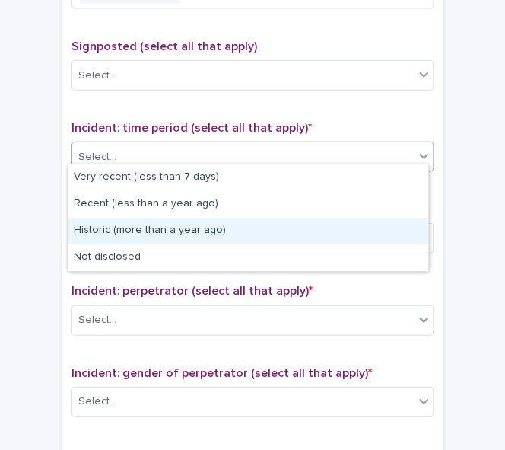
click at [283, 228] on div "Historic (more than a year ago)" at bounding box center [248, 231] width 361 height 27
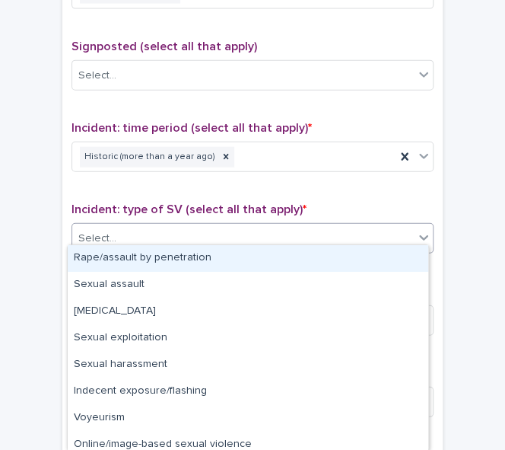
click at [236, 235] on div "Select..." at bounding box center [243, 238] width 342 height 25
click at [219, 259] on div "Rape/assault by penetration" at bounding box center [248, 258] width 361 height 27
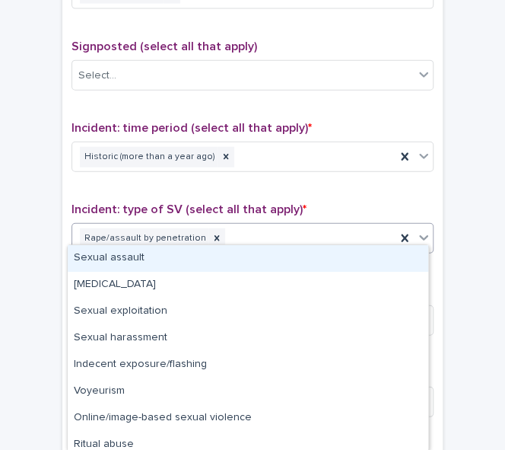
click at [219, 226] on div "Rape/assault by penetration" at bounding box center [233, 238] width 323 height 27
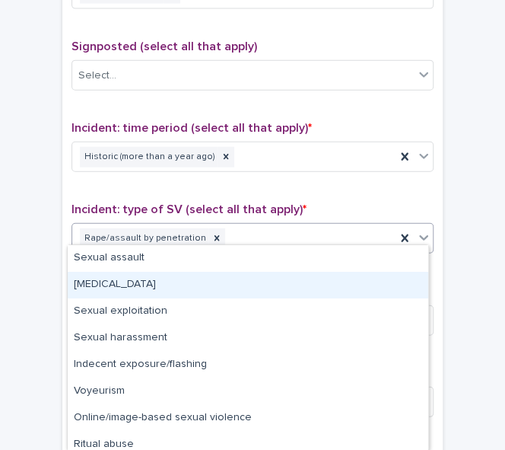
click at [166, 289] on div "[MEDICAL_DATA]" at bounding box center [248, 285] width 361 height 27
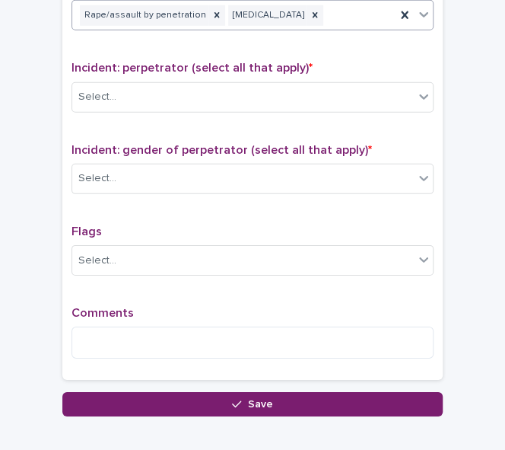
scroll to position [1166, 0]
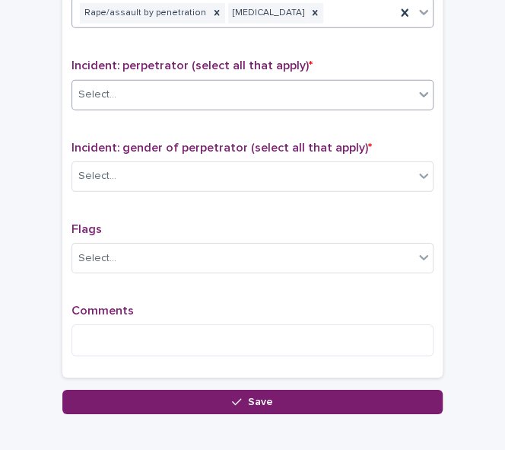
click at [342, 84] on div "Select..." at bounding box center [243, 94] width 342 height 25
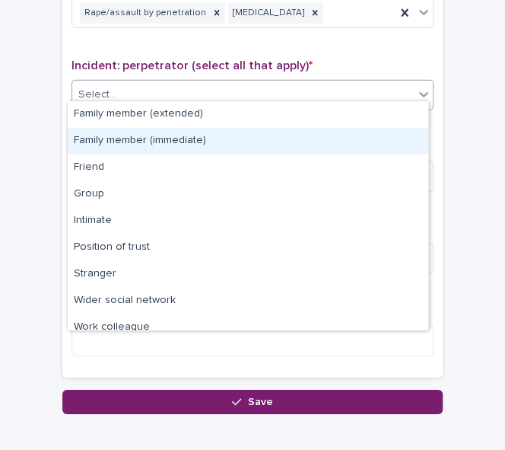
click at [319, 135] on div "Family member (immediate)" at bounding box center [248, 141] width 361 height 27
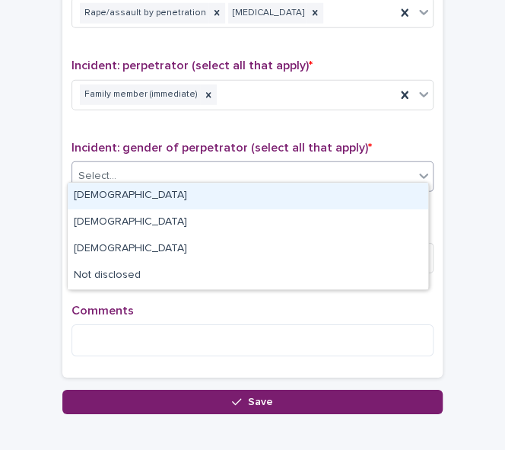
click at [212, 176] on div "Select..." at bounding box center [243, 176] width 342 height 25
click at [202, 188] on div "[DEMOGRAPHIC_DATA]" at bounding box center [248, 196] width 361 height 27
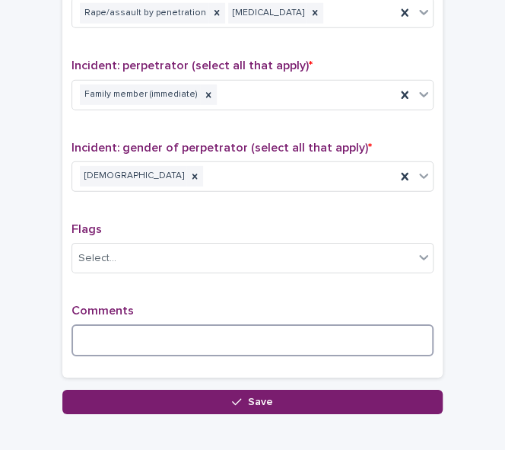
click at [139, 324] on textarea at bounding box center [253, 340] width 362 height 32
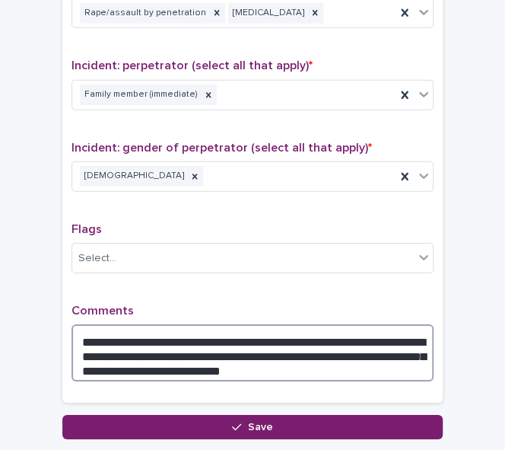
type textarea "**********"
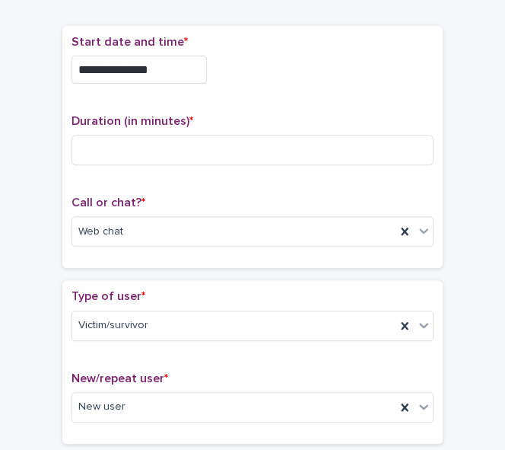
scroll to position [0, 0]
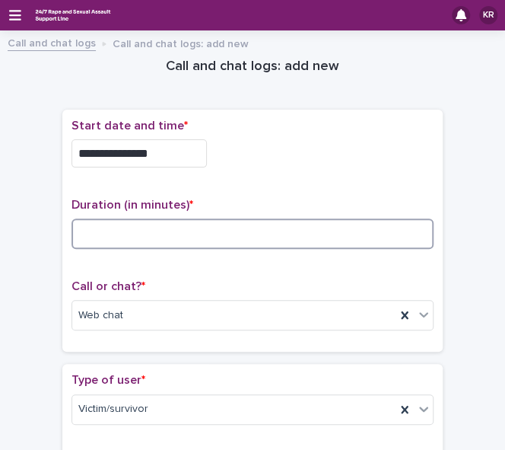
click at [94, 226] on input at bounding box center [253, 233] width 362 height 30
type input "**"
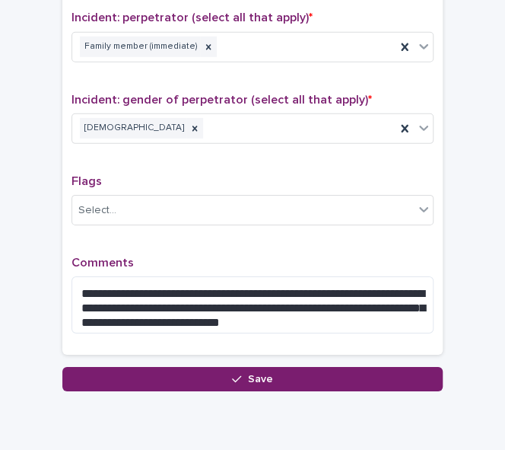
scroll to position [1265, 0]
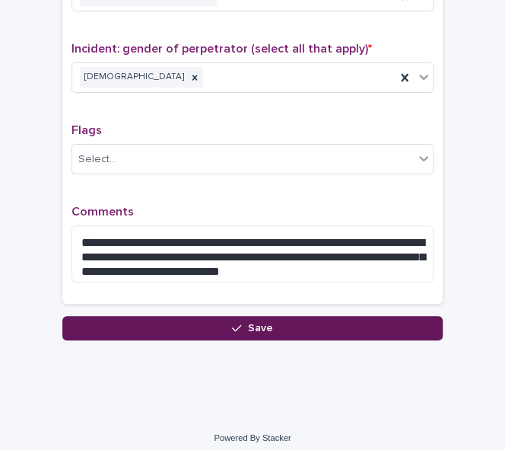
click at [263, 323] on span "Save" at bounding box center [260, 328] width 25 height 11
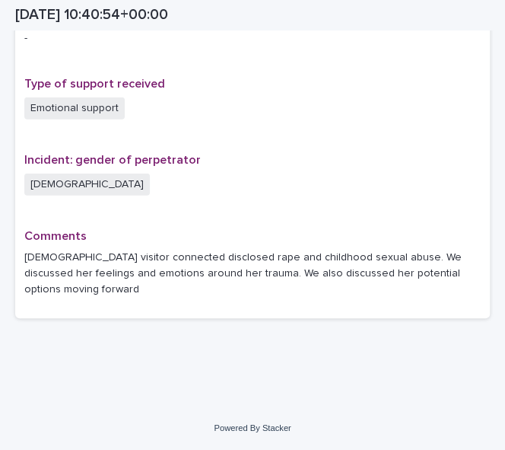
scroll to position [1027, 0]
